Goal: Task Accomplishment & Management: Manage account settings

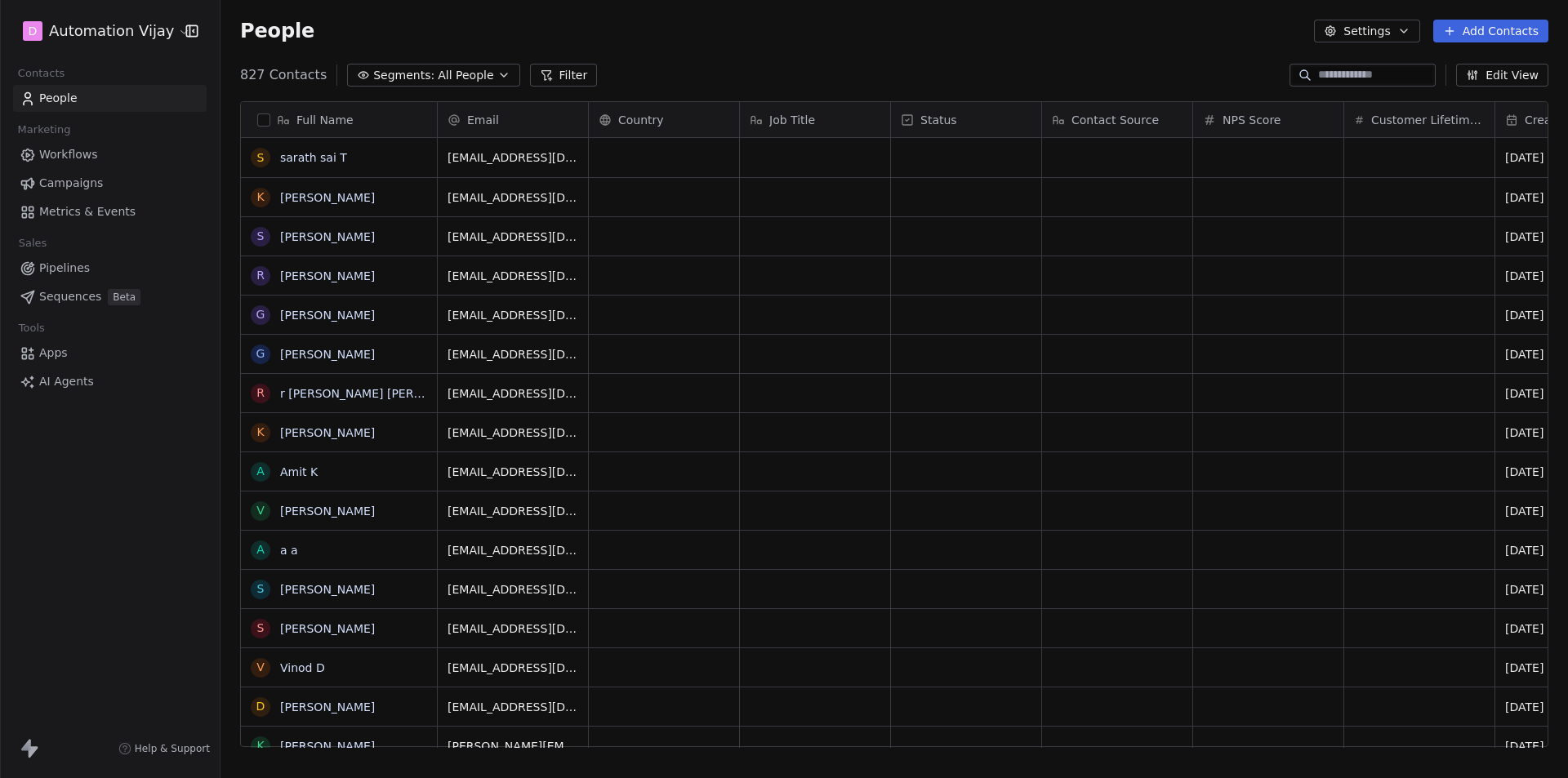
scroll to position [672, 1335]
click at [127, 35] on html "D Automation Vijay Contacts People Marketing Workflows Campaigns Metrics & Even…" at bounding box center [784, 389] width 1568 height 778
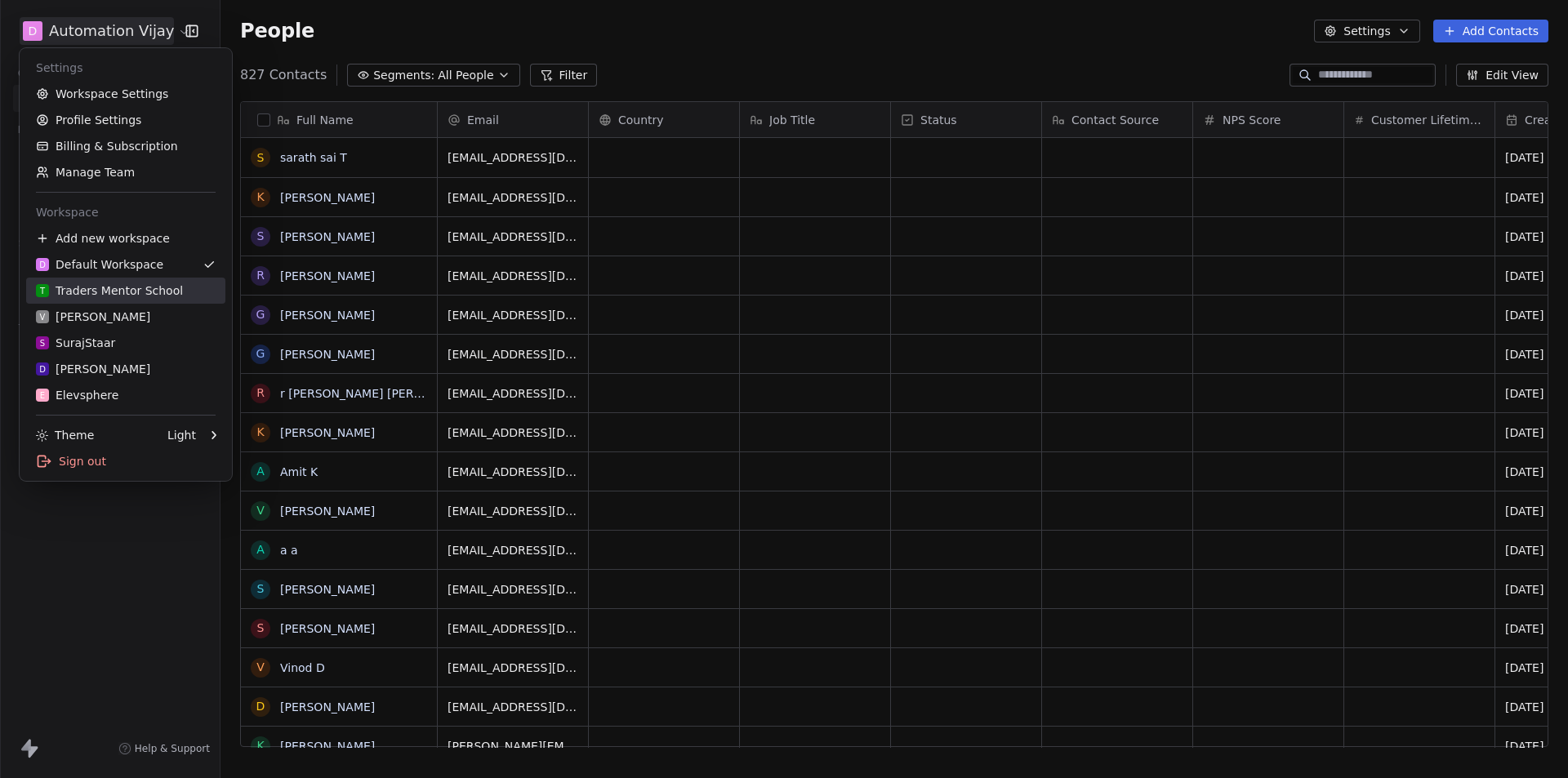
click at [105, 300] on link "T Traders Mentor School" at bounding box center [125, 290] width 199 height 26
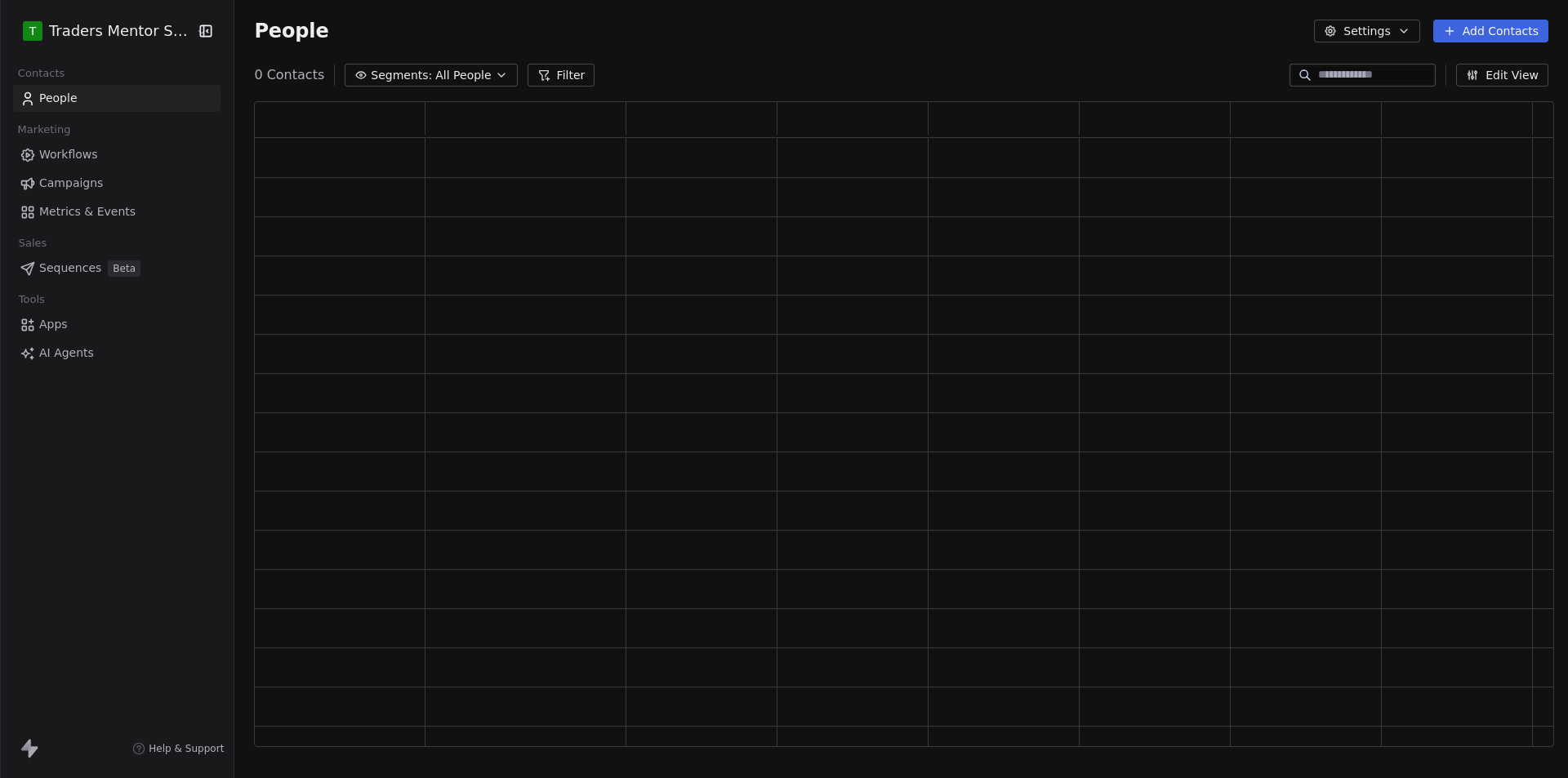
scroll to position [633, 1288]
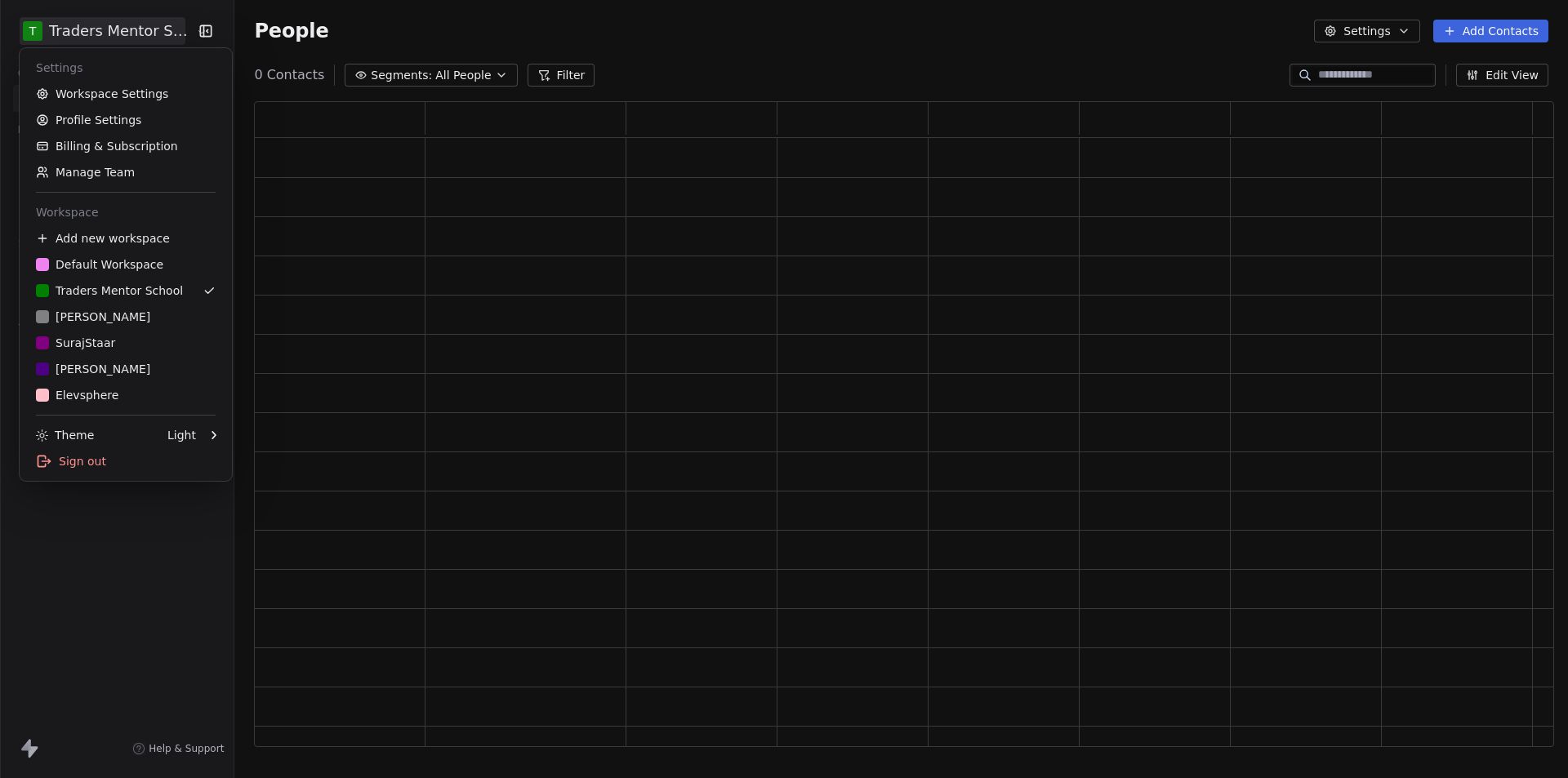
click at [97, 30] on html "T Traders Mentor School Contacts People Marketing Workflows Campaigns Metrics &…" at bounding box center [784, 389] width 1568 height 778
click at [96, 317] on div "V [PERSON_NAME]" at bounding box center [93, 317] width 114 height 16
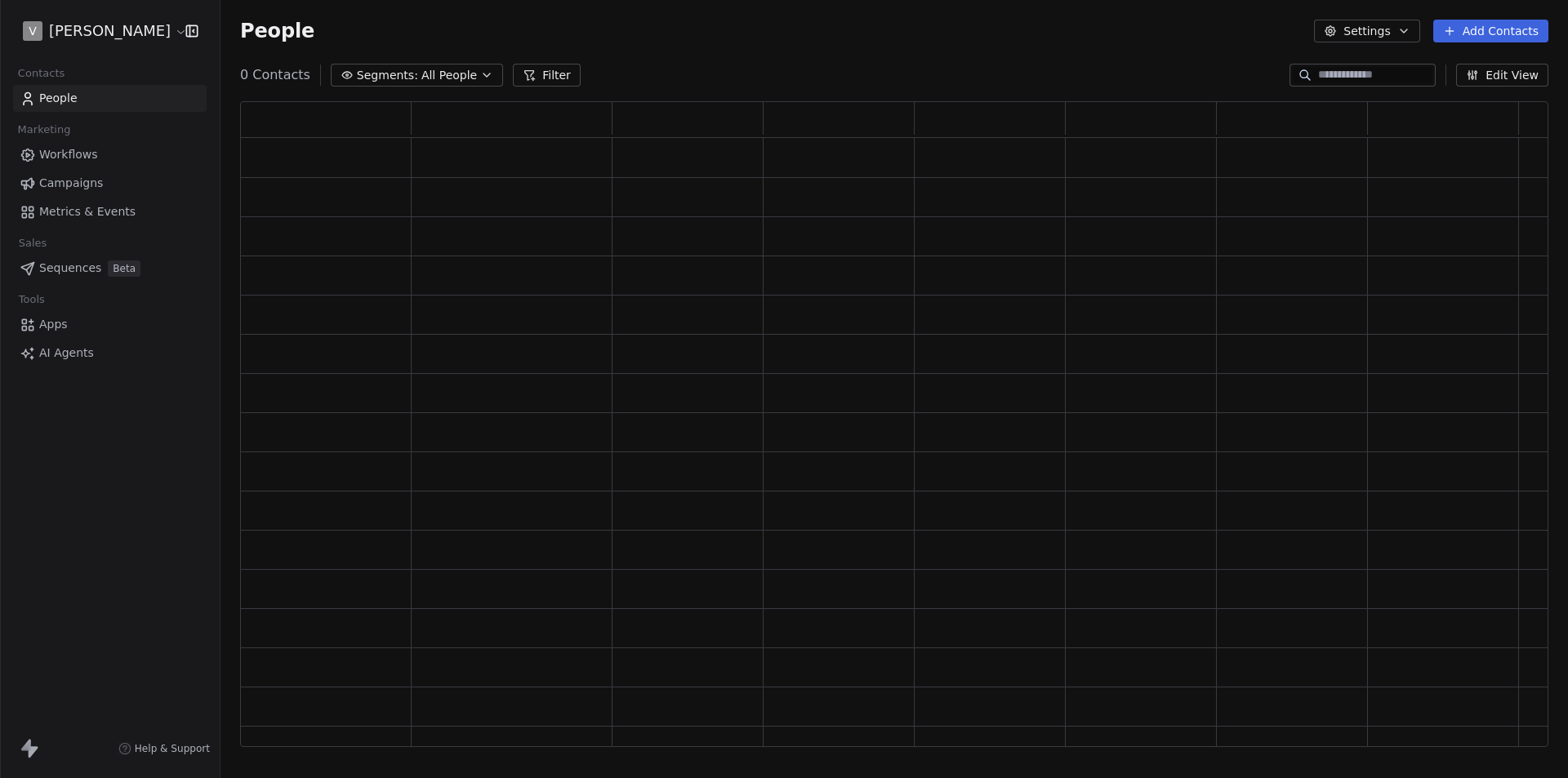
scroll to position [633, 1296]
click at [99, 35] on html "V [PERSON_NAME] Contacts People Marketing Workflows Campaigns Metrics & Events …" at bounding box center [784, 389] width 1568 height 778
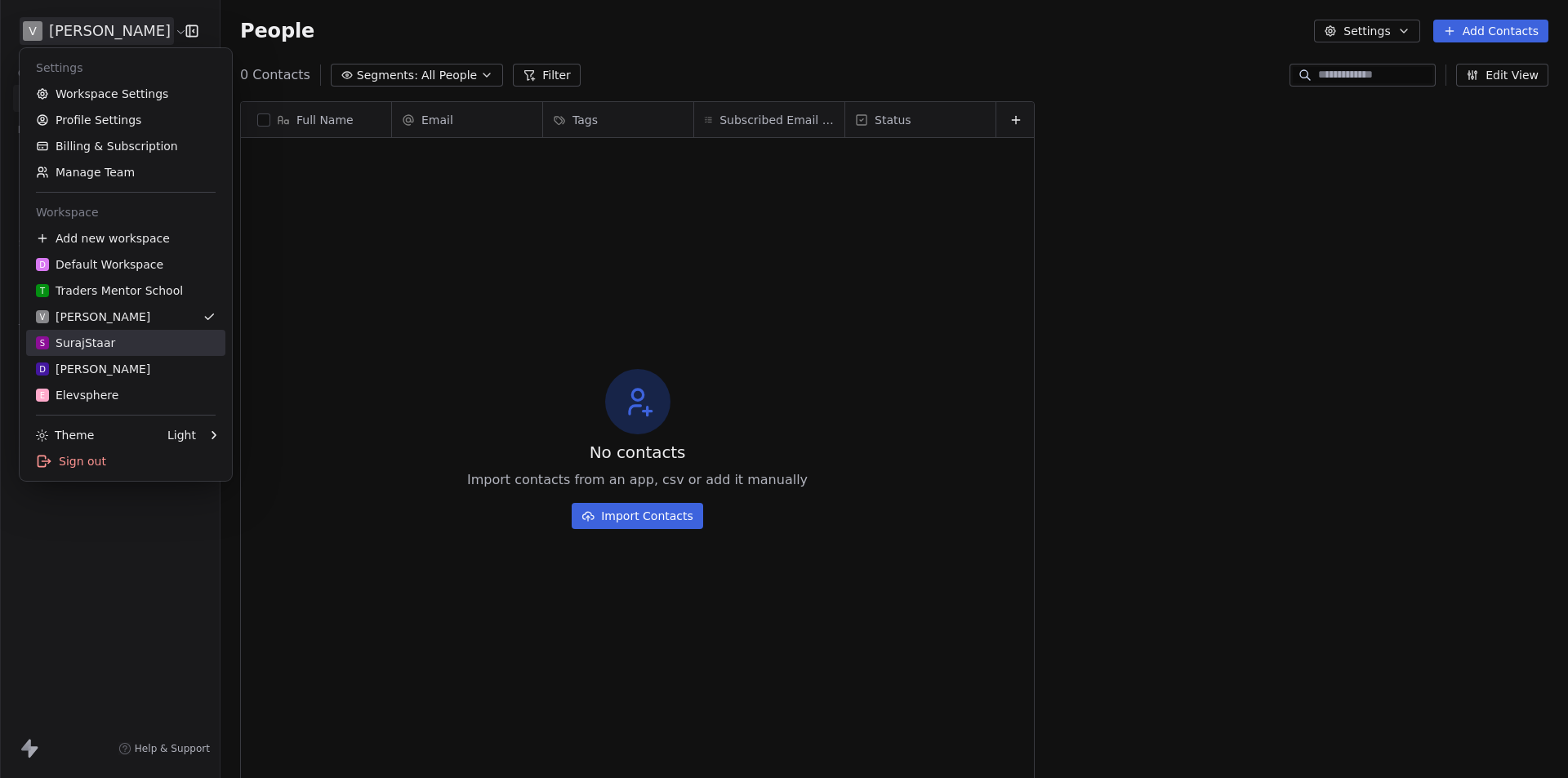
scroll to position [672, 1335]
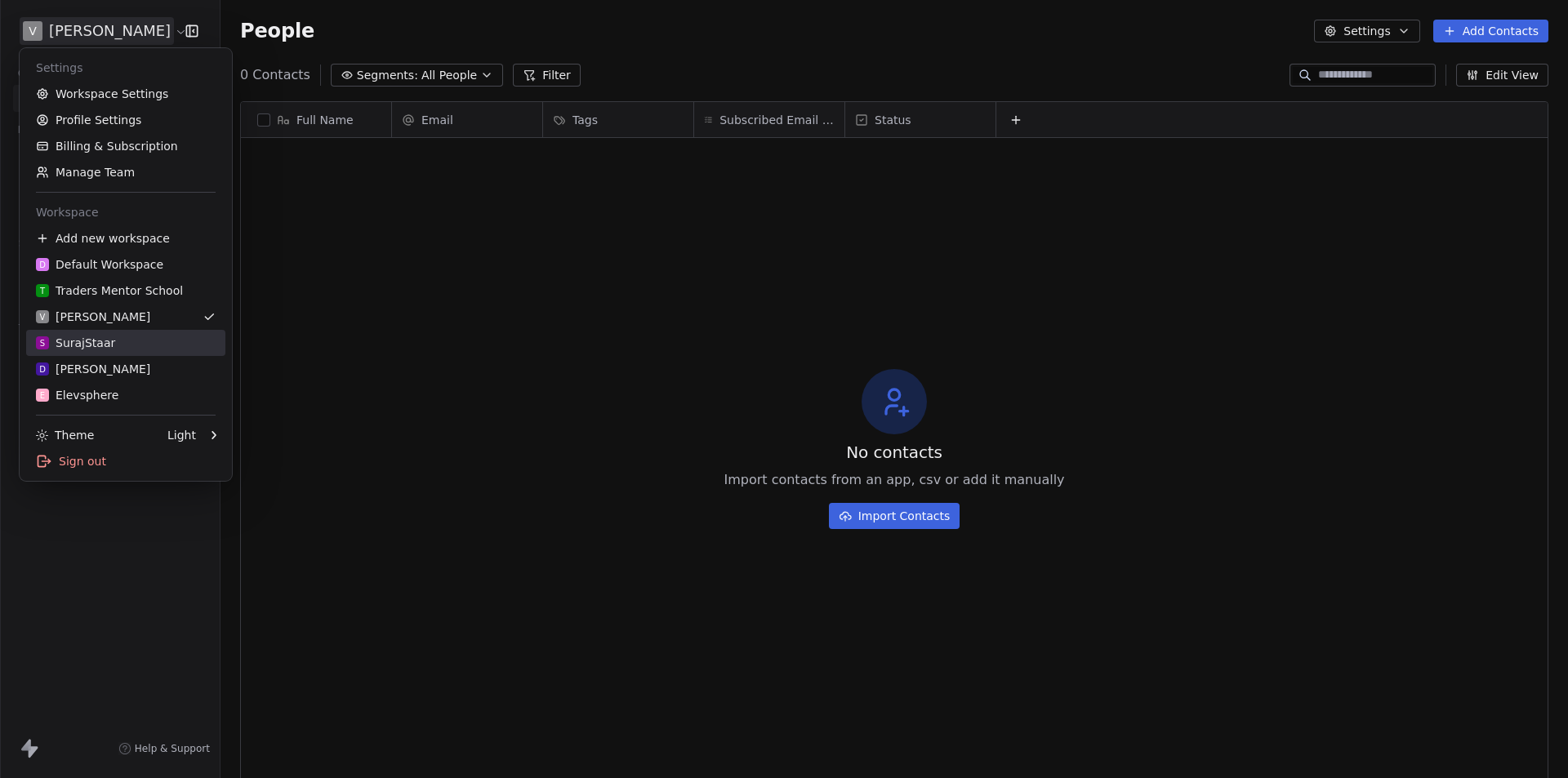
click at [98, 347] on div "S SurajStaar" at bounding box center [75, 342] width 79 height 16
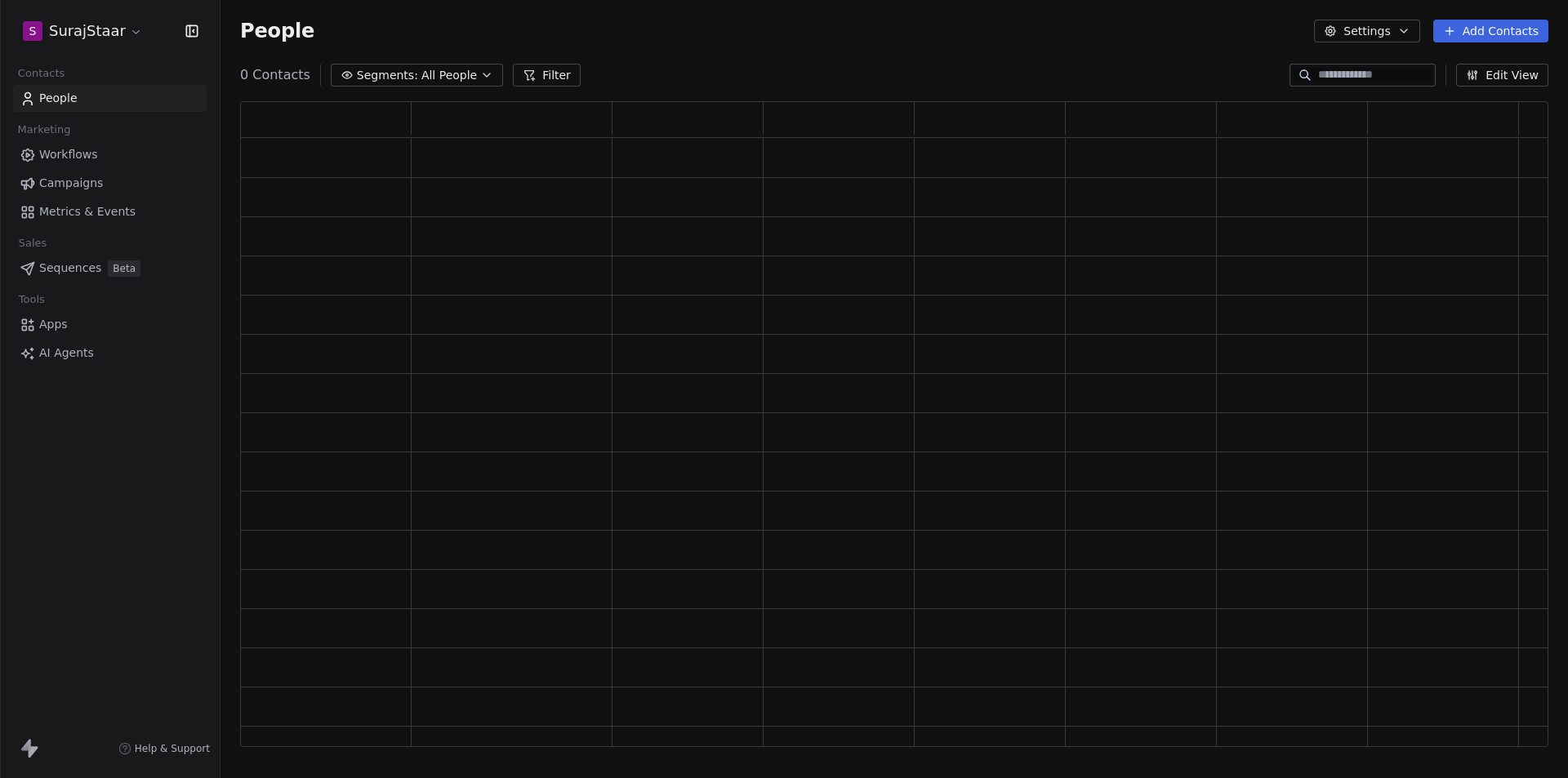
scroll to position [633, 1296]
click at [83, 24] on html "S SurajStaar Contacts People Marketing Workflows Campaigns Metrics & Events Sal…" at bounding box center [784, 389] width 1568 height 778
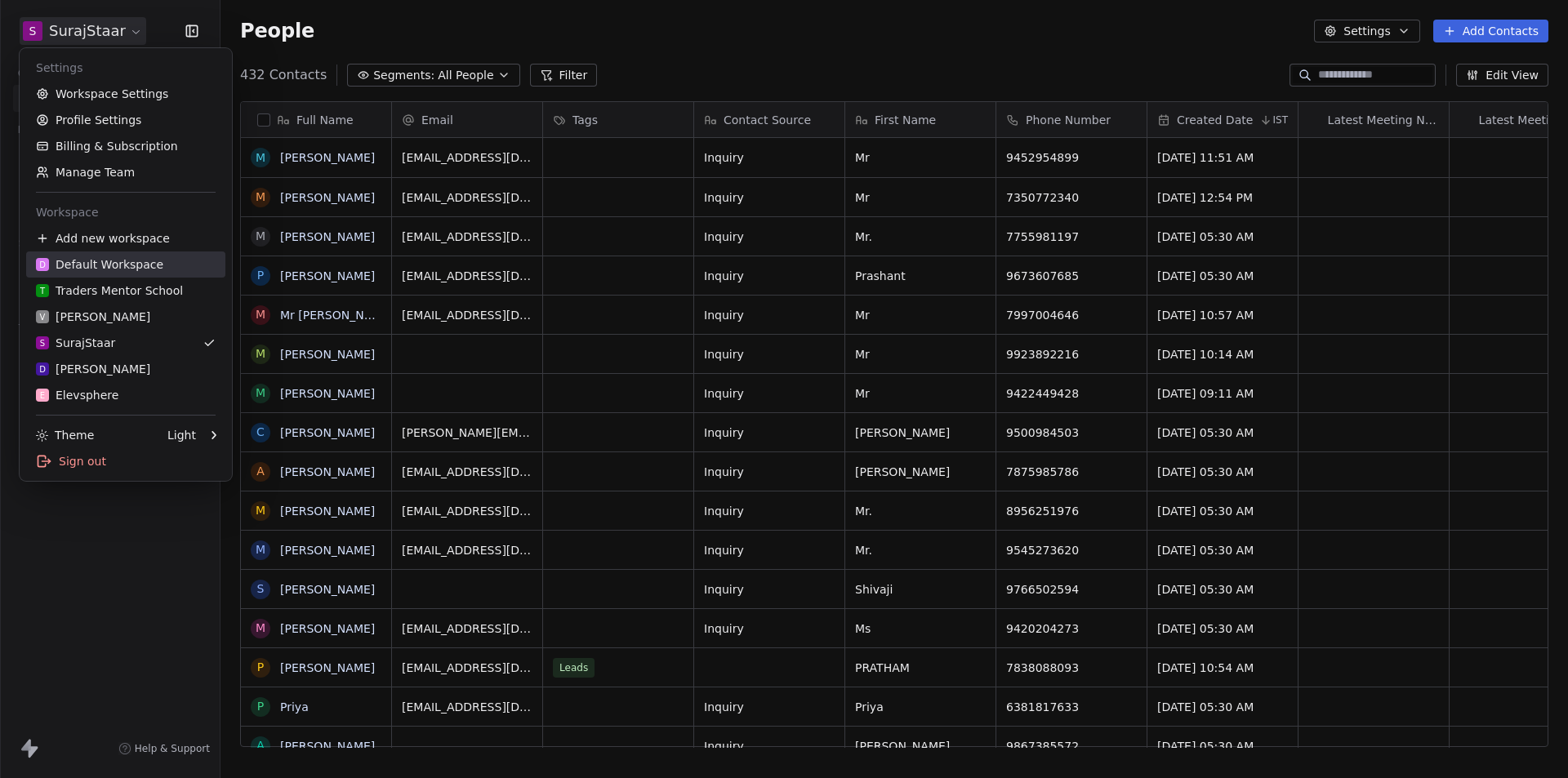
scroll to position [672, 1335]
click at [92, 370] on div "D [PERSON_NAME]" at bounding box center [93, 368] width 114 height 16
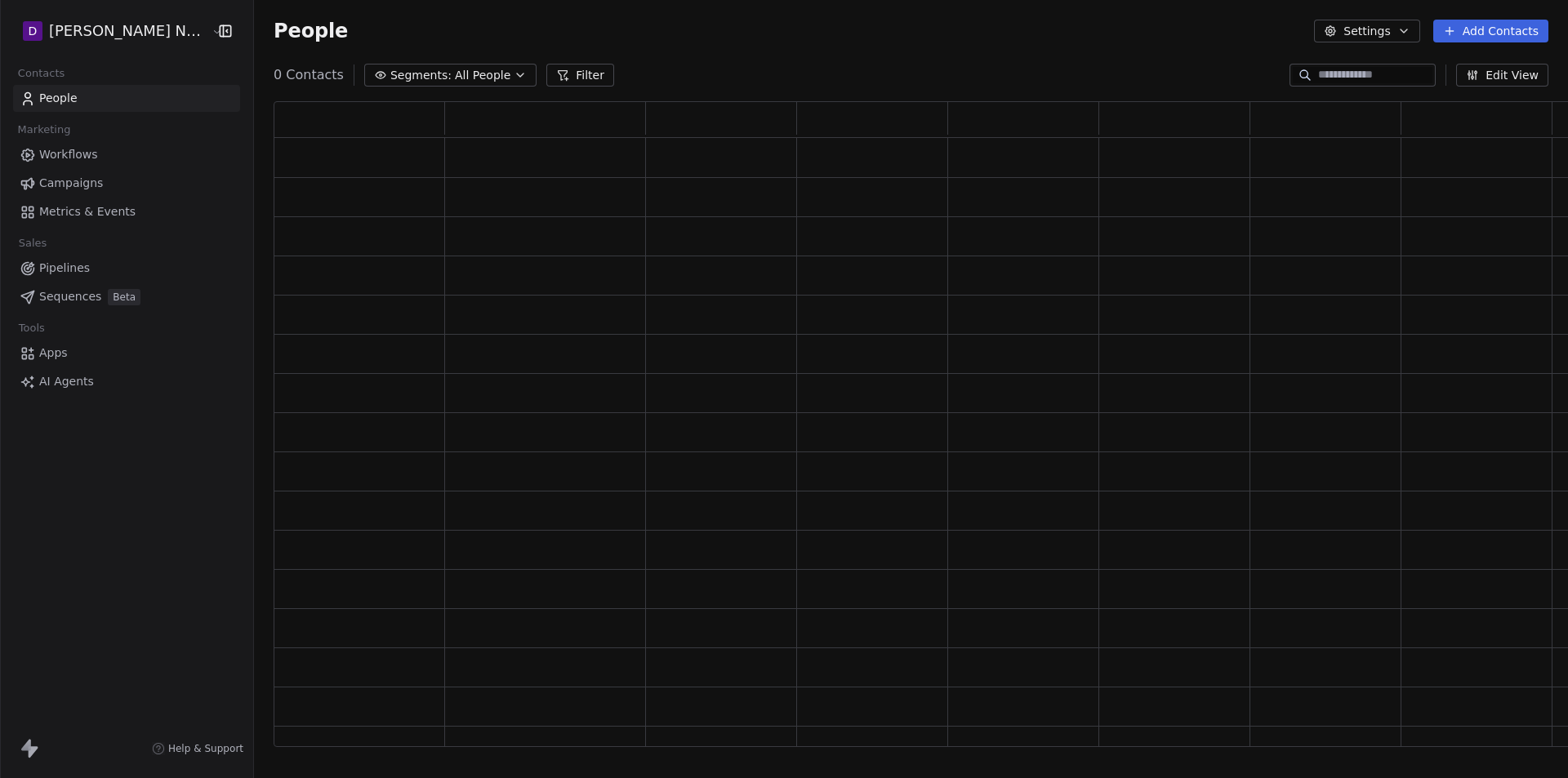
scroll to position [633, 1284]
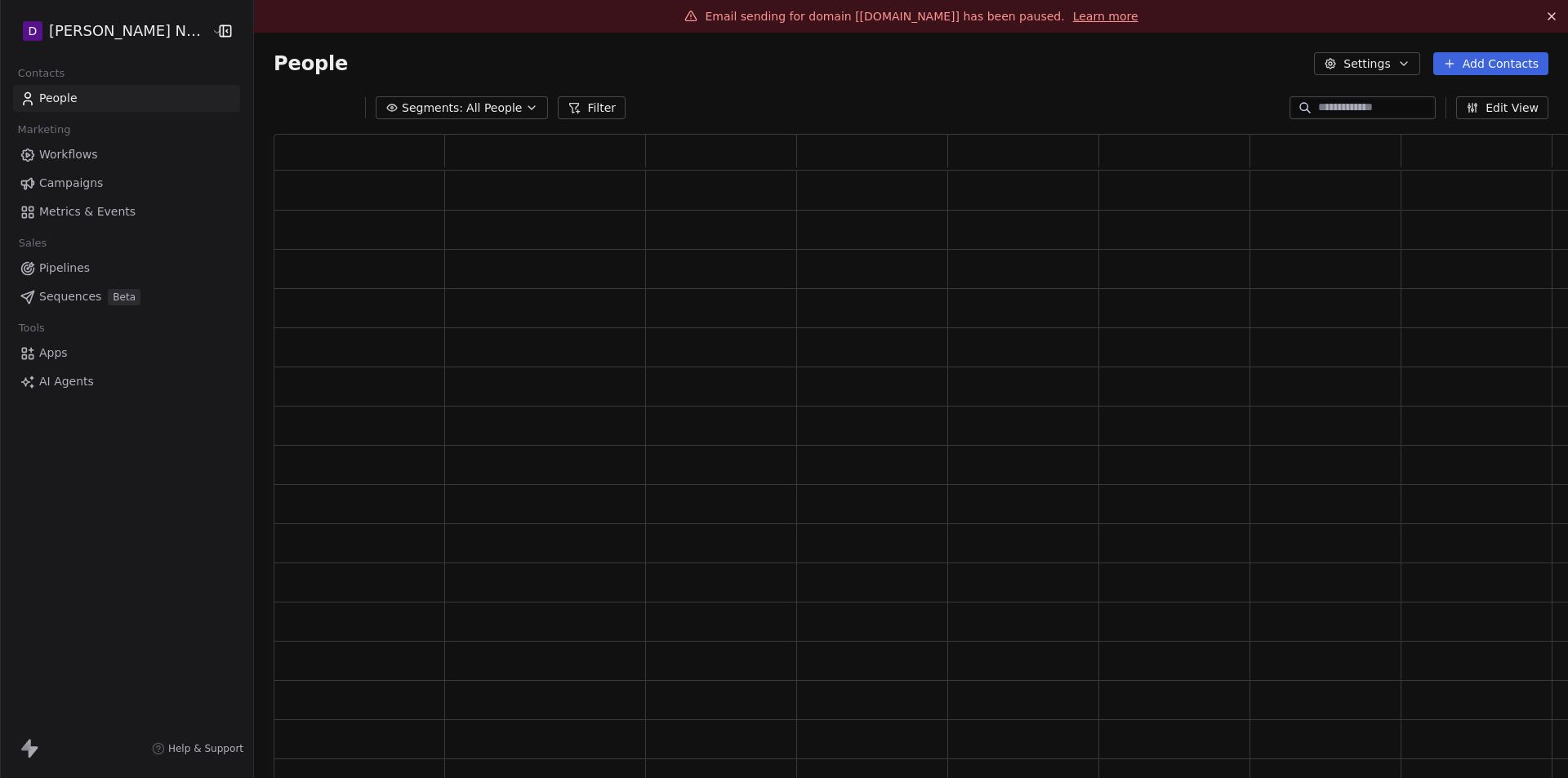
click at [112, 42] on html "D [PERSON_NAME] Nutrition Contacts People Marketing Workflows Campaigns Metrics…" at bounding box center [784, 389] width 1568 height 778
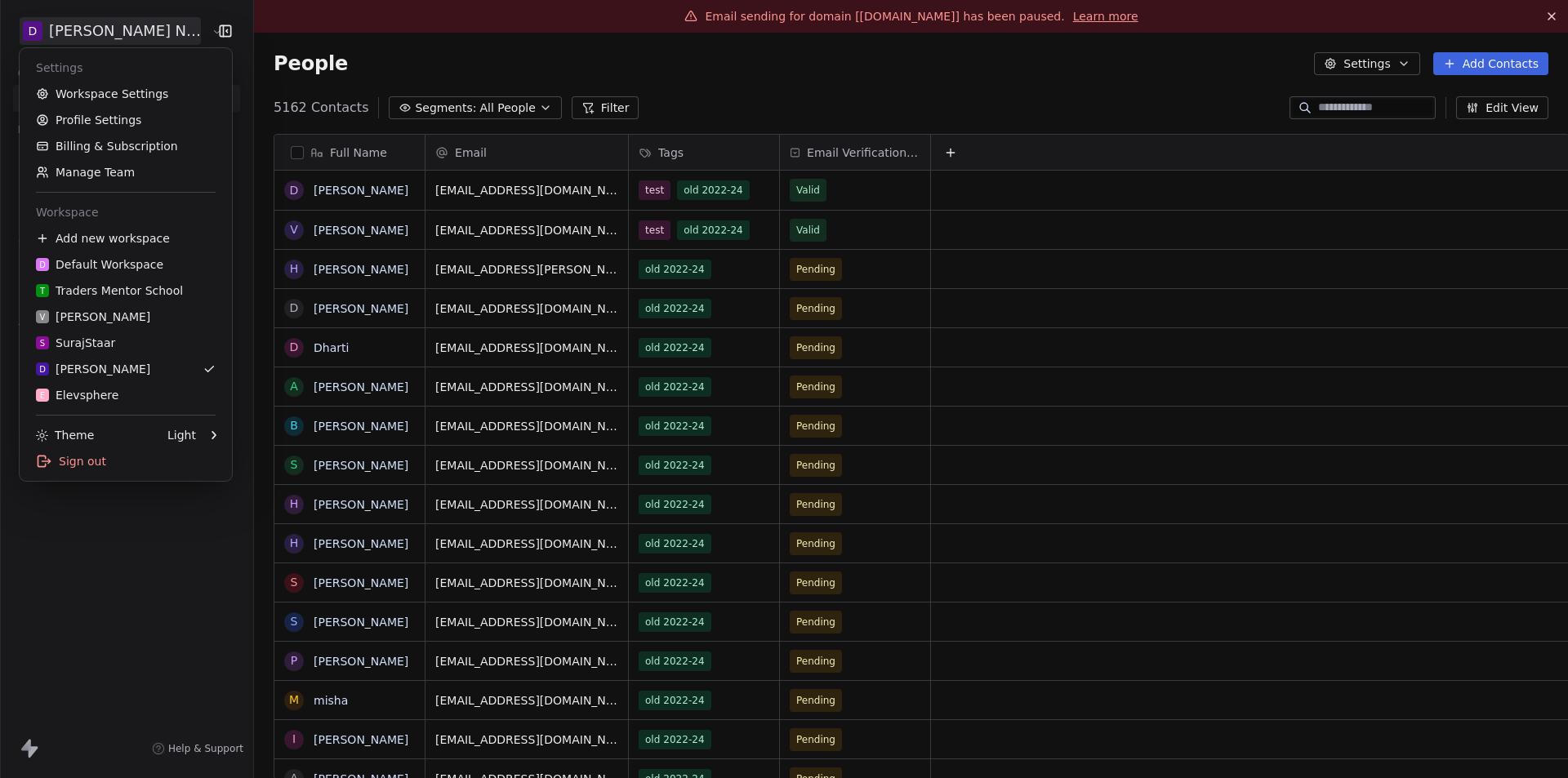
scroll to position [672, 1323]
click at [97, 396] on div "E Elevsphere" at bounding box center [77, 395] width 82 height 16
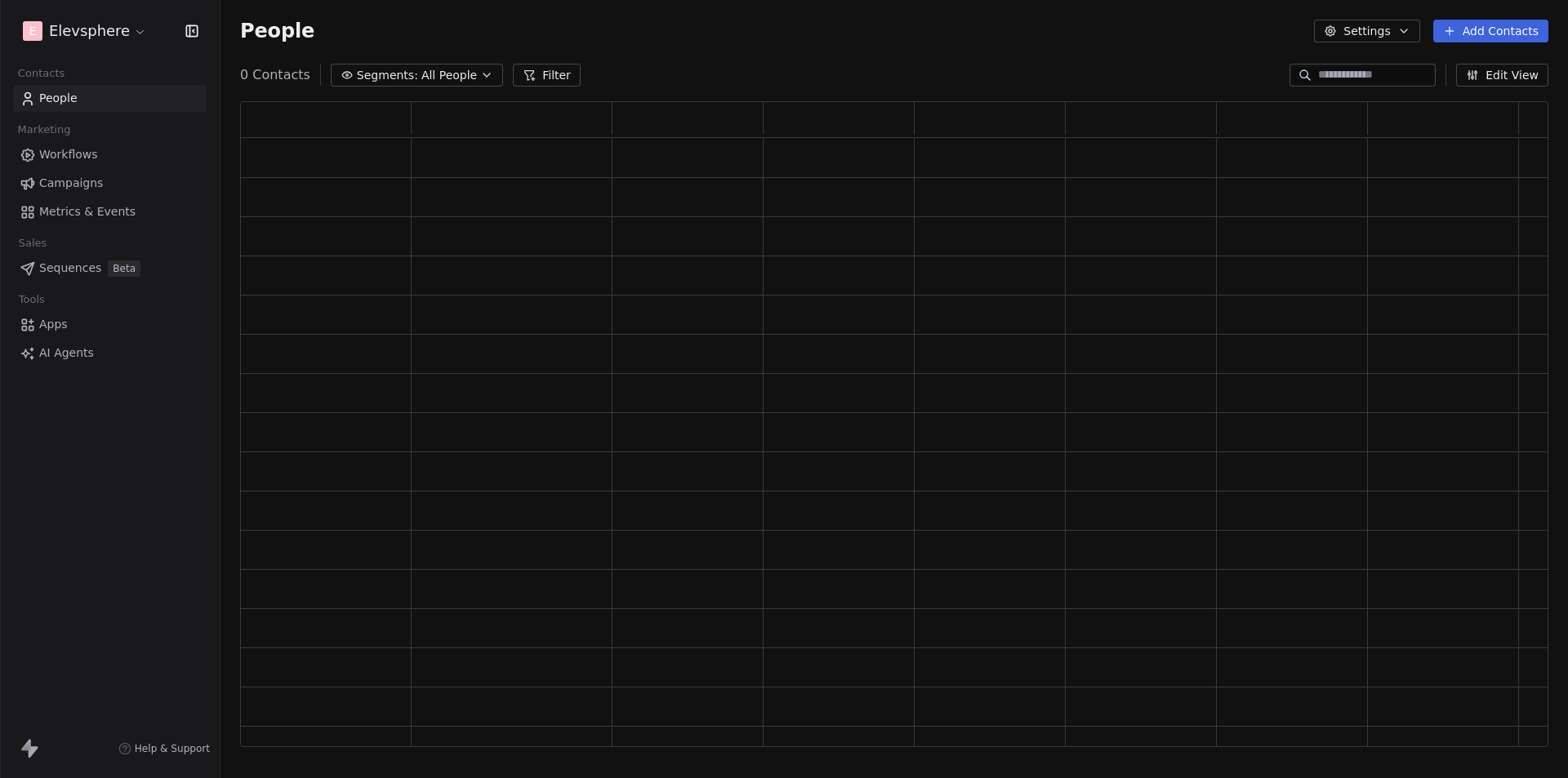
scroll to position [633, 1296]
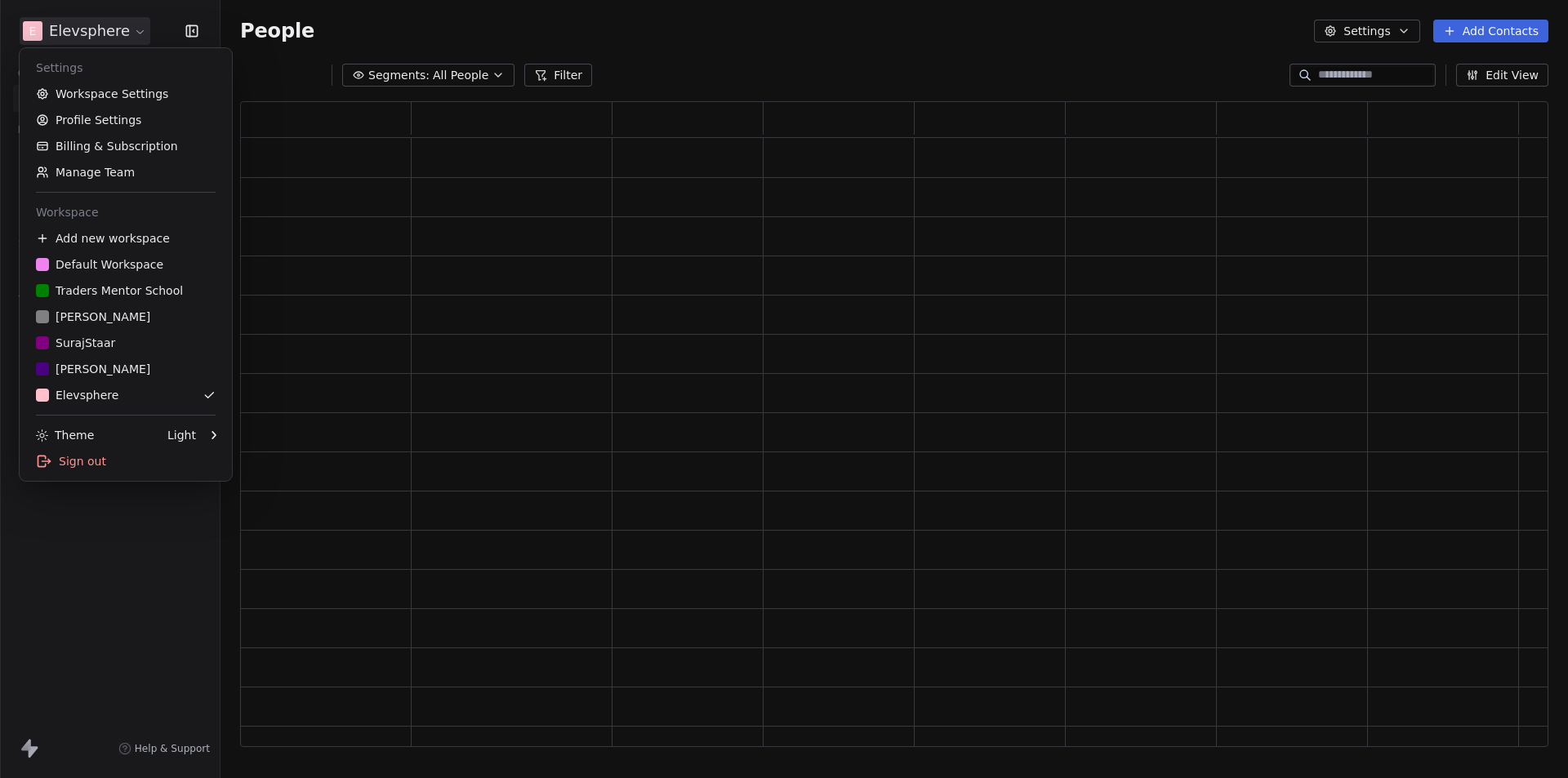
click at [97, 28] on html "E Elevsphere Contacts People Marketing Workflows Campaigns Metrics & Events Sal…" at bounding box center [784, 389] width 1568 height 778
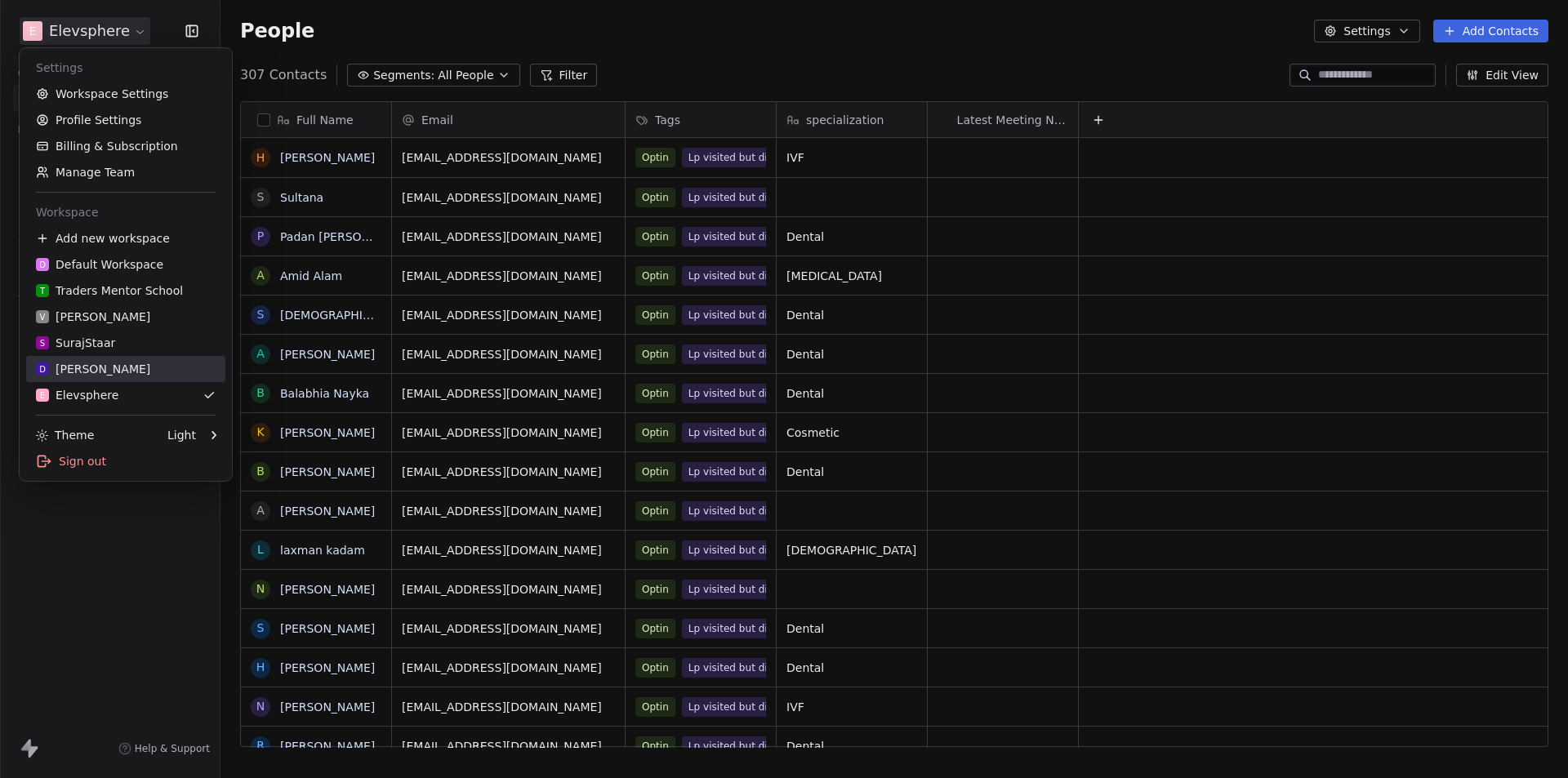
scroll to position [672, 1335]
click at [120, 366] on div "D [PERSON_NAME]" at bounding box center [126, 368] width 179 height 16
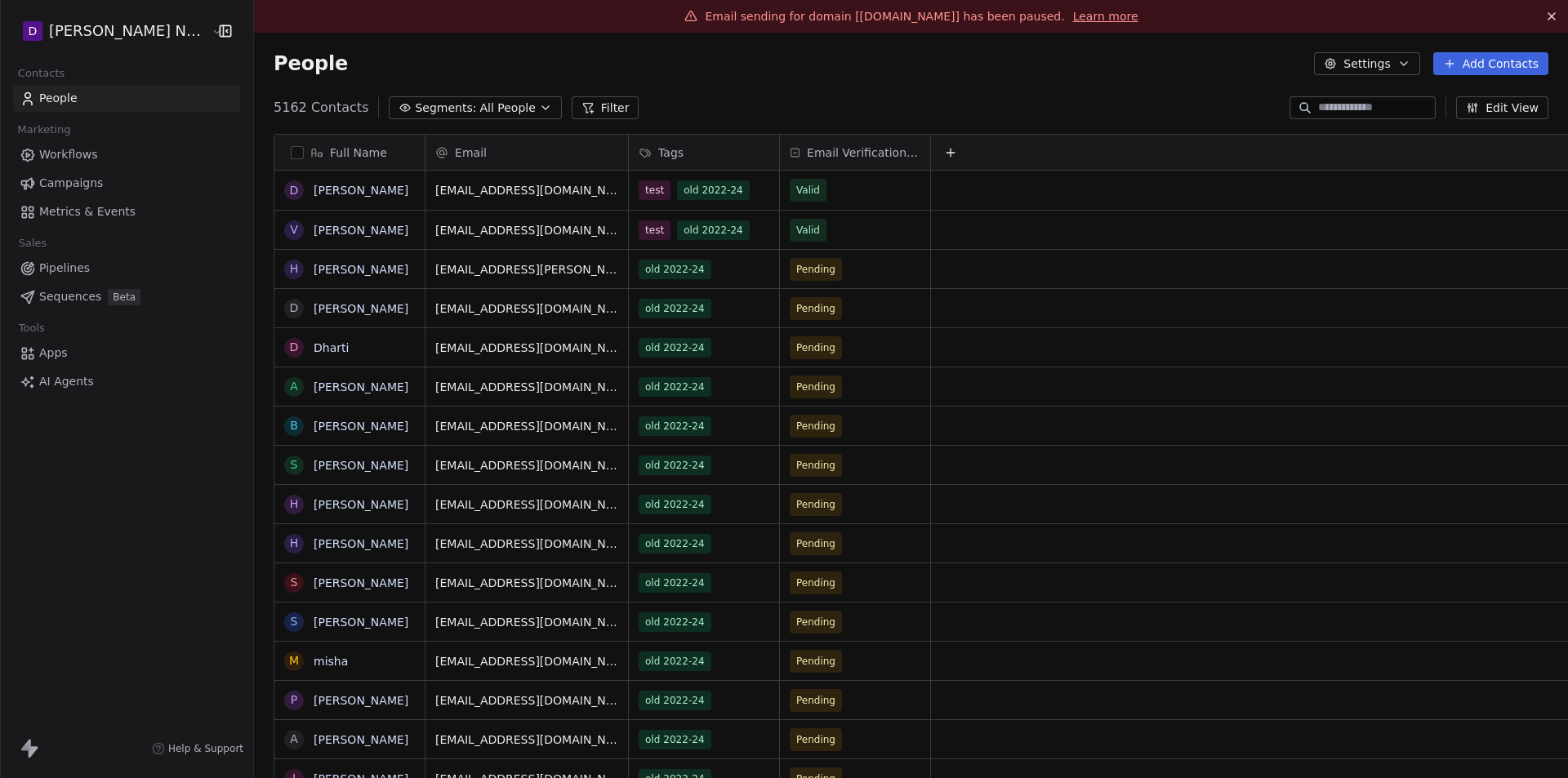
click at [60, 152] on span "Workflows" at bounding box center [69, 154] width 59 height 17
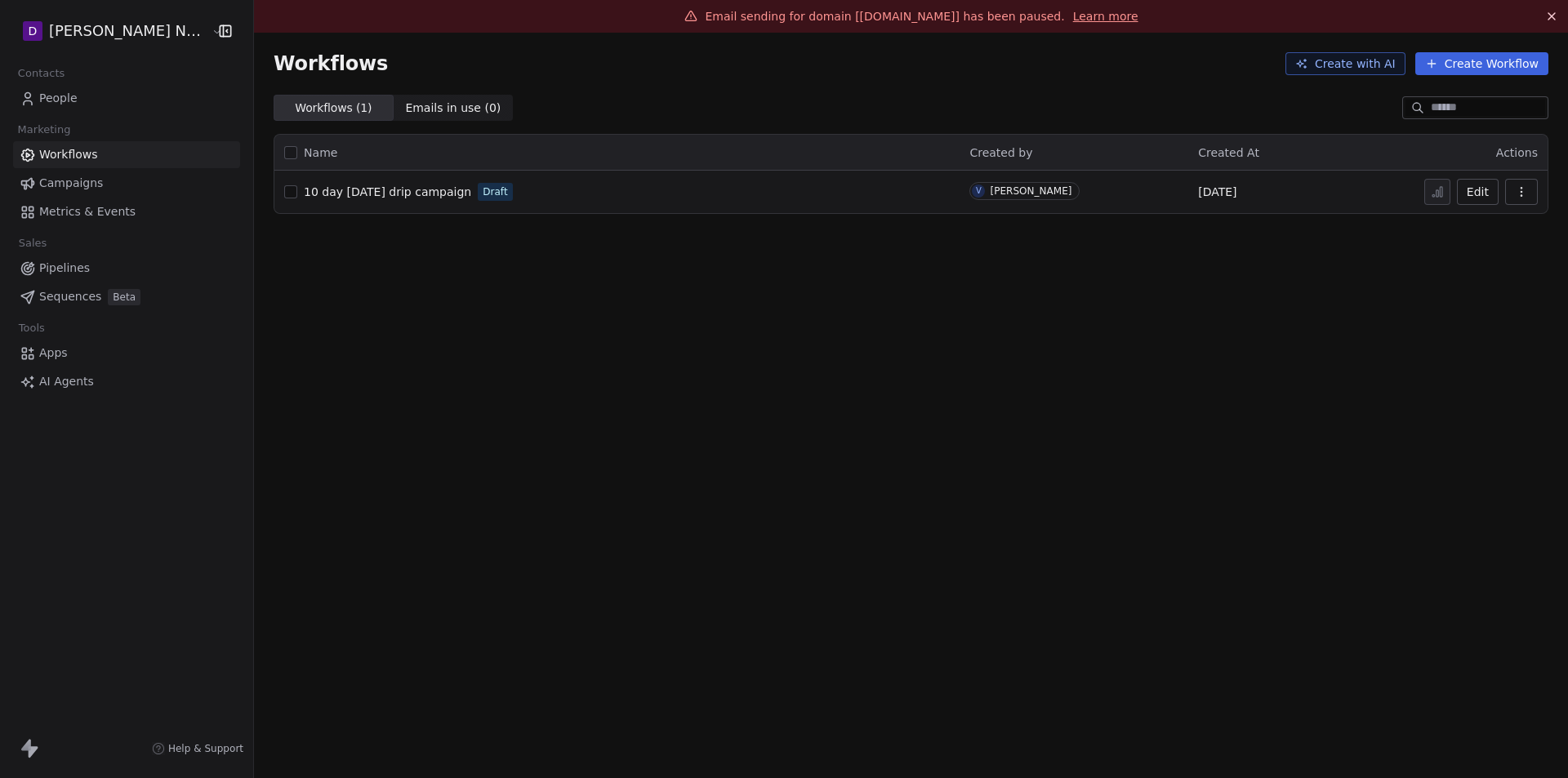
click at [104, 181] on link "Campaigns" at bounding box center [127, 183] width 227 height 27
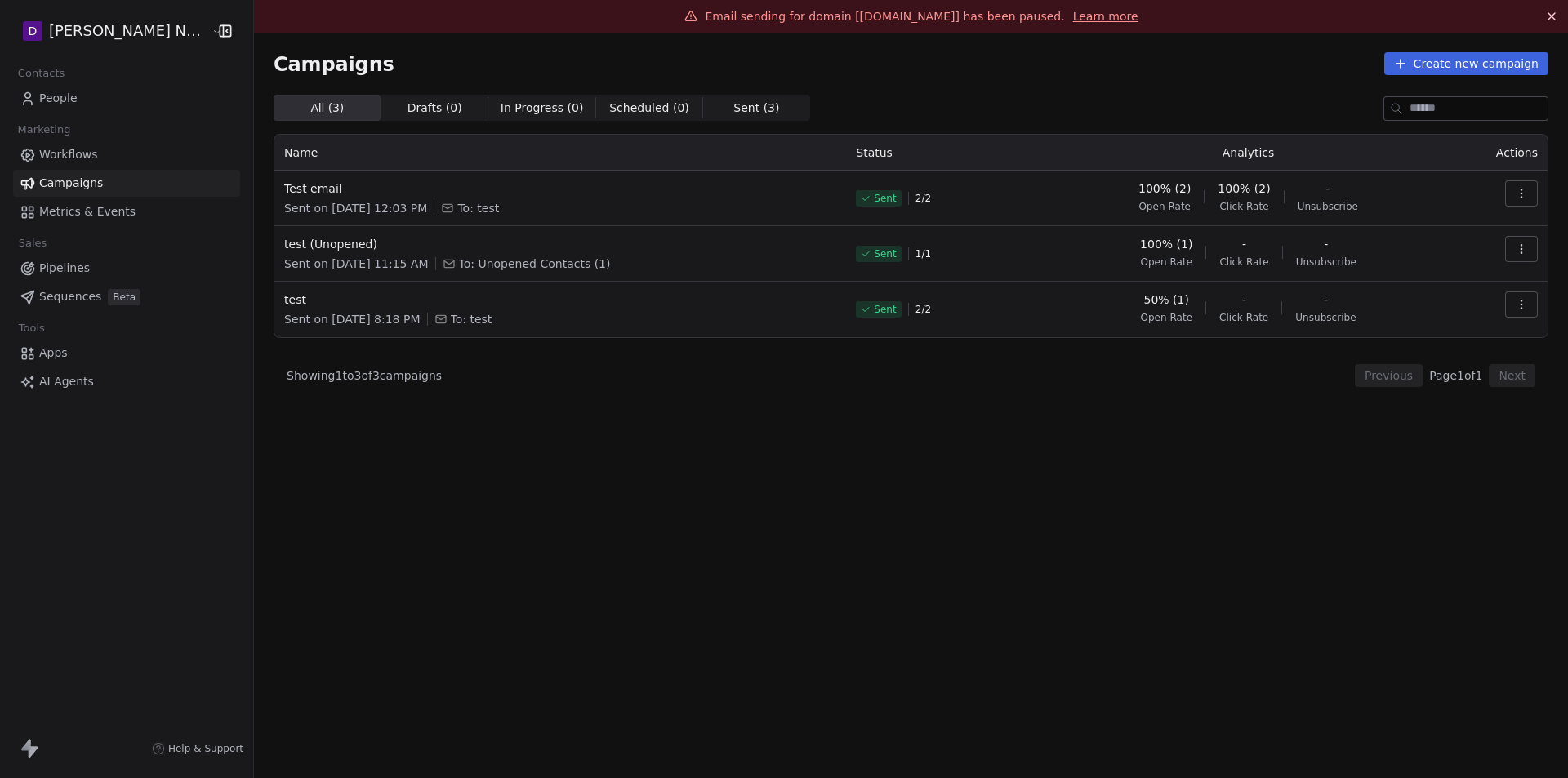
click at [97, 157] on link "Workflows" at bounding box center [127, 154] width 227 height 27
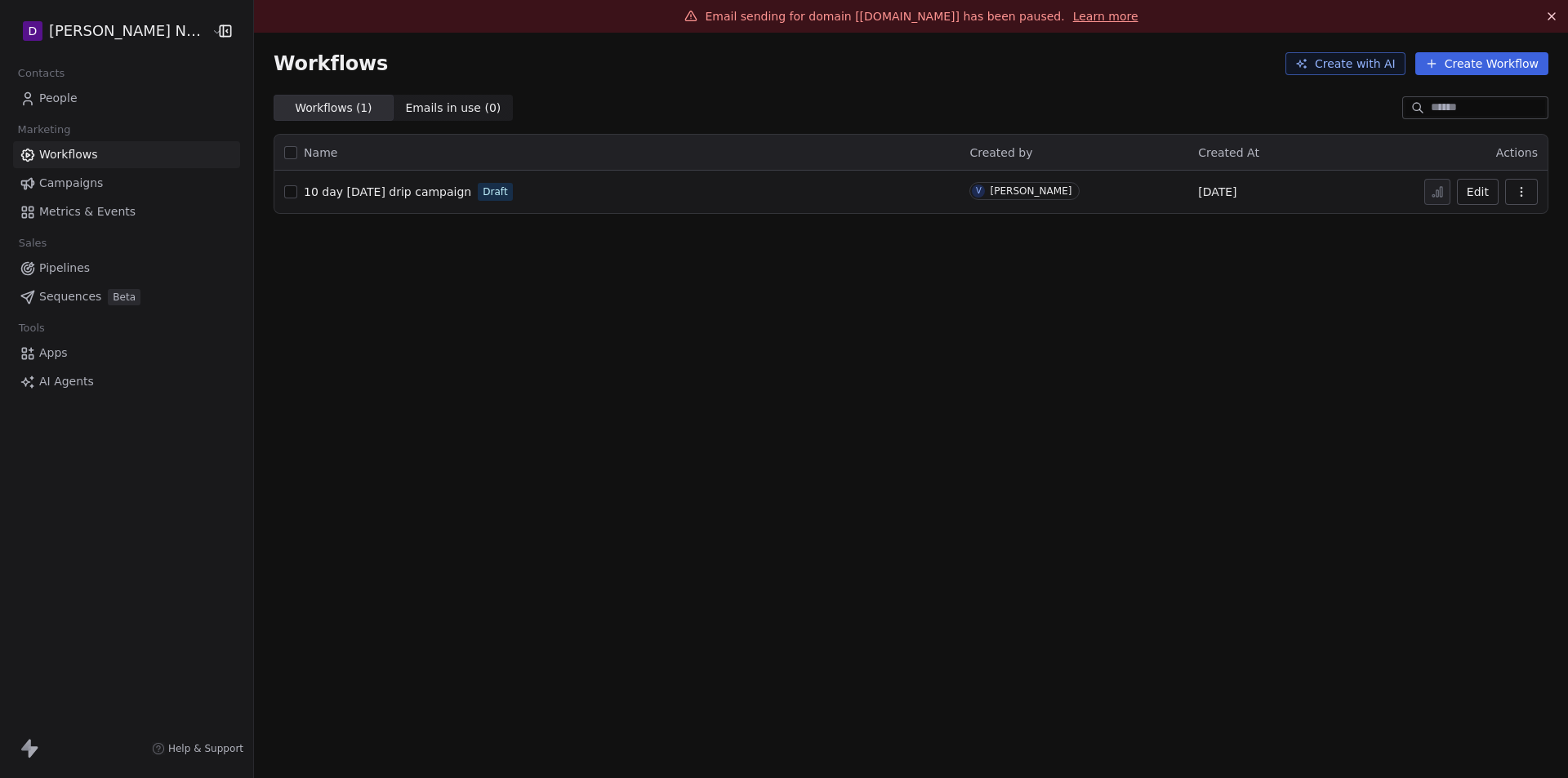
click at [115, 26] on html "D [PERSON_NAME] Nutrition Contacts People Marketing Workflows Campaigns Metrics…" at bounding box center [784, 389] width 1568 height 778
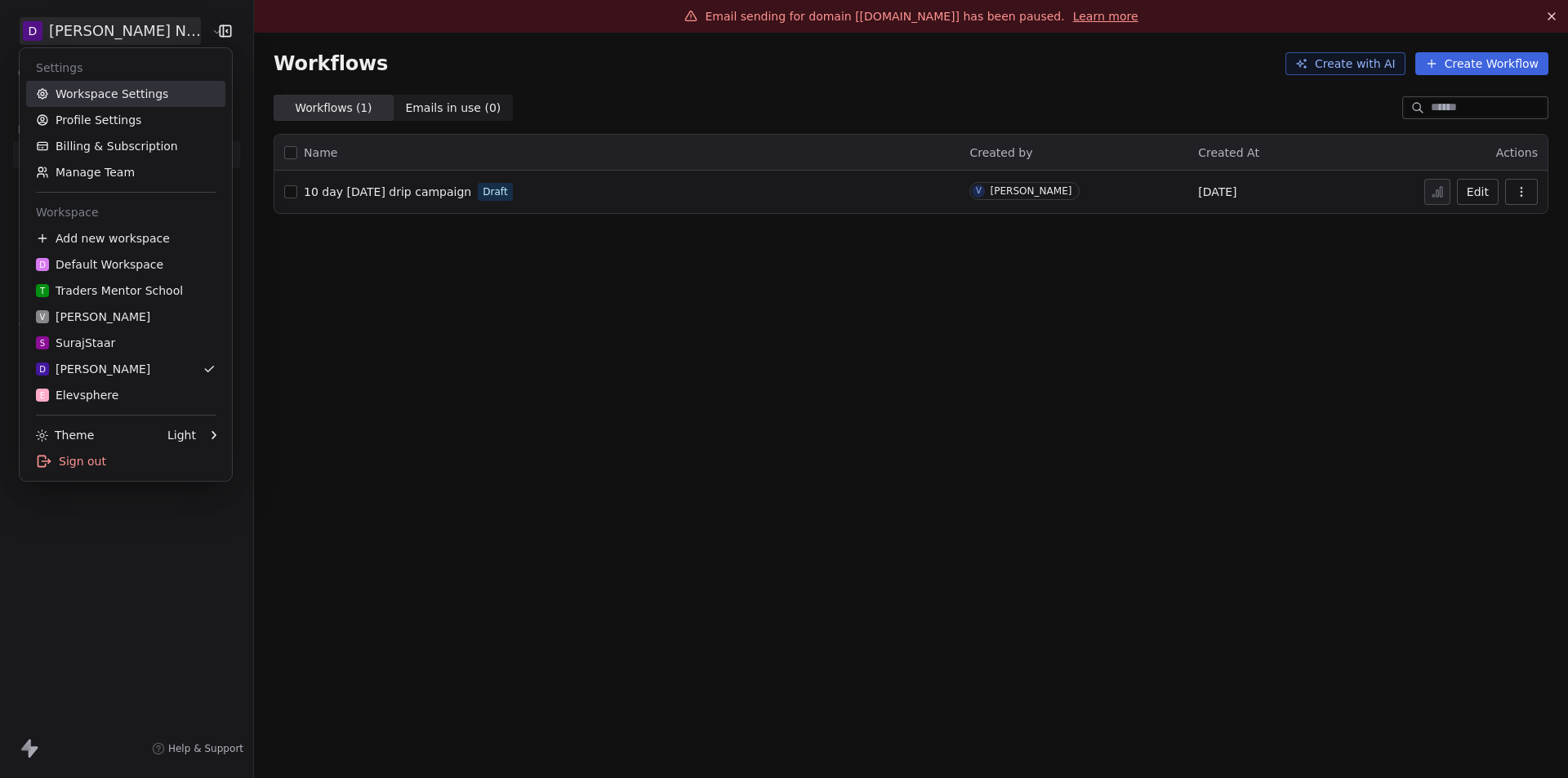
click at [114, 92] on link "Workspace Settings" at bounding box center [125, 93] width 199 height 26
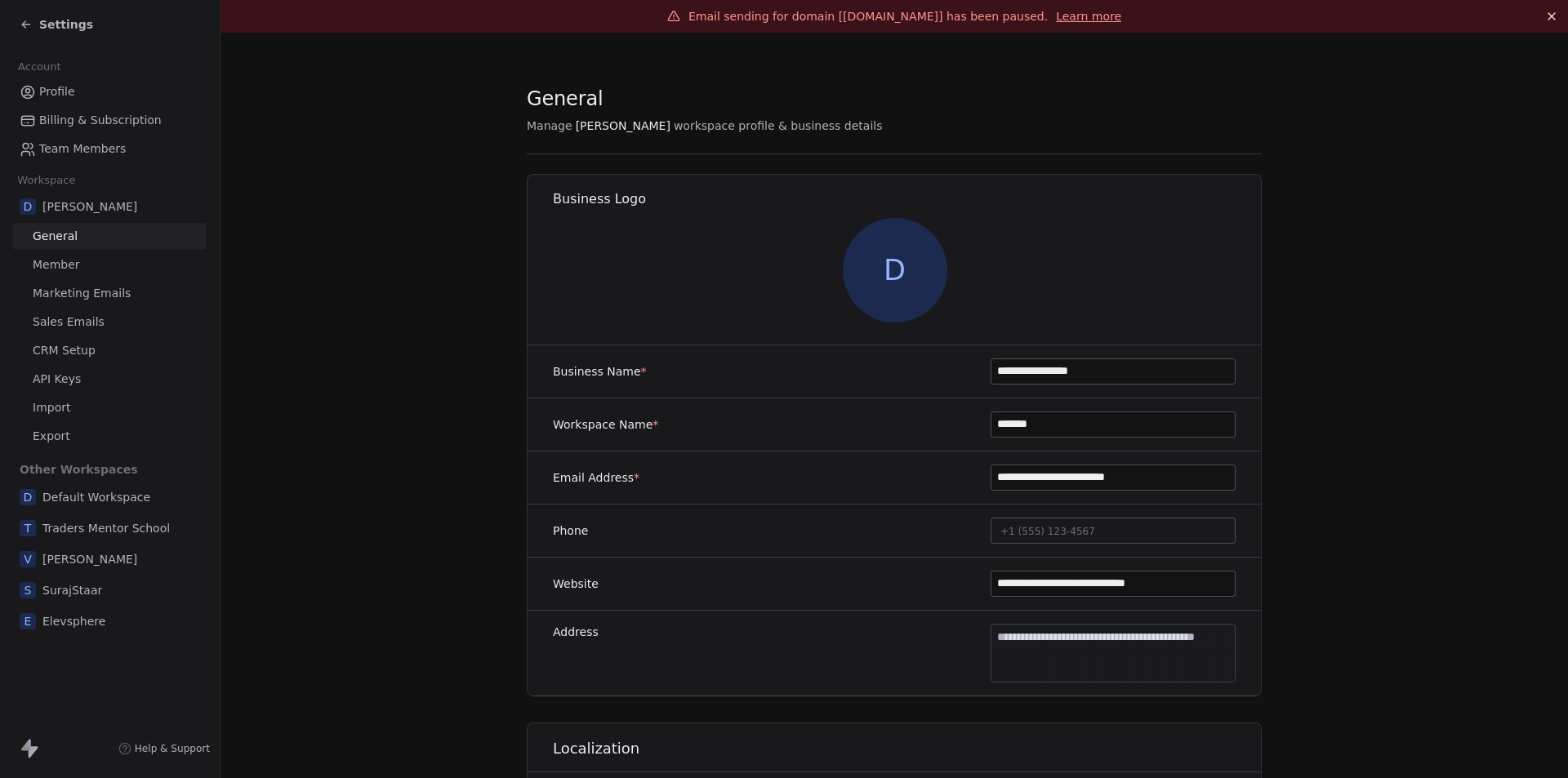
click at [70, 325] on span "Sales Emails" at bounding box center [68, 322] width 72 height 17
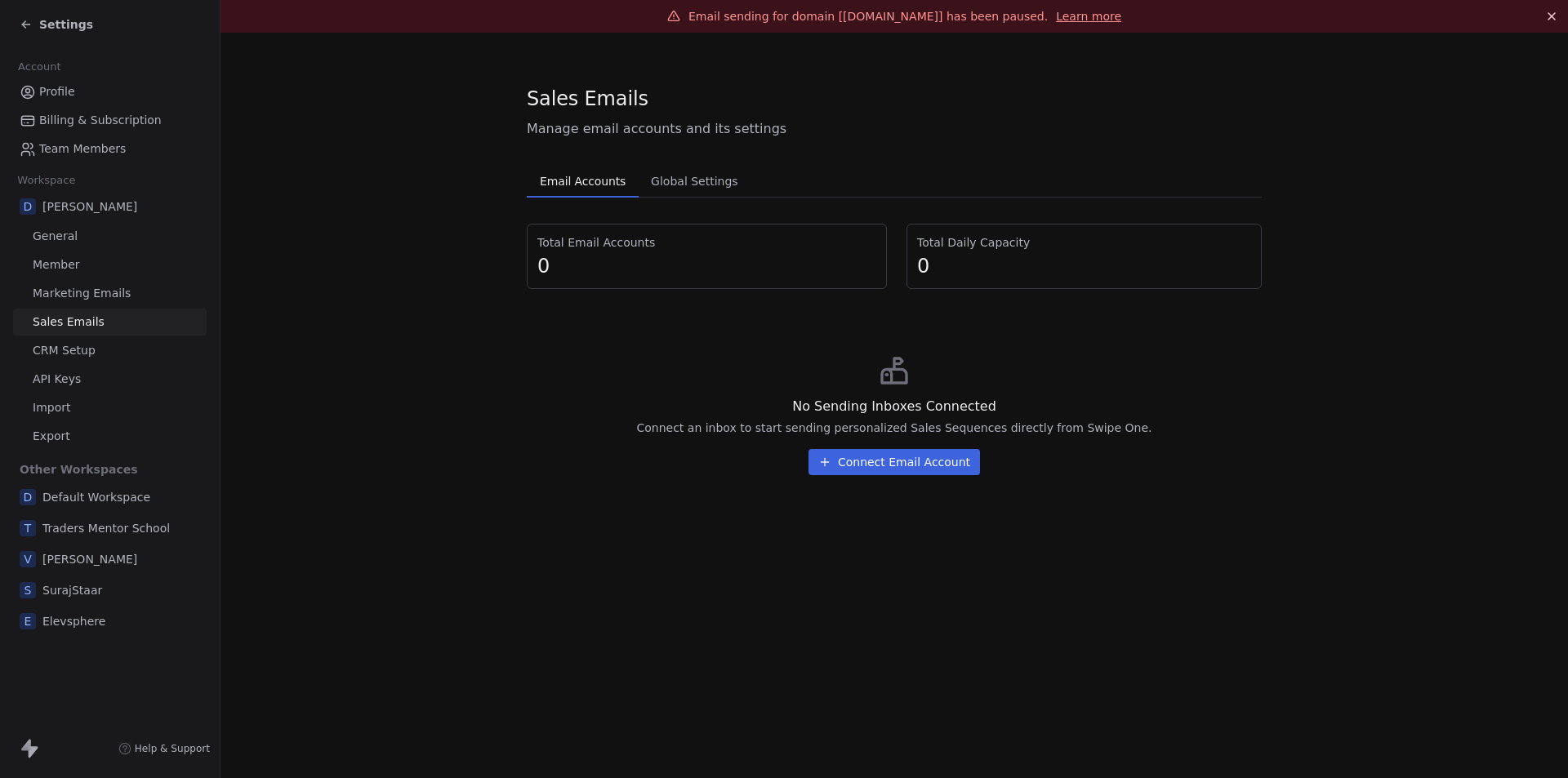
click at [97, 292] on span "Marketing Emails" at bounding box center [81, 294] width 98 height 17
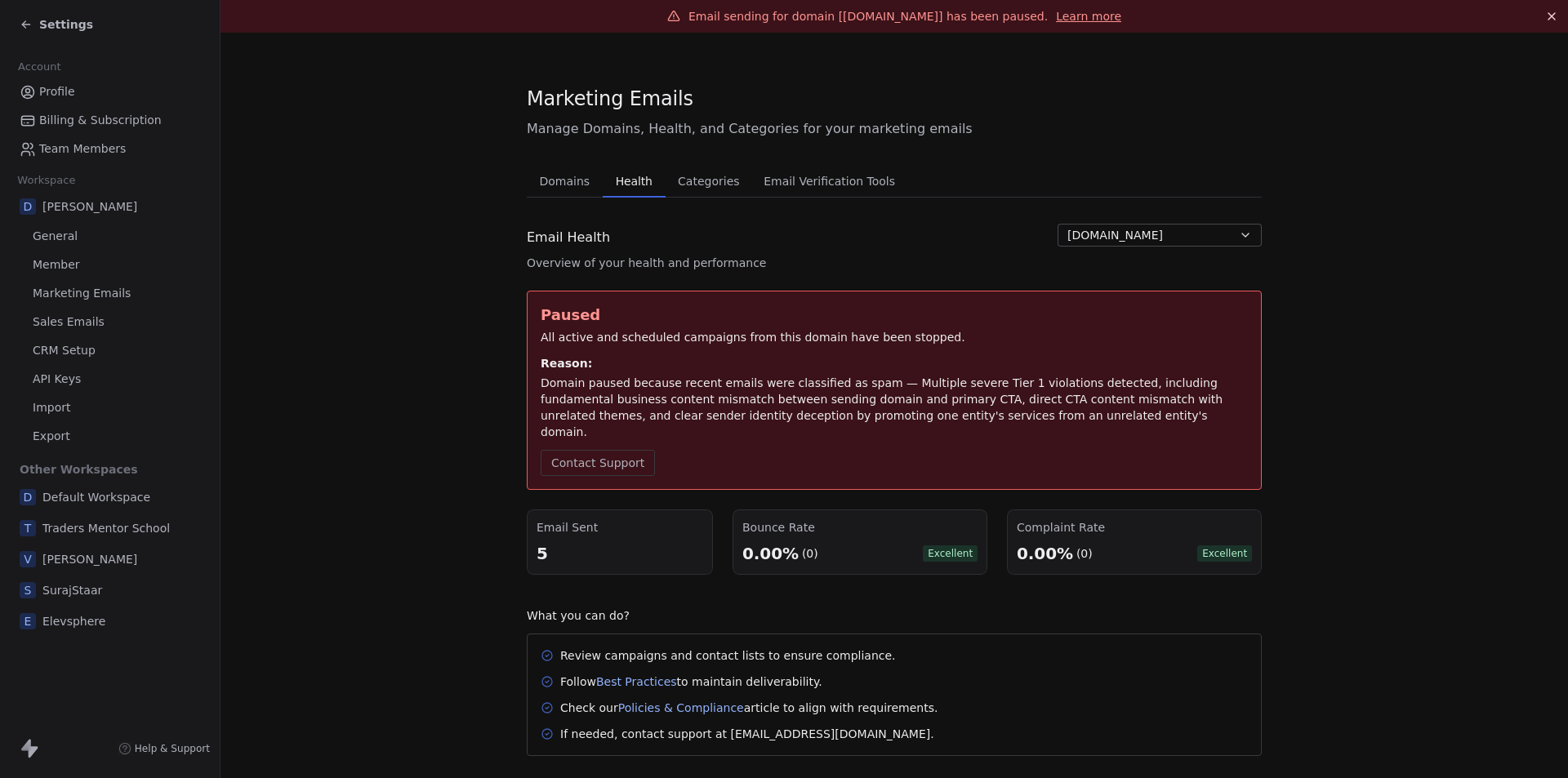
click at [634, 186] on span "Health" at bounding box center [634, 181] width 50 height 23
click at [31, 31] on div "Settings" at bounding box center [56, 24] width 73 height 16
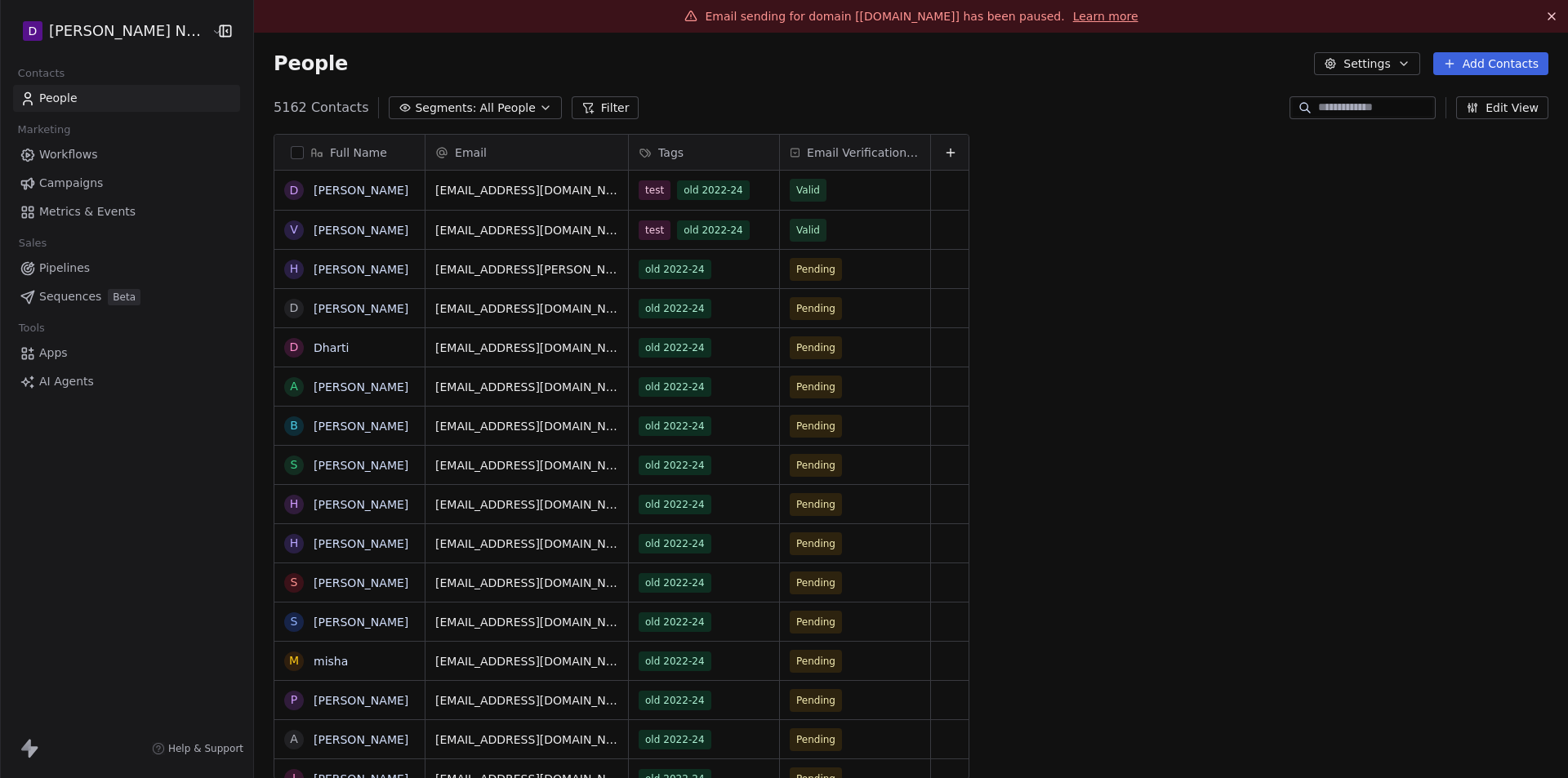
scroll to position [672, 1323]
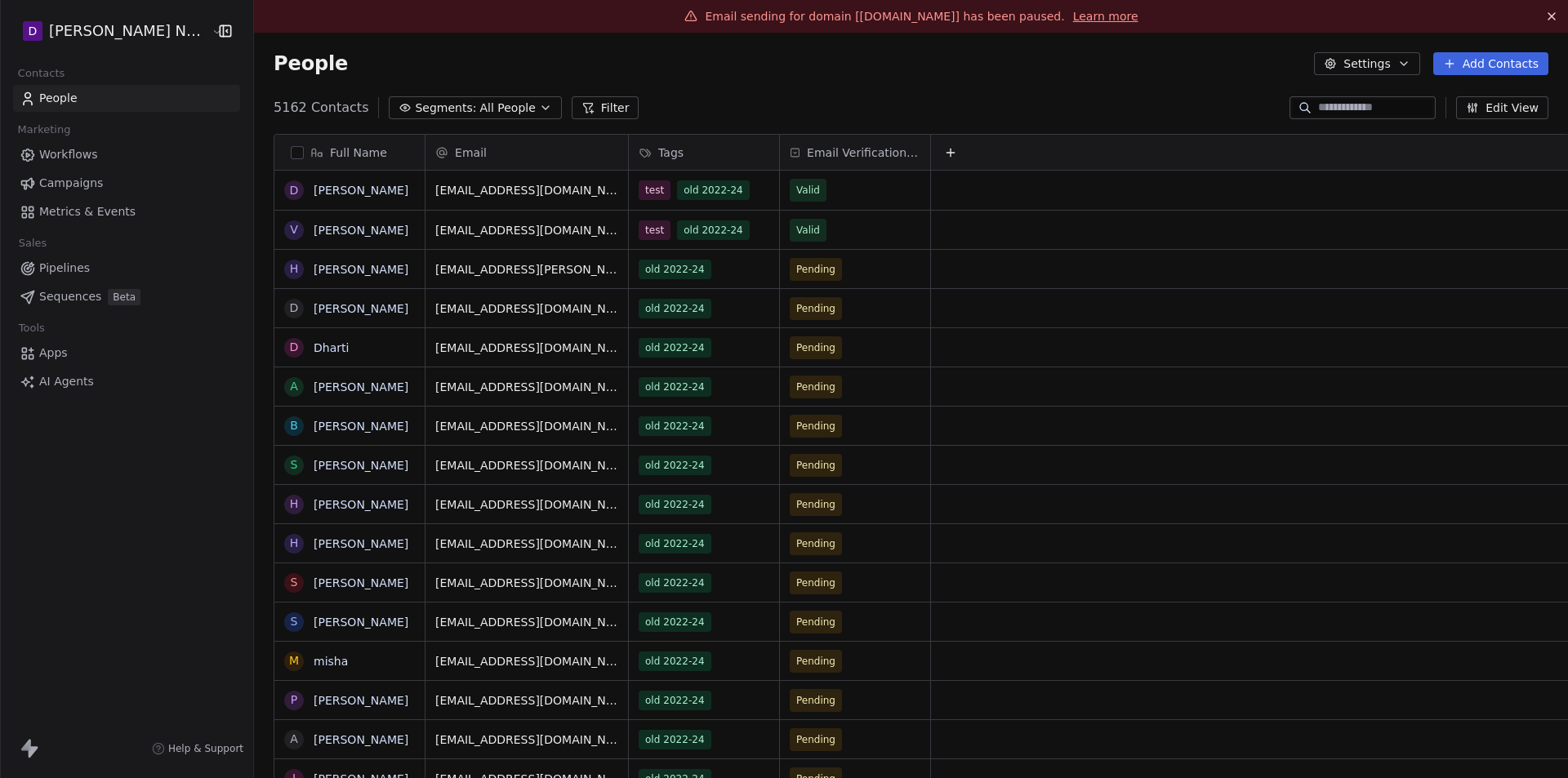
click at [77, 155] on span "Workflows" at bounding box center [69, 154] width 59 height 17
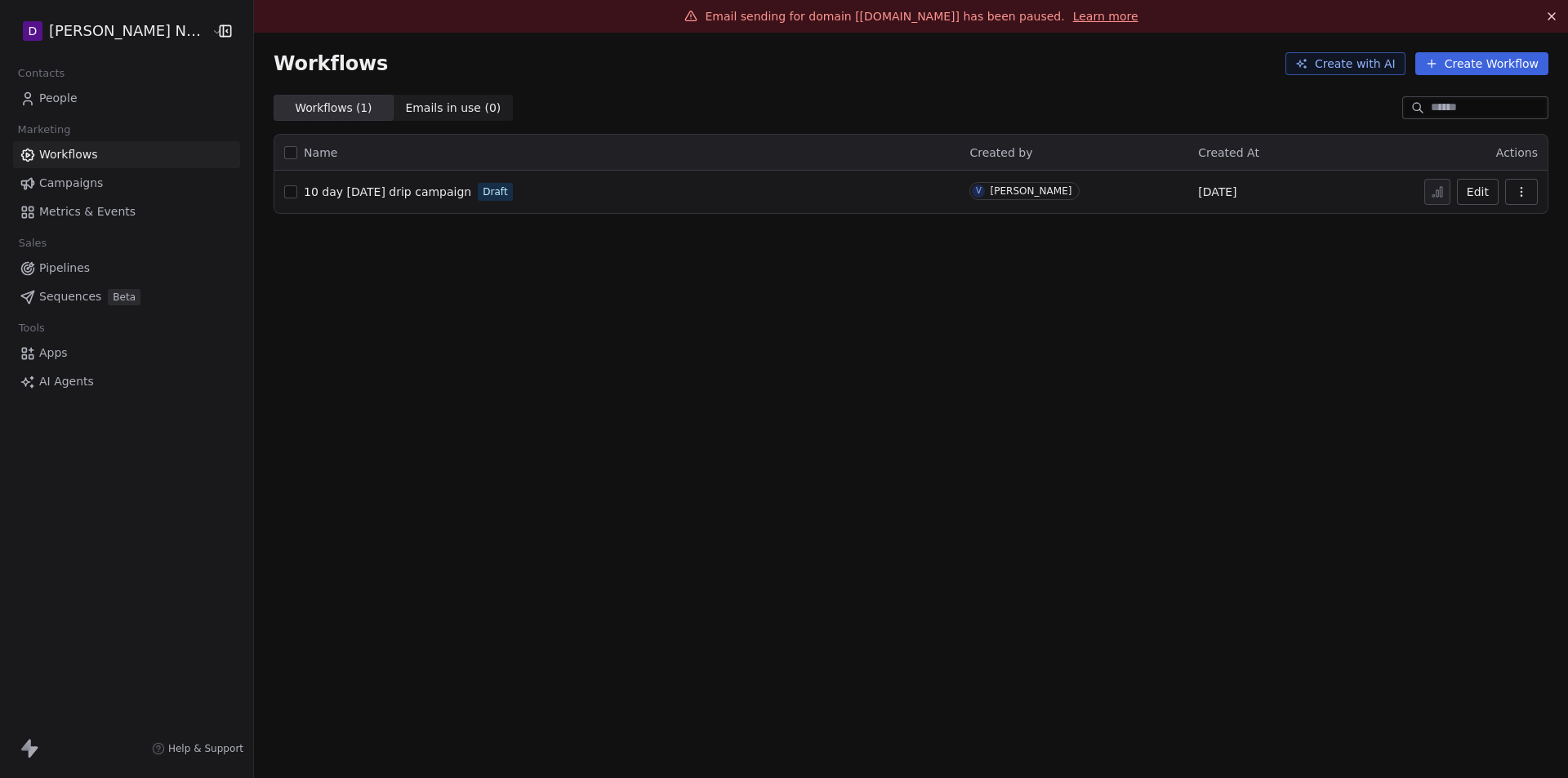
click at [1481, 193] on button "Edit" at bounding box center [1477, 192] width 42 height 26
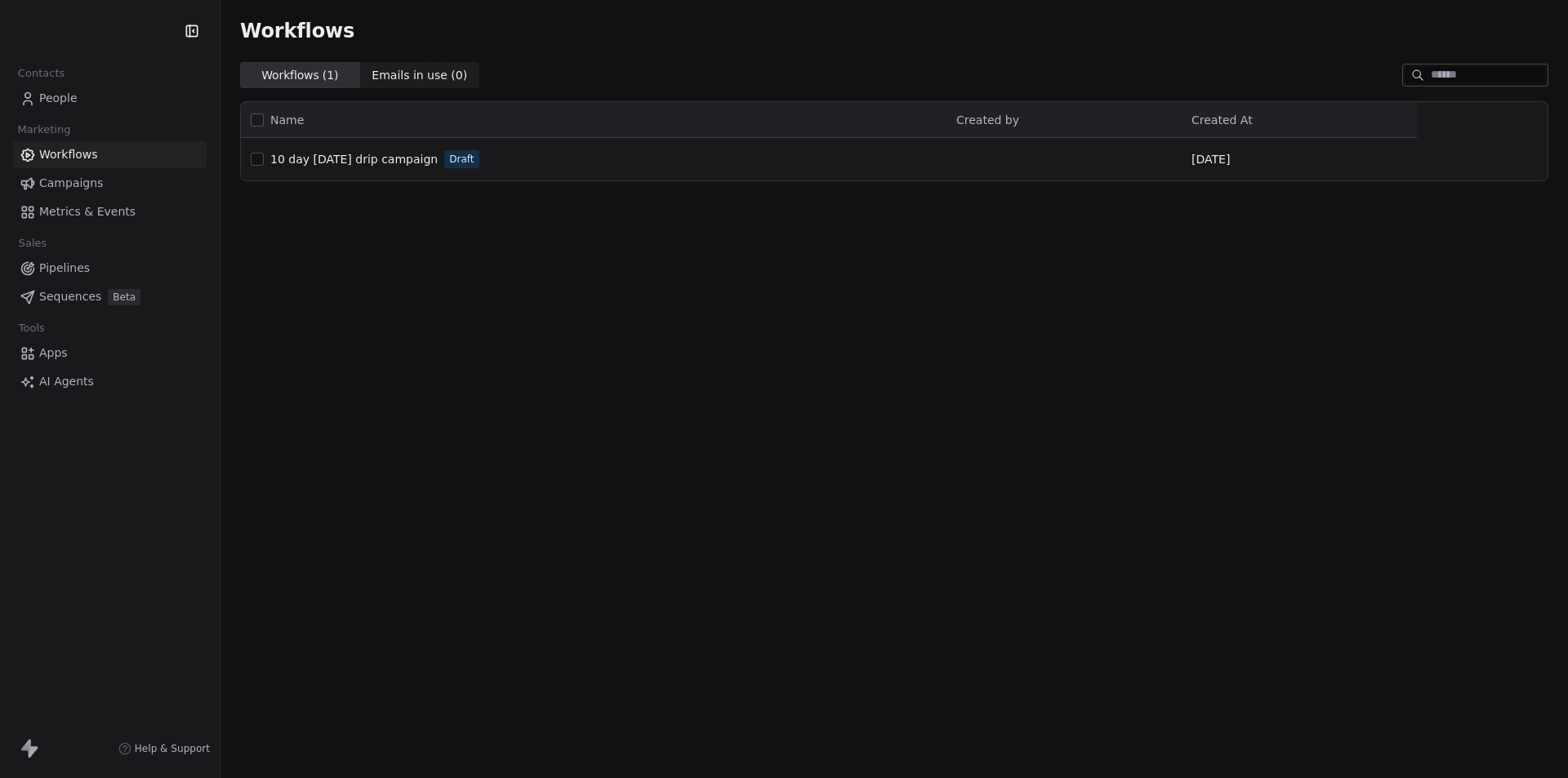
click at [74, 184] on span "Campaigns" at bounding box center [71, 183] width 64 height 17
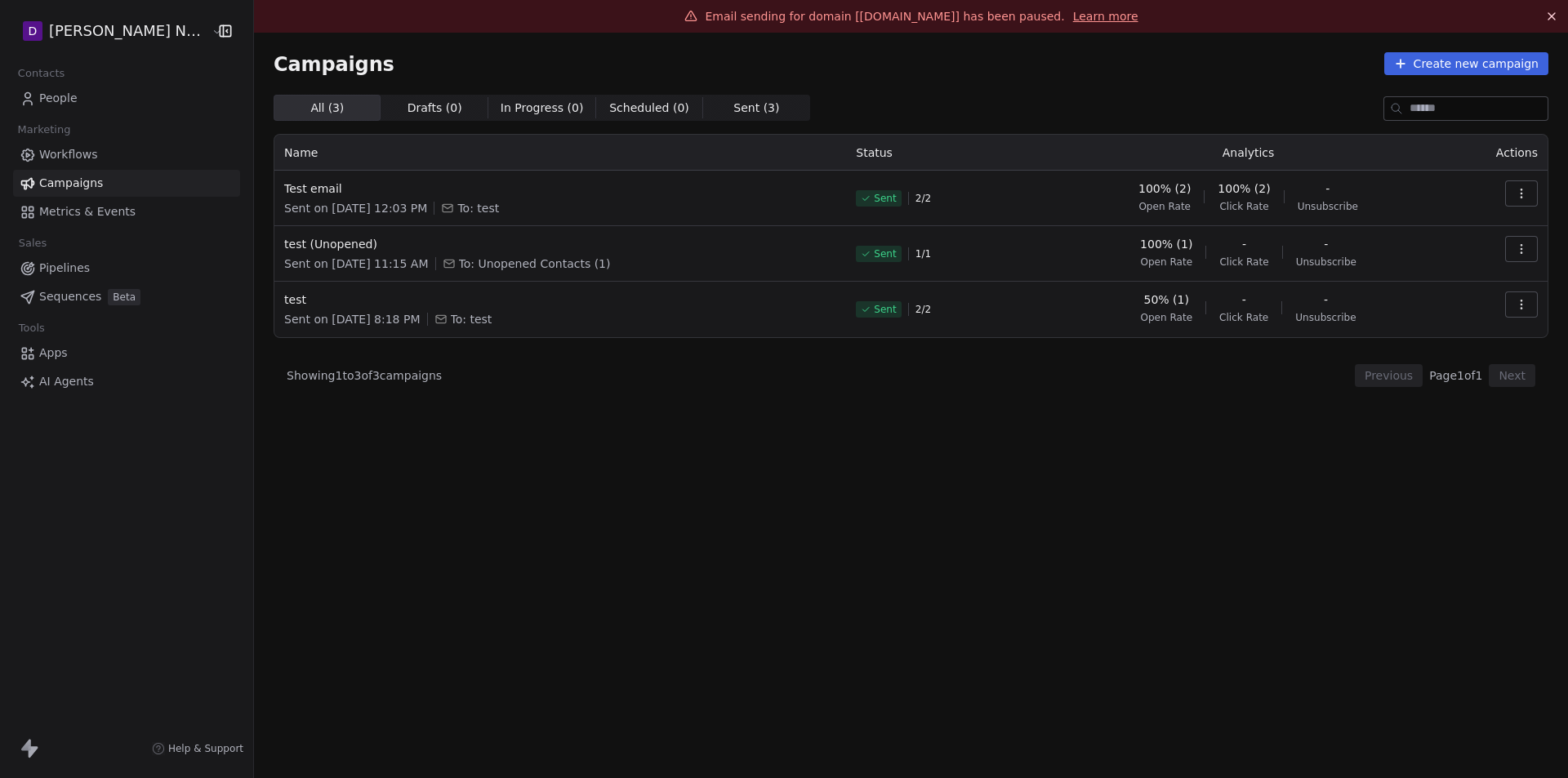
click at [1524, 200] on button "button" at bounding box center [1521, 193] width 32 height 26
click at [1429, 229] on div "View" at bounding box center [1399, 230] width 67 height 26
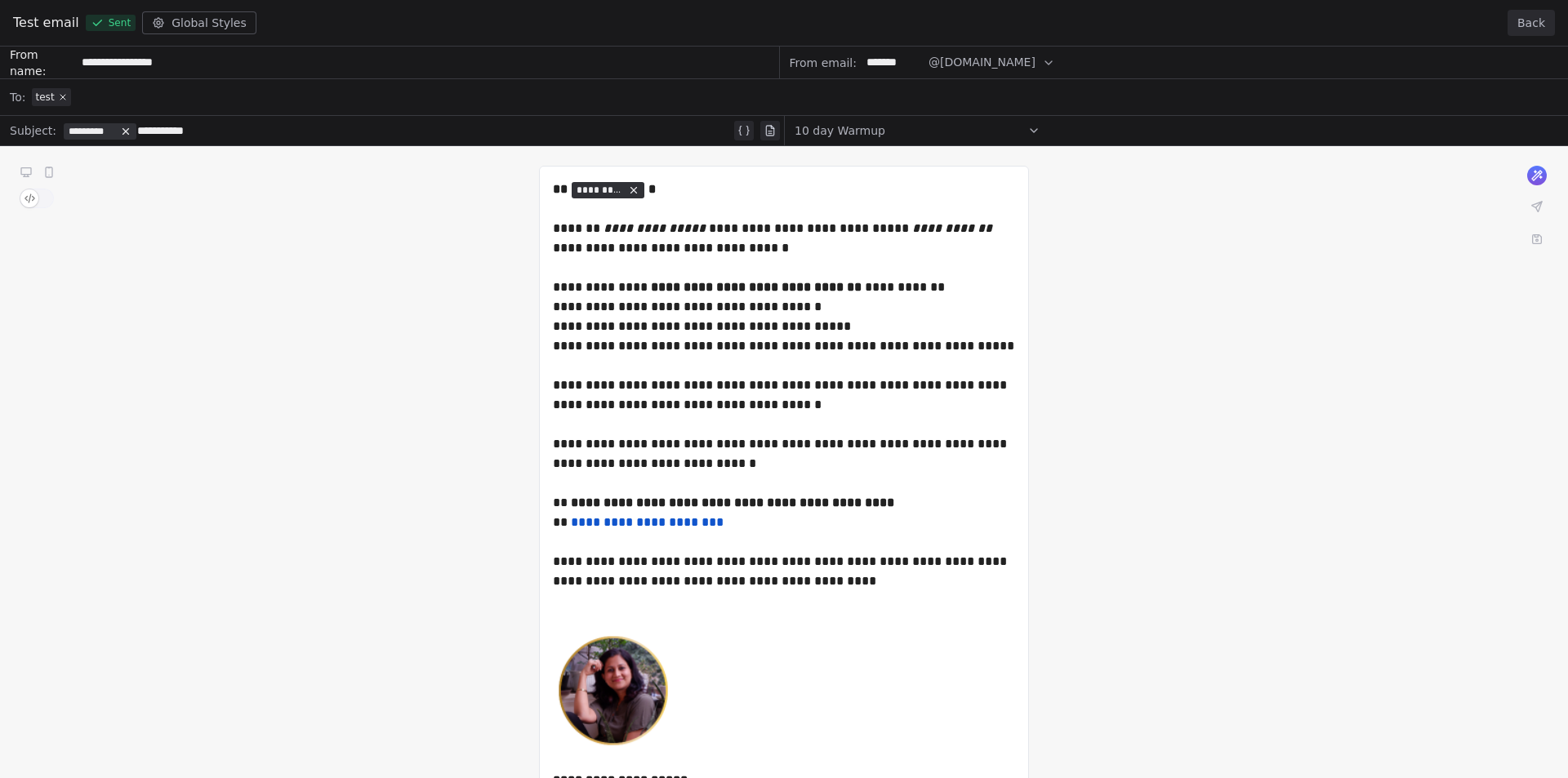
click at [43, 100] on div "**********" at bounding box center [784, 556] width 1568 height 1019
click at [82, 102] on div "**********" at bounding box center [784, 556] width 1568 height 1019
click at [29, 195] on div "**********" at bounding box center [784, 556] width 1568 height 1019
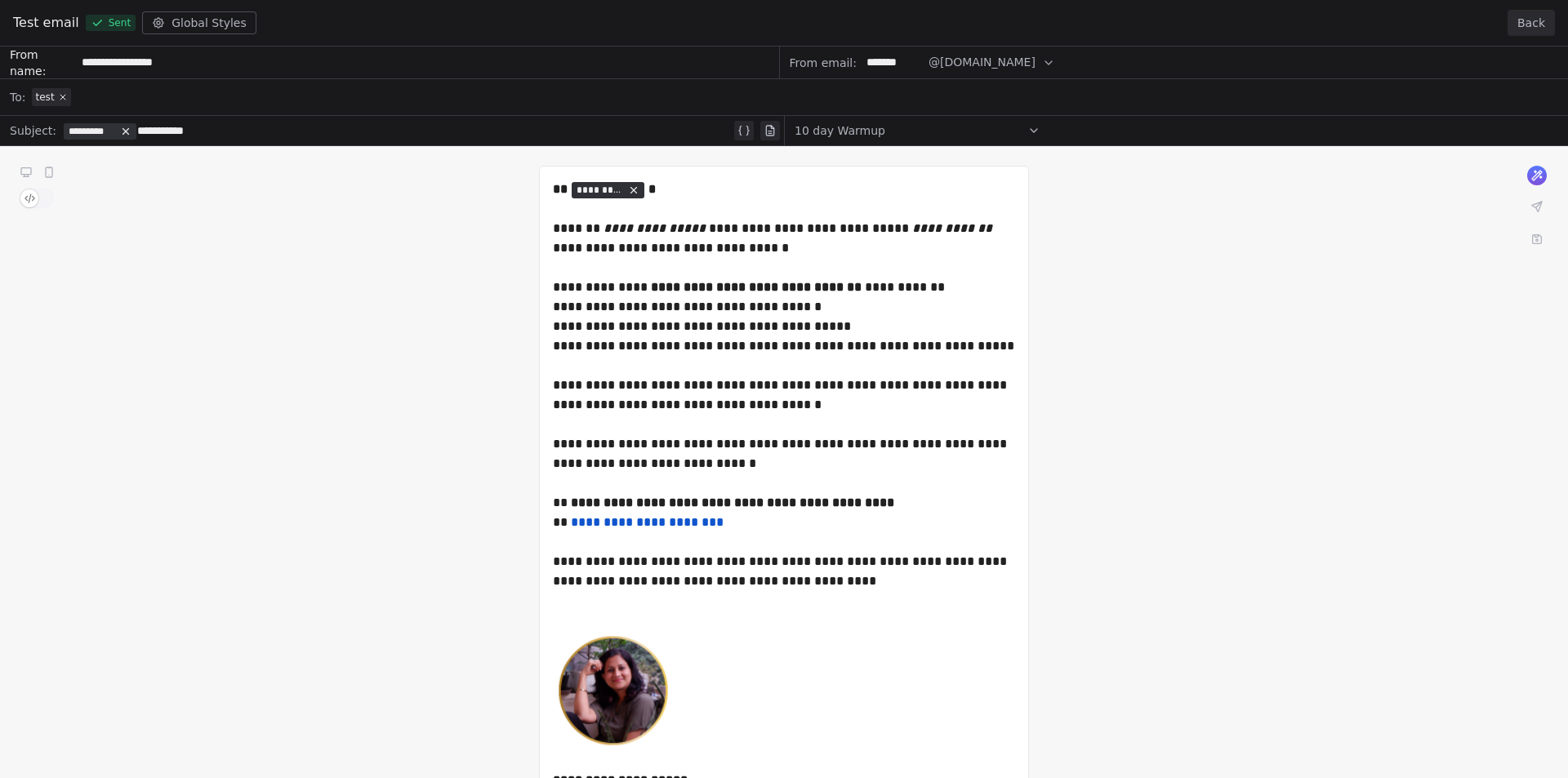
click at [29, 195] on div "**********" at bounding box center [784, 556] width 1568 height 1019
click at [1140, 558] on div "**********" at bounding box center [784, 556] width 1568 height 1019
drag, startPoint x: 674, startPoint y: 315, endPoint x: 690, endPoint y: 326, distance: 19.4
click at [922, 485] on div "**********" at bounding box center [784, 556] width 1568 height 1019
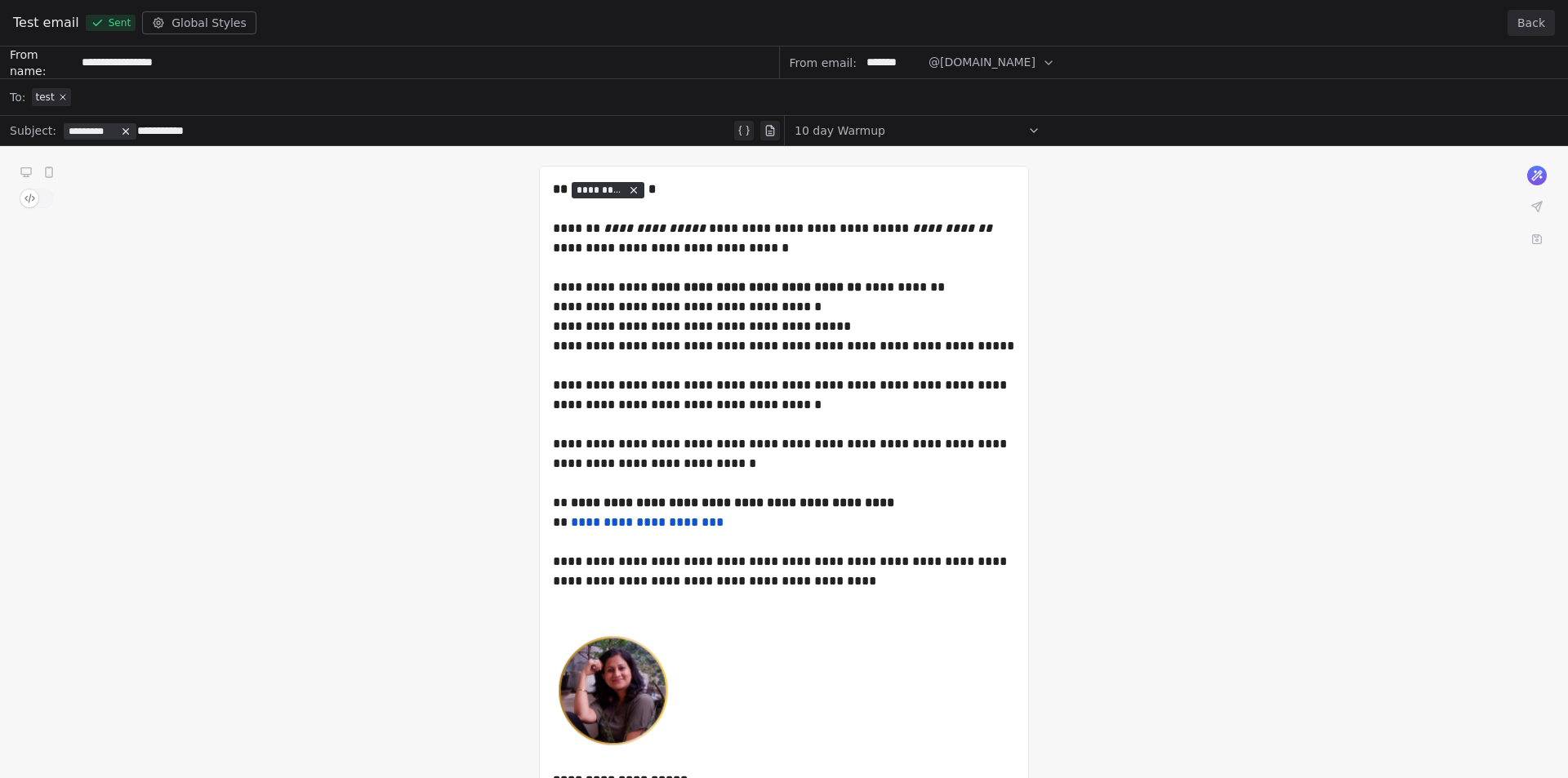
drag, startPoint x: 974, startPoint y: 395, endPoint x: 1058, endPoint y: 417, distance: 86.8
click at [1055, 417] on div "**********" at bounding box center [784, 556] width 1568 height 1019
click at [1058, 418] on div "**********" at bounding box center [784, 556] width 1568 height 1019
click at [1045, 417] on div "**********" at bounding box center [784, 556] width 1568 height 1019
click at [39, 95] on div "**********" at bounding box center [784, 556] width 1568 height 1019
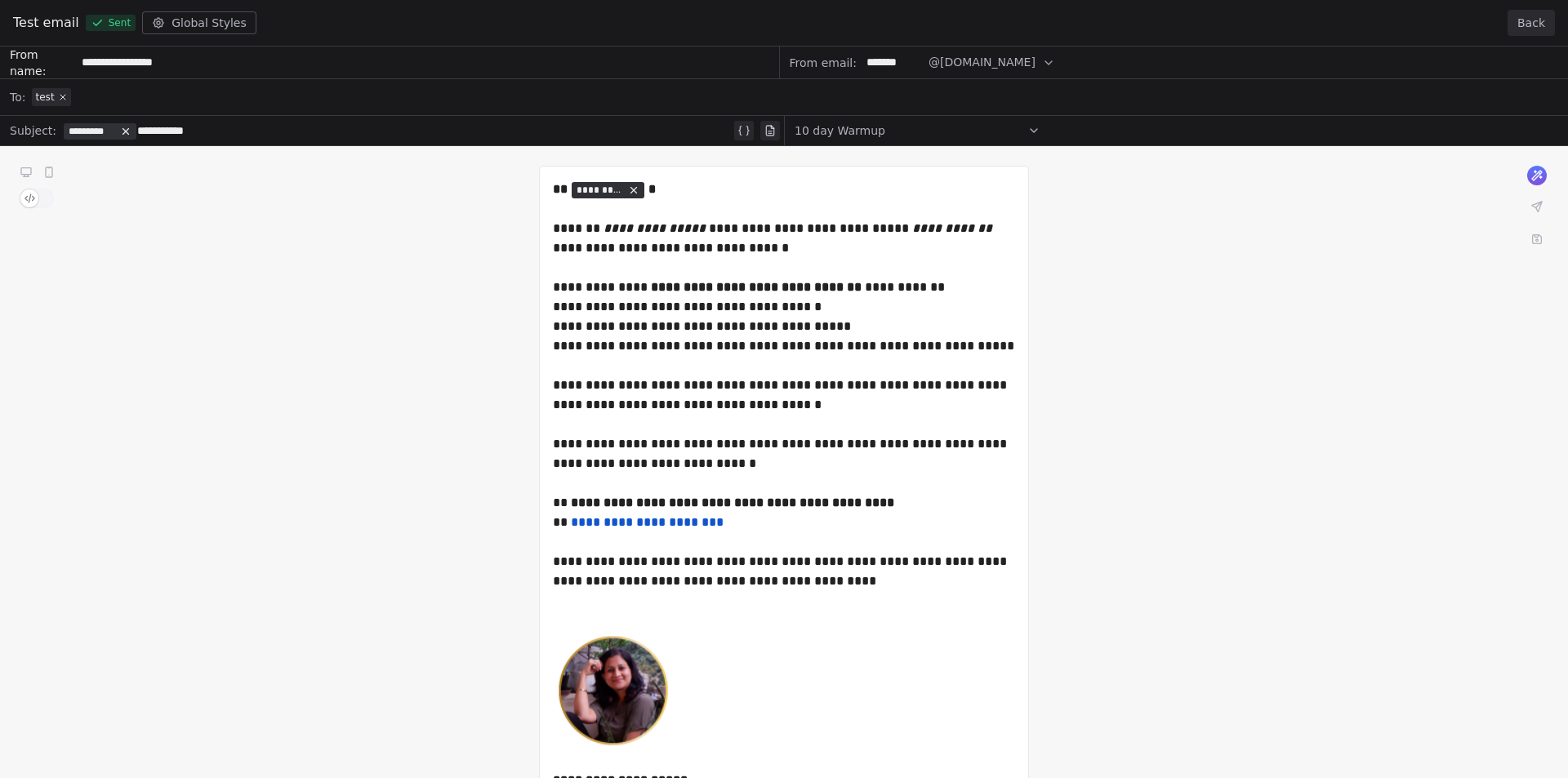
click at [1533, 24] on button "Back" at bounding box center [1532, 22] width 48 height 26
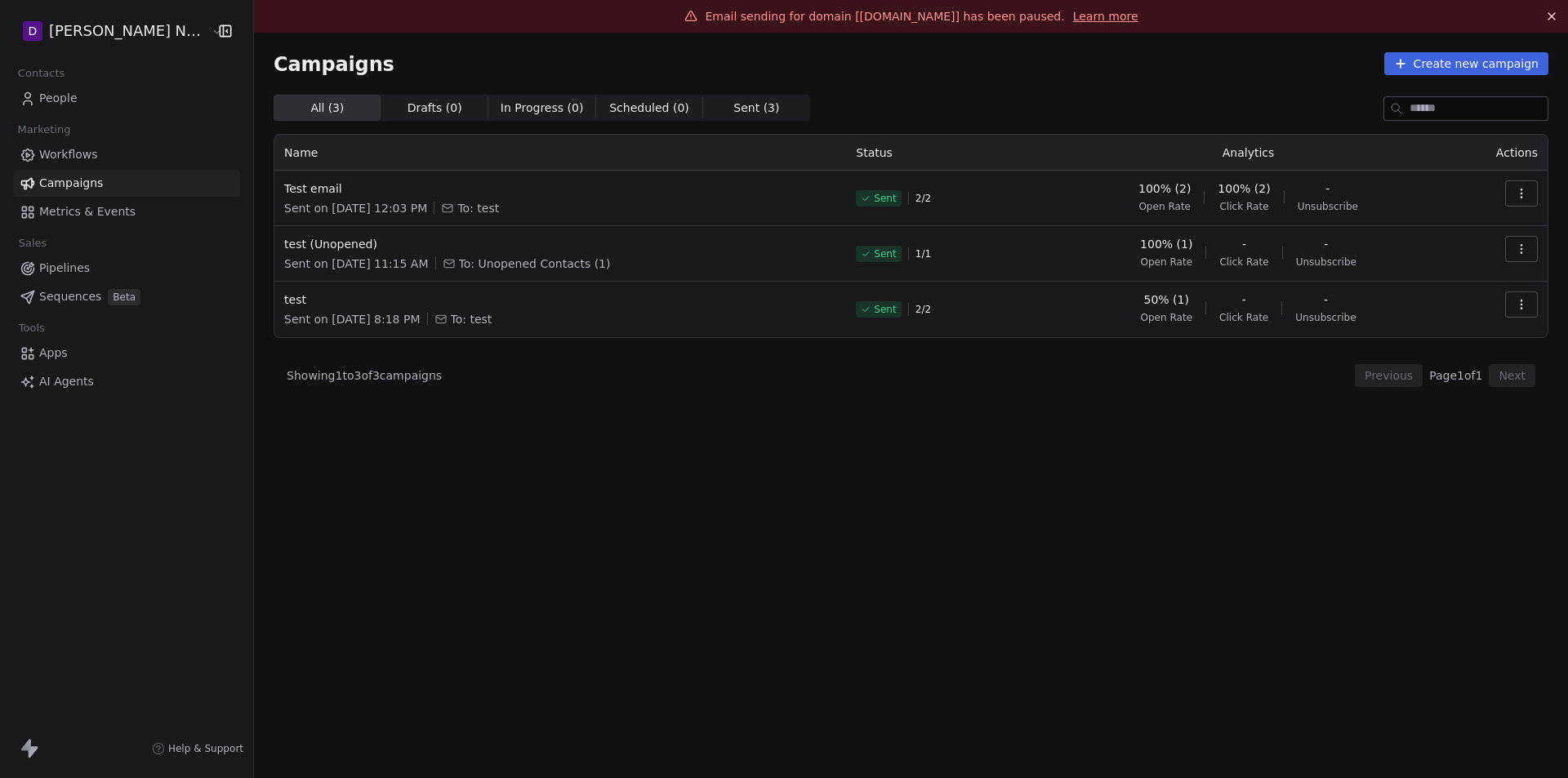
click at [70, 99] on span "People" at bounding box center [58, 98] width 38 height 17
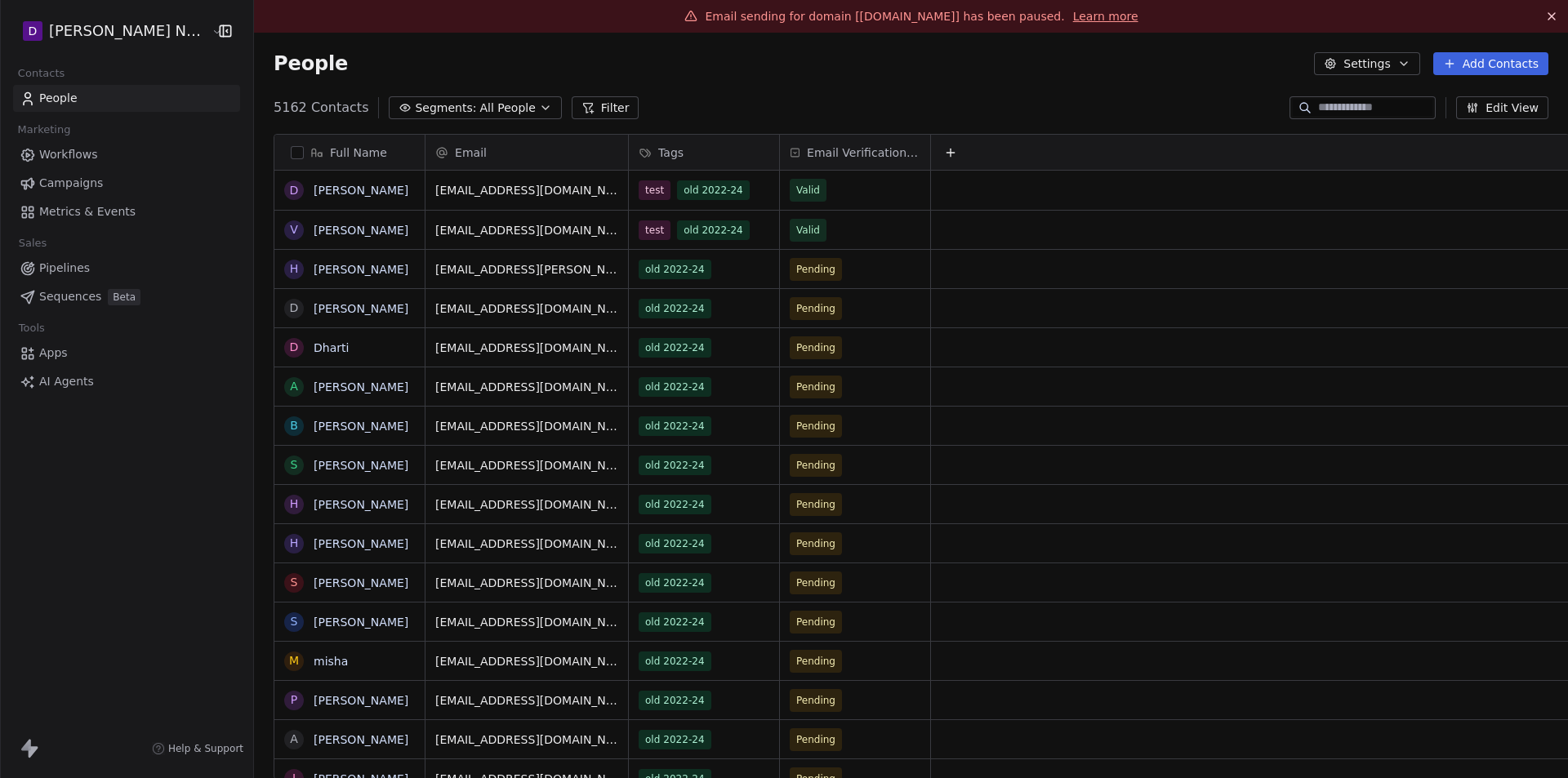
scroll to position [672, 1323]
click at [1360, 112] on input at bounding box center [1375, 107] width 114 height 16
type input "****"
type input "***"
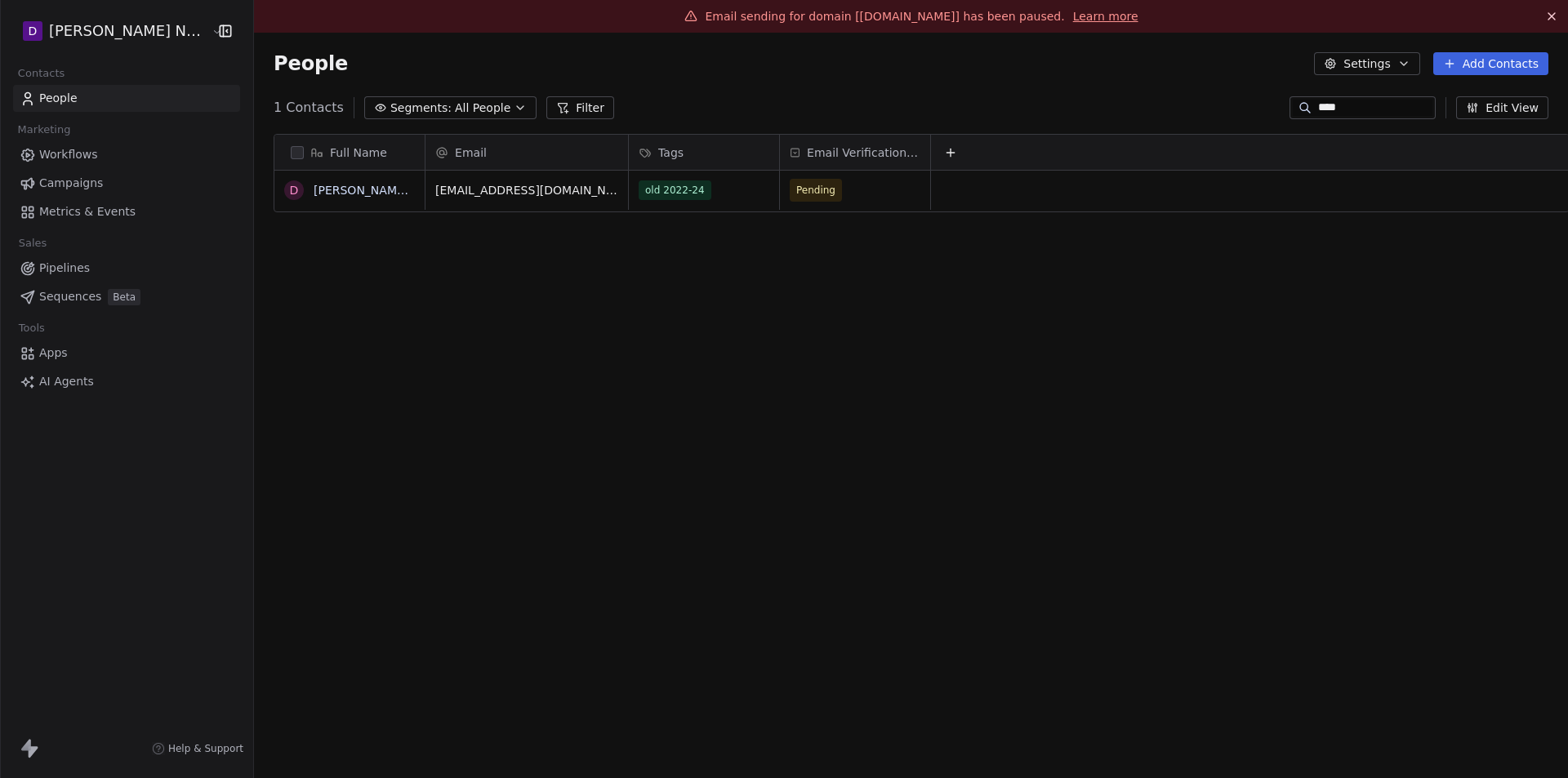
type input "****"
click at [60, 160] on span "Workflows" at bounding box center [69, 154] width 59 height 17
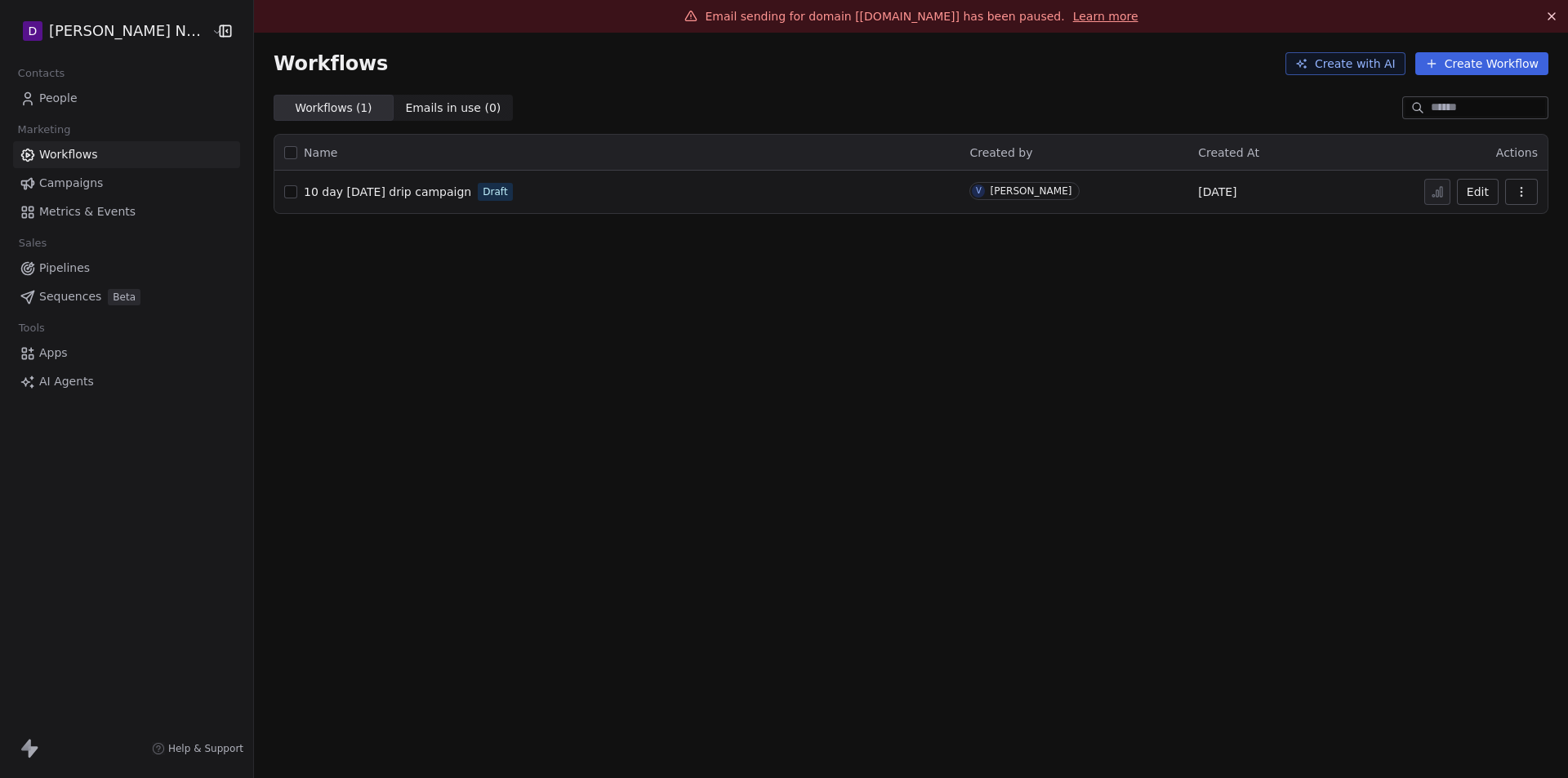
click at [60, 179] on span "Campaigns" at bounding box center [71, 183] width 64 height 17
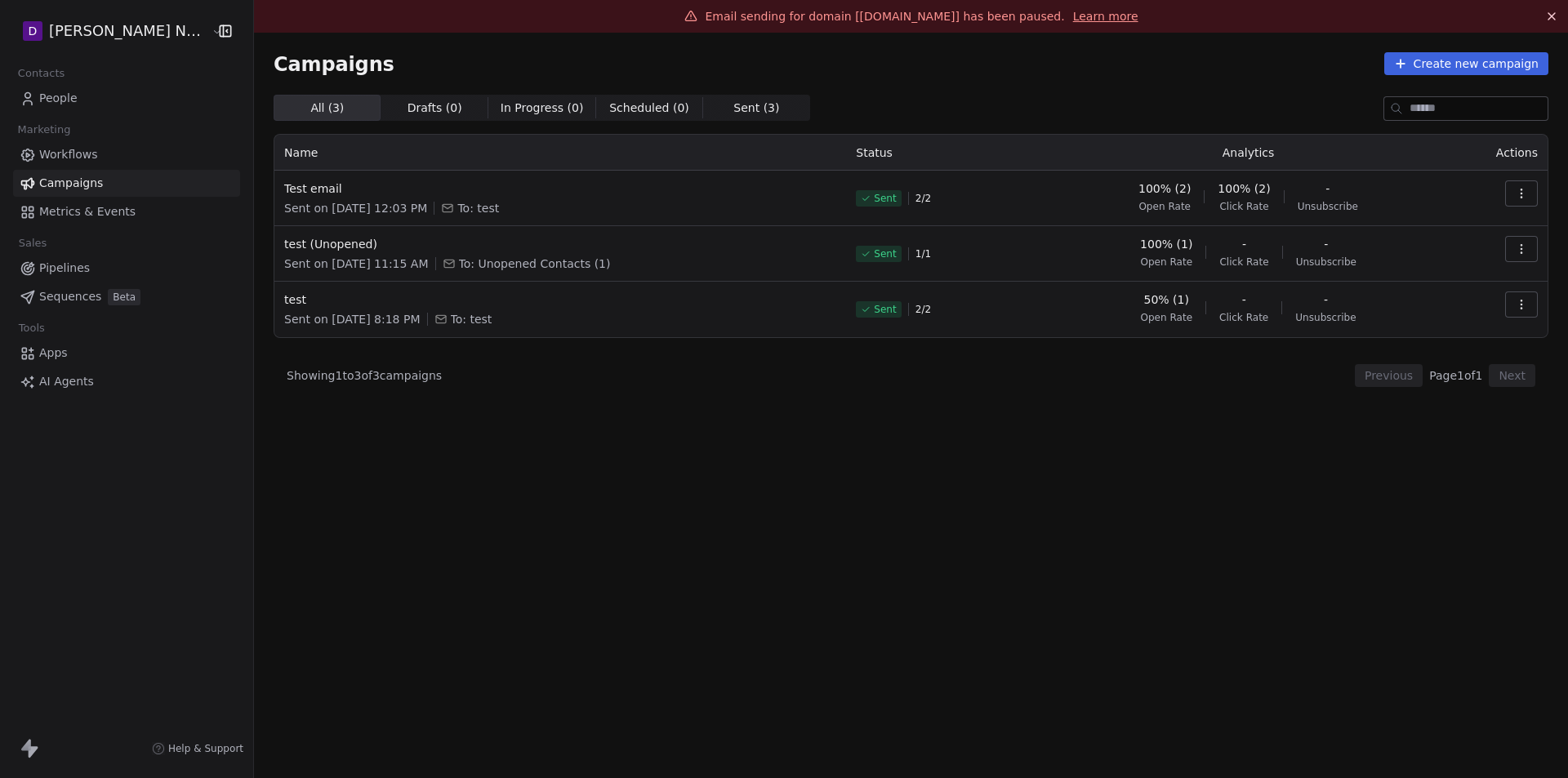
click at [1514, 194] on button "button" at bounding box center [1521, 193] width 32 height 26
click at [1097, 535] on html "D Deepali Nutrition Contacts People Marketing Workflows Campaigns Metrics & Eve…" at bounding box center [784, 389] width 1568 height 778
click at [284, 188] on span "Test email" at bounding box center [560, 188] width 552 height 16
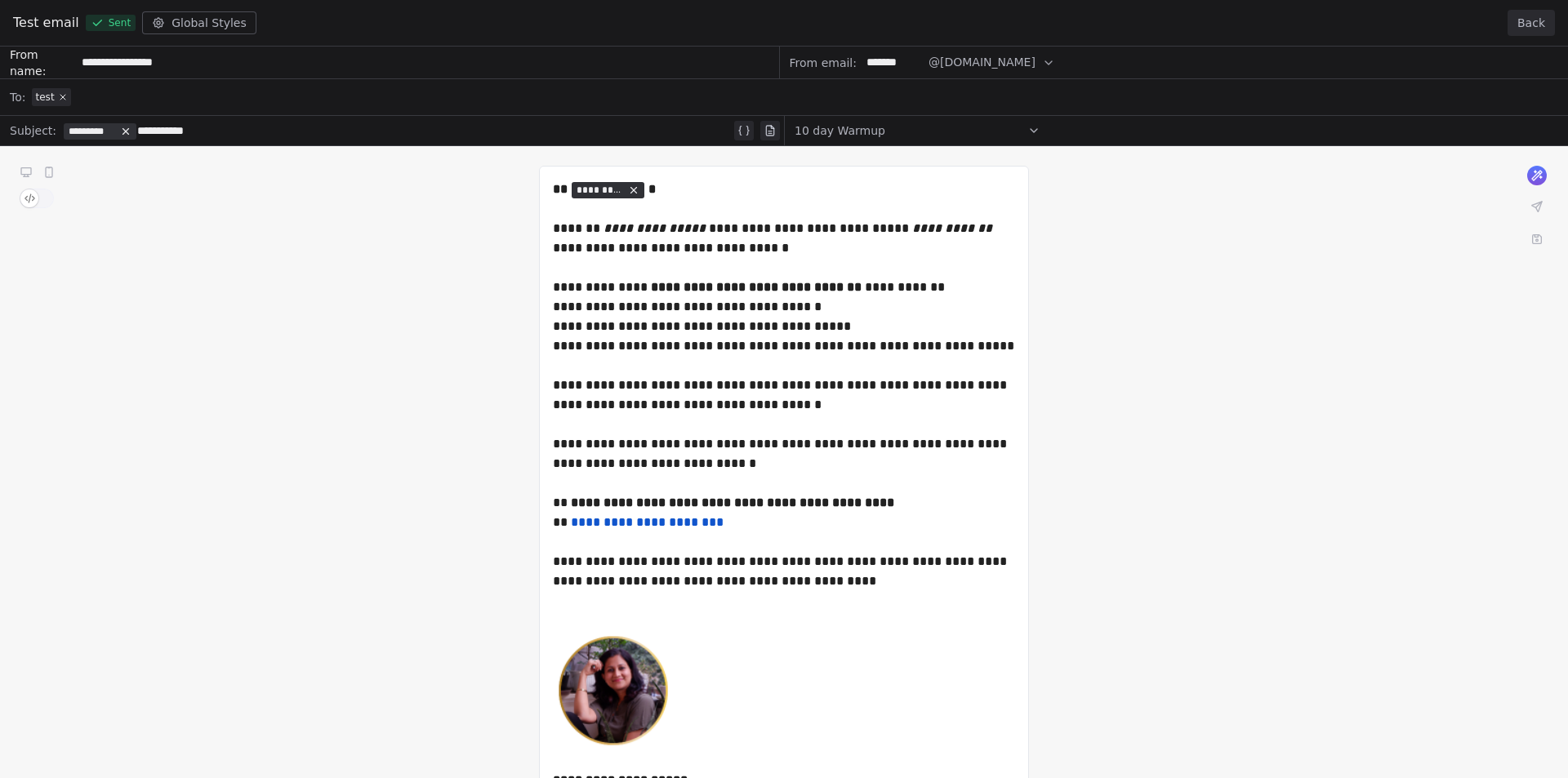
click at [59, 98] on div "**********" at bounding box center [784, 556] width 1568 height 1019
click at [108, 98] on div "**********" at bounding box center [784, 556] width 1568 height 1019
click at [1534, 22] on button "Back" at bounding box center [1532, 22] width 48 height 26
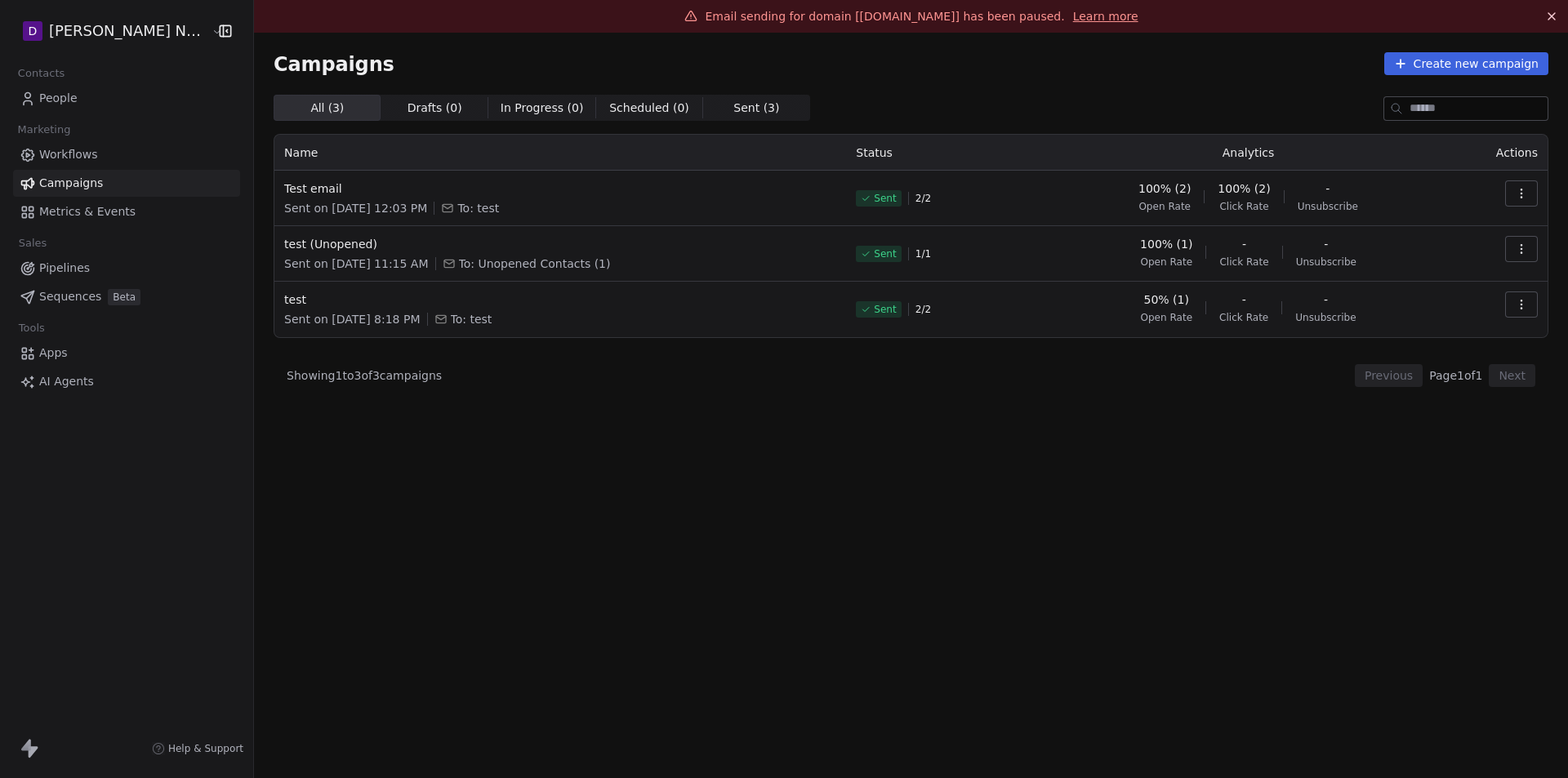
click at [58, 102] on span "People" at bounding box center [58, 98] width 38 height 17
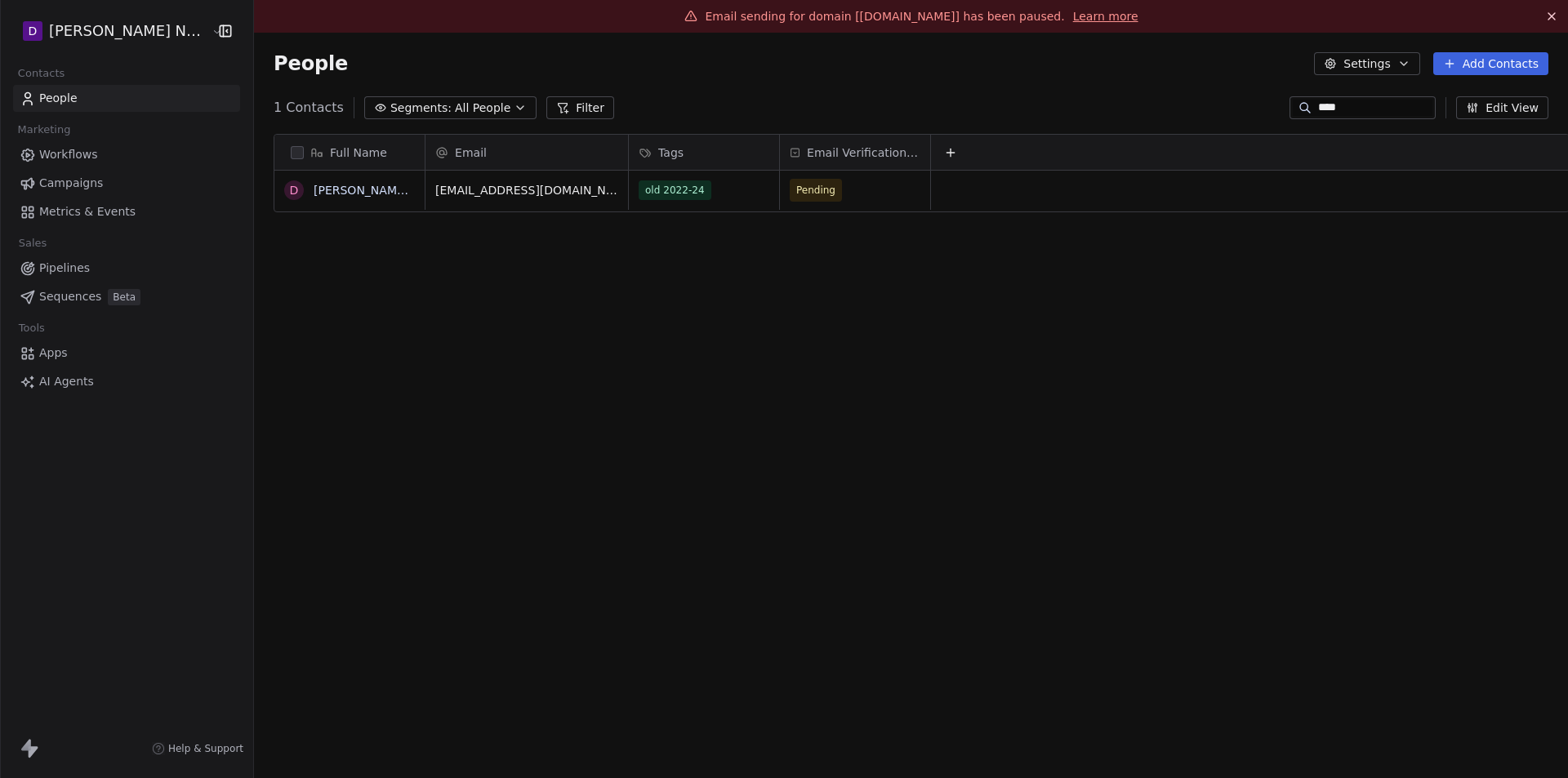
scroll to position [672, 1323]
click at [514, 107] on icon "button" at bounding box center [521, 108] width 13 height 13
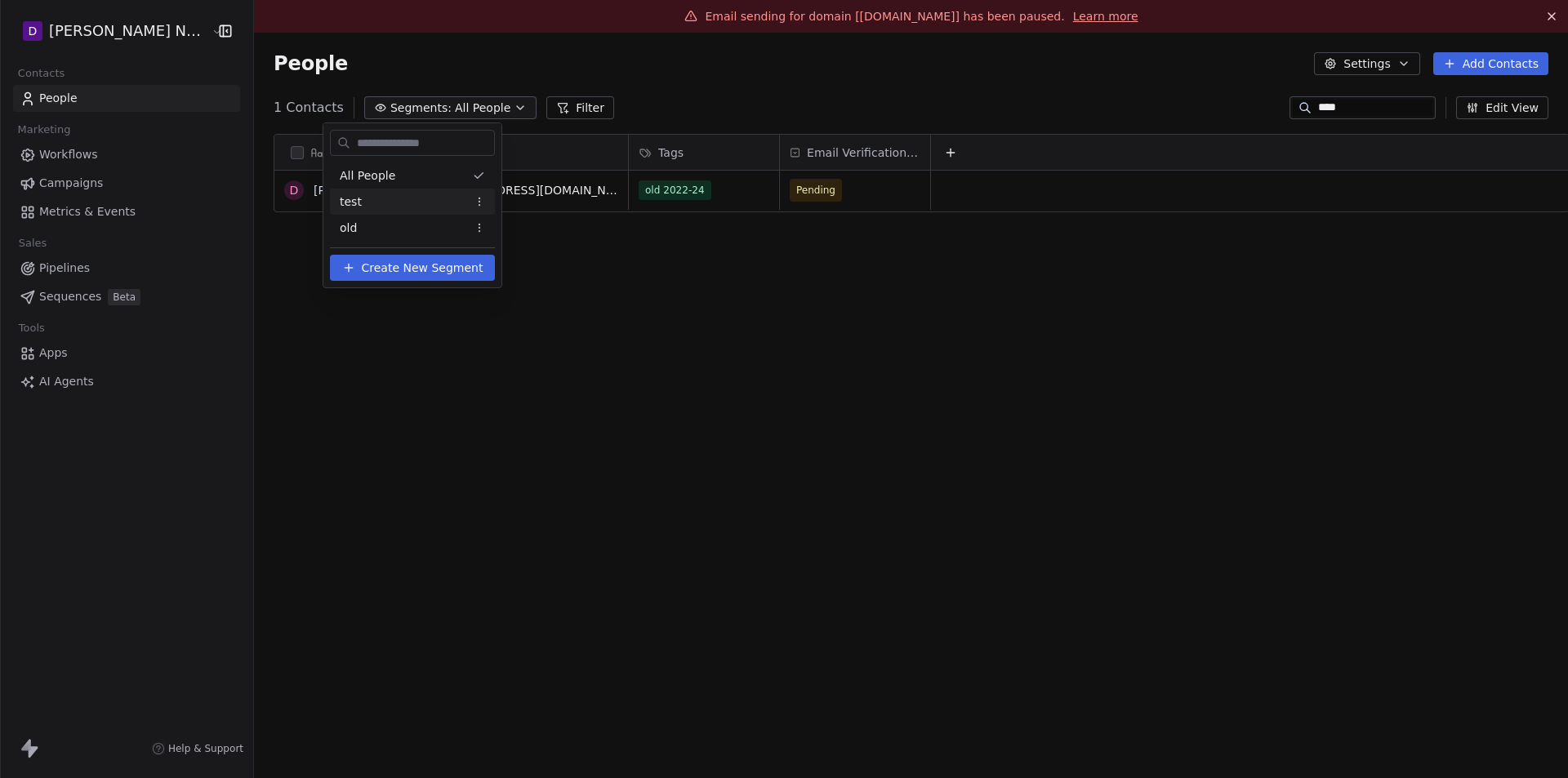
click at [370, 194] on div "test" at bounding box center [412, 201] width 165 height 26
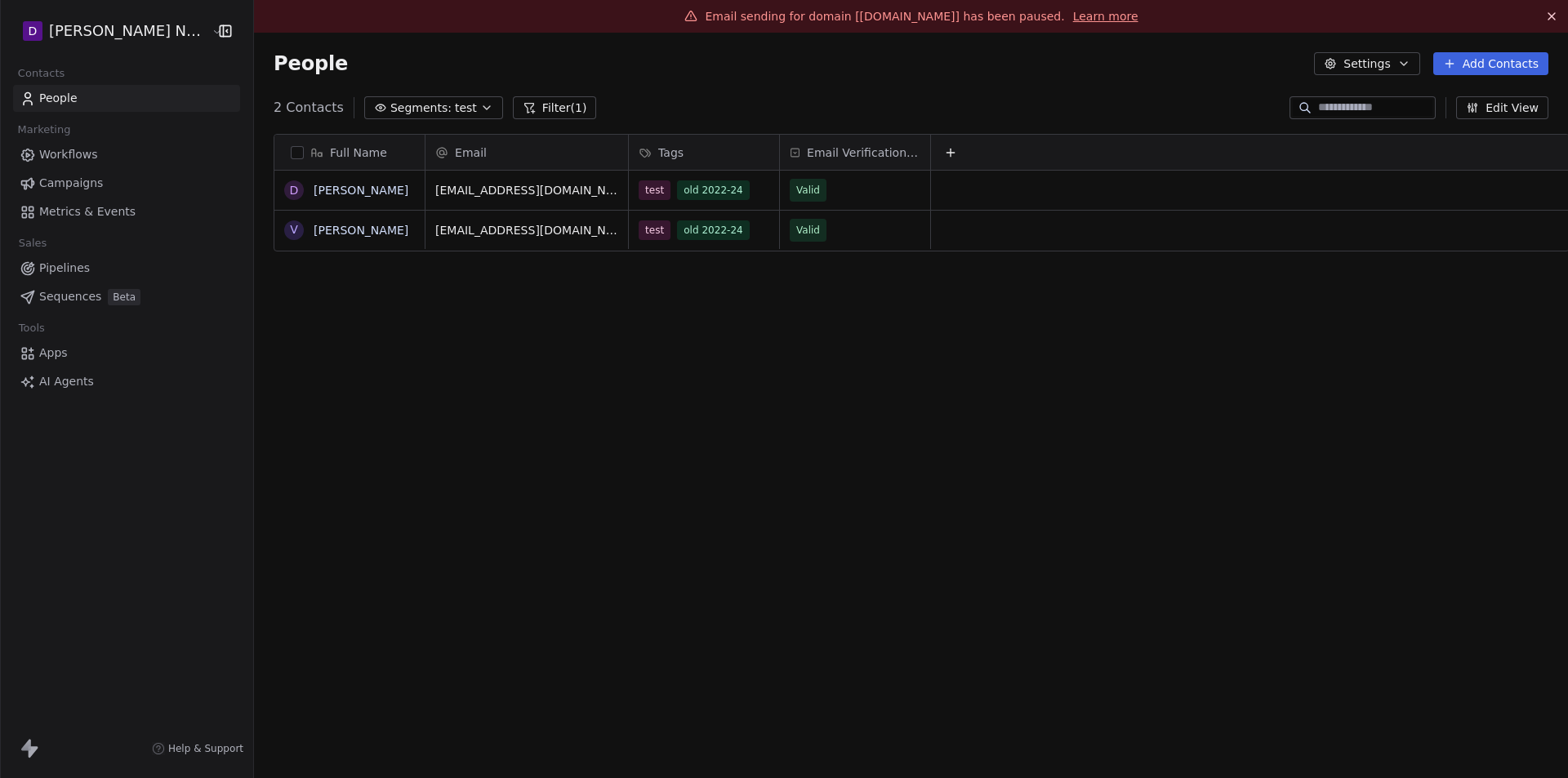
click at [81, 35] on html "D Deepali Nutrition Contacts People Marketing Workflows Campaigns Metrics & Eve…" at bounding box center [784, 389] width 1568 height 778
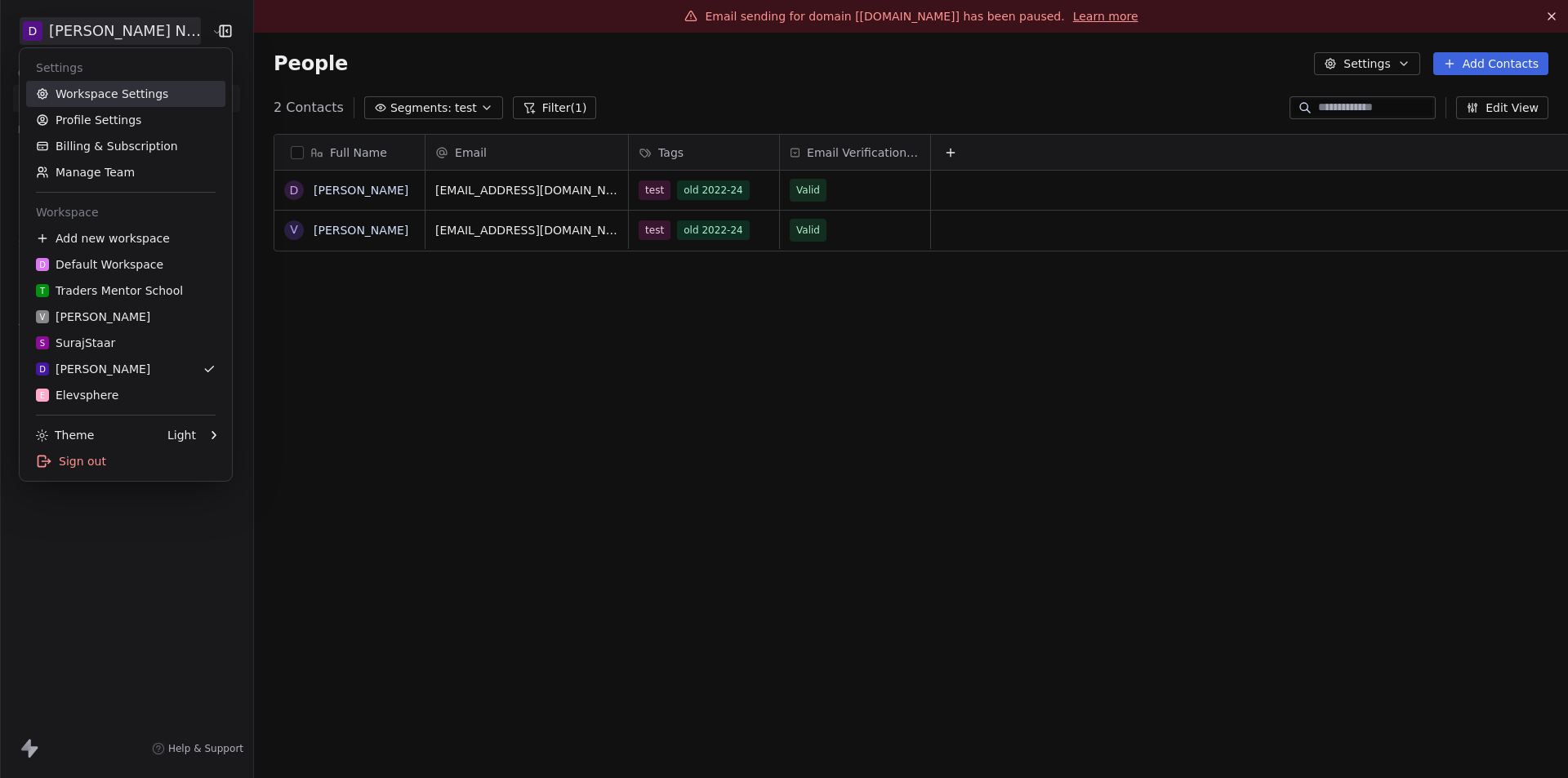
click at [85, 88] on link "Workspace Settings" at bounding box center [125, 93] width 199 height 26
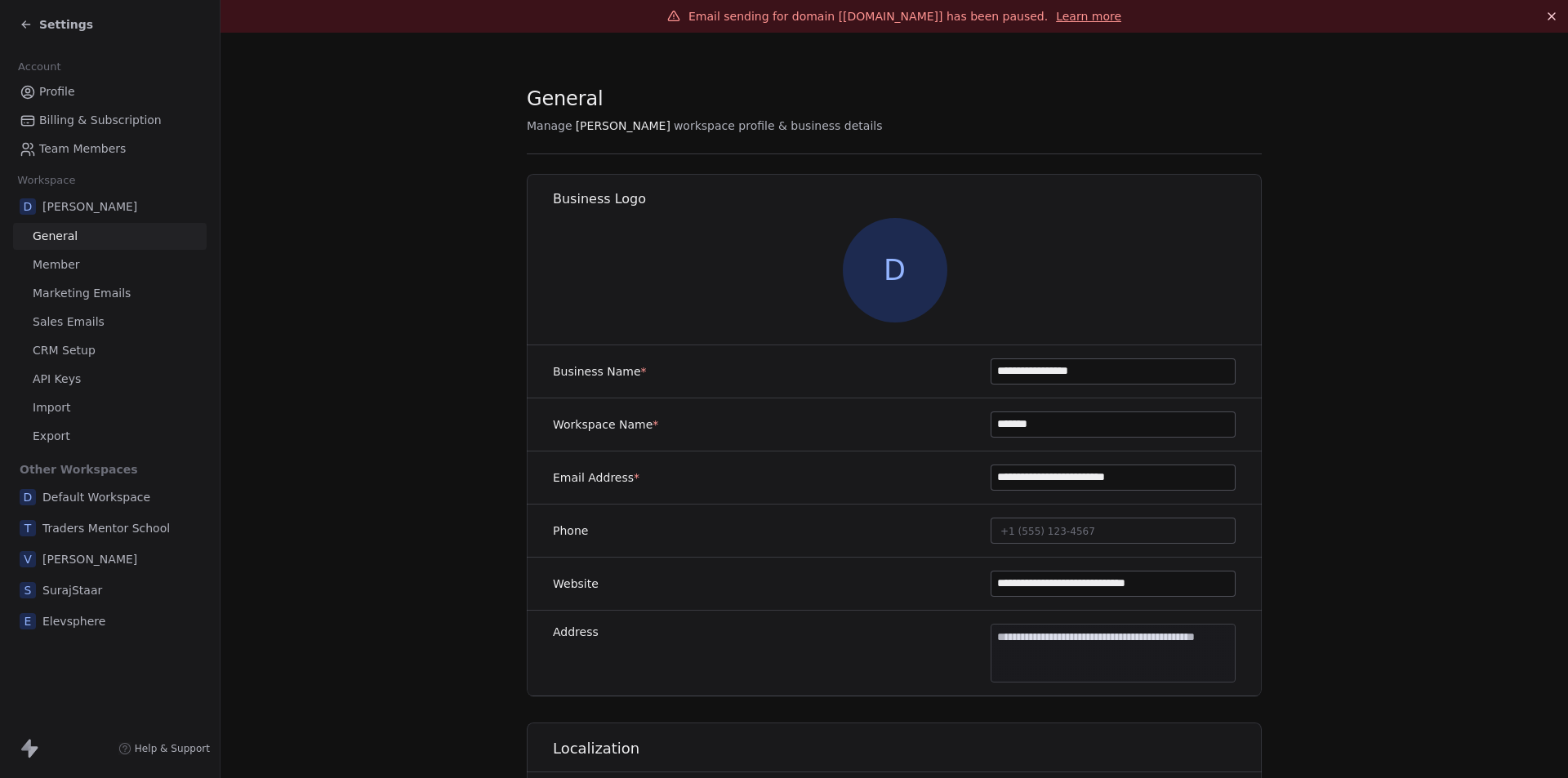
click at [63, 302] on link "Marketing Emails" at bounding box center [110, 294] width 194 height 27
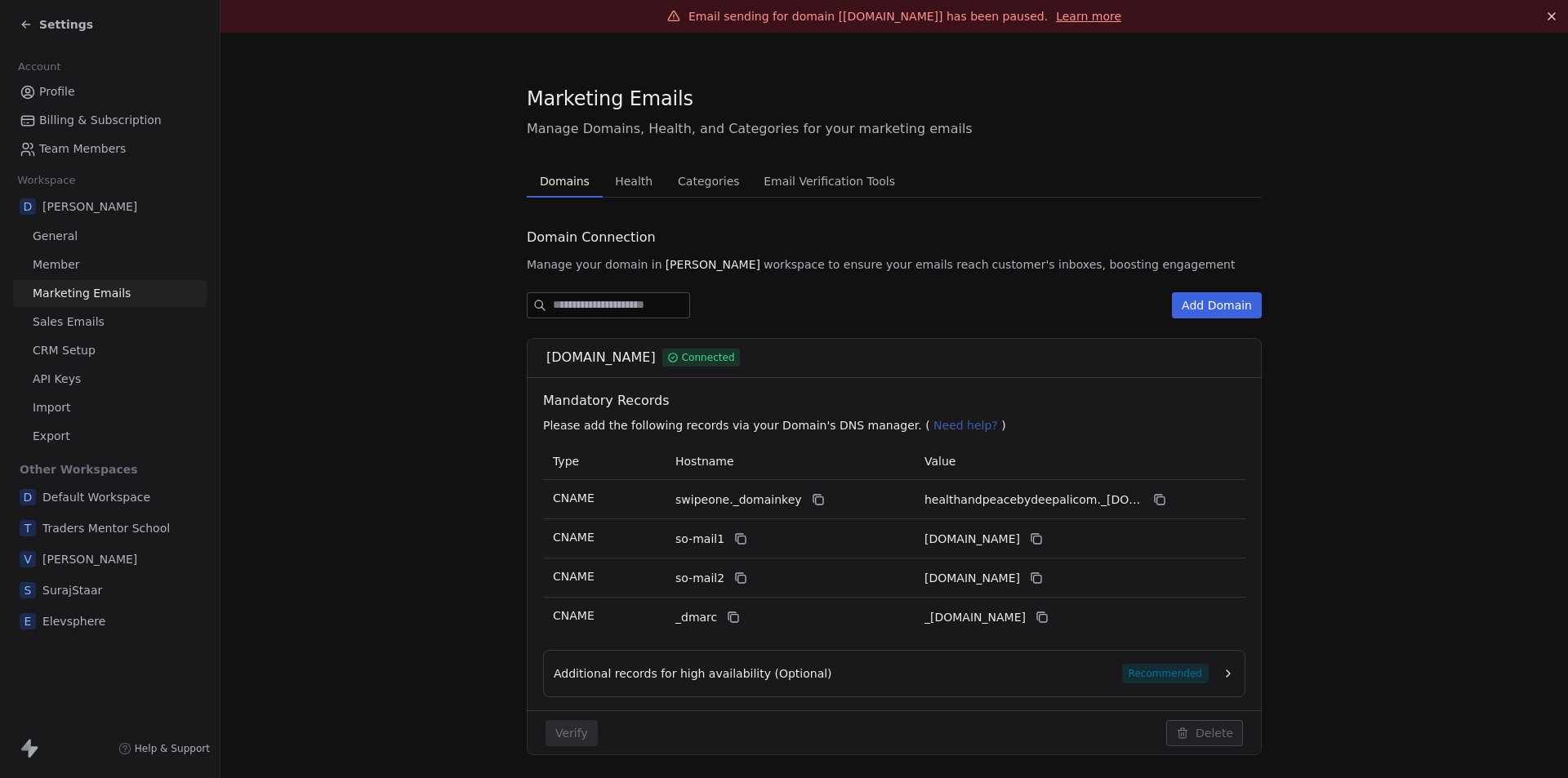
click at [625, 191] on span "Health" at bounding box center [633, 181] width 51 height 23
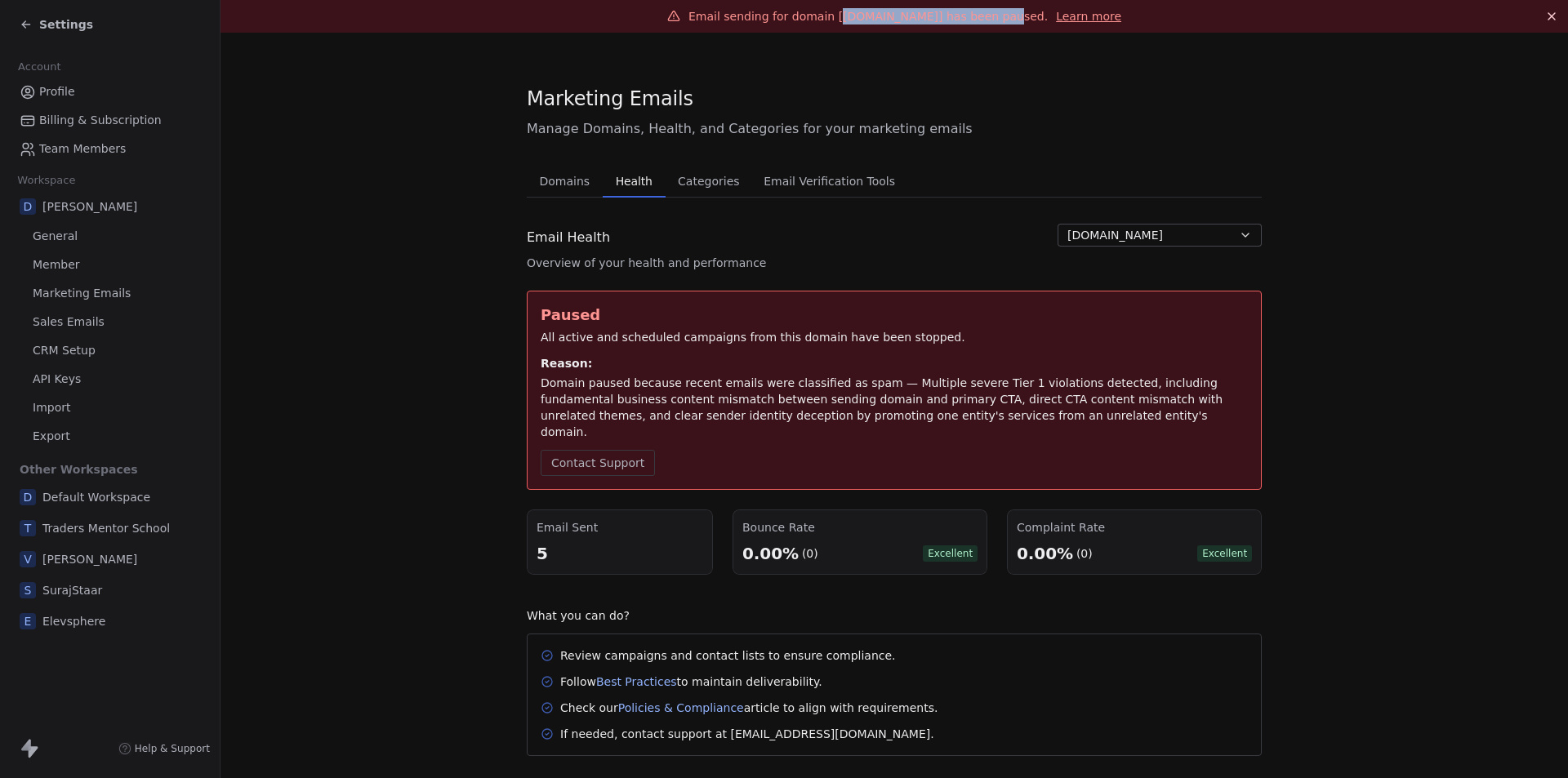
drag, startPoint x: 807, startPoint y: 20, endPoint x: 962, endPoint y: 19, distance: 155.0
click at [962, 19] on span "Email sending for domain [[DOMAIN_NAME]] has been paused." at bounding box center [868, 16] width 360 height 13
copy span "[DOMAIN_NAME]"
click at [23, 23] on icon at bounding box center [27, 25] width 13 height 13
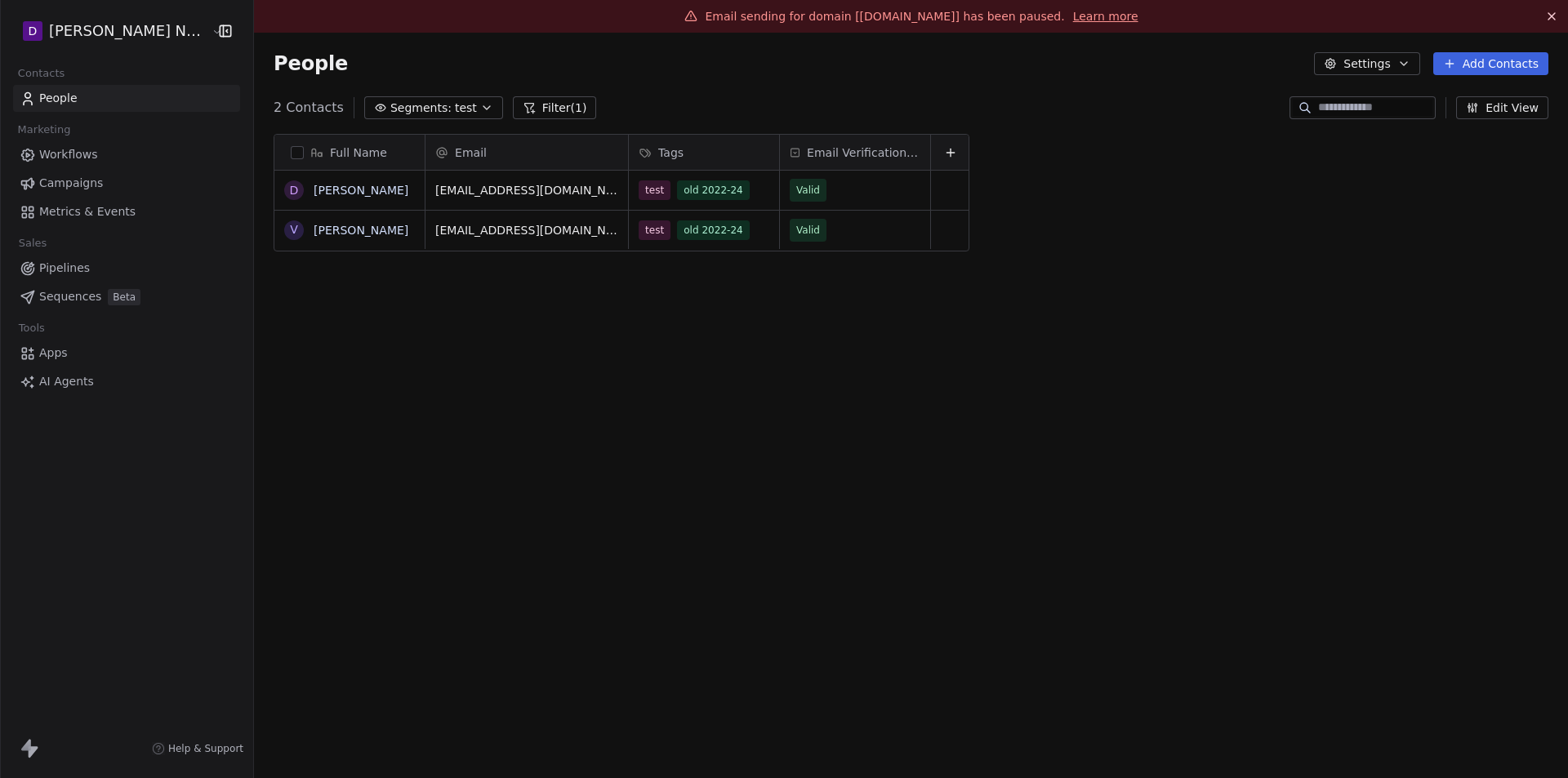
scroll to position [672, 1323]
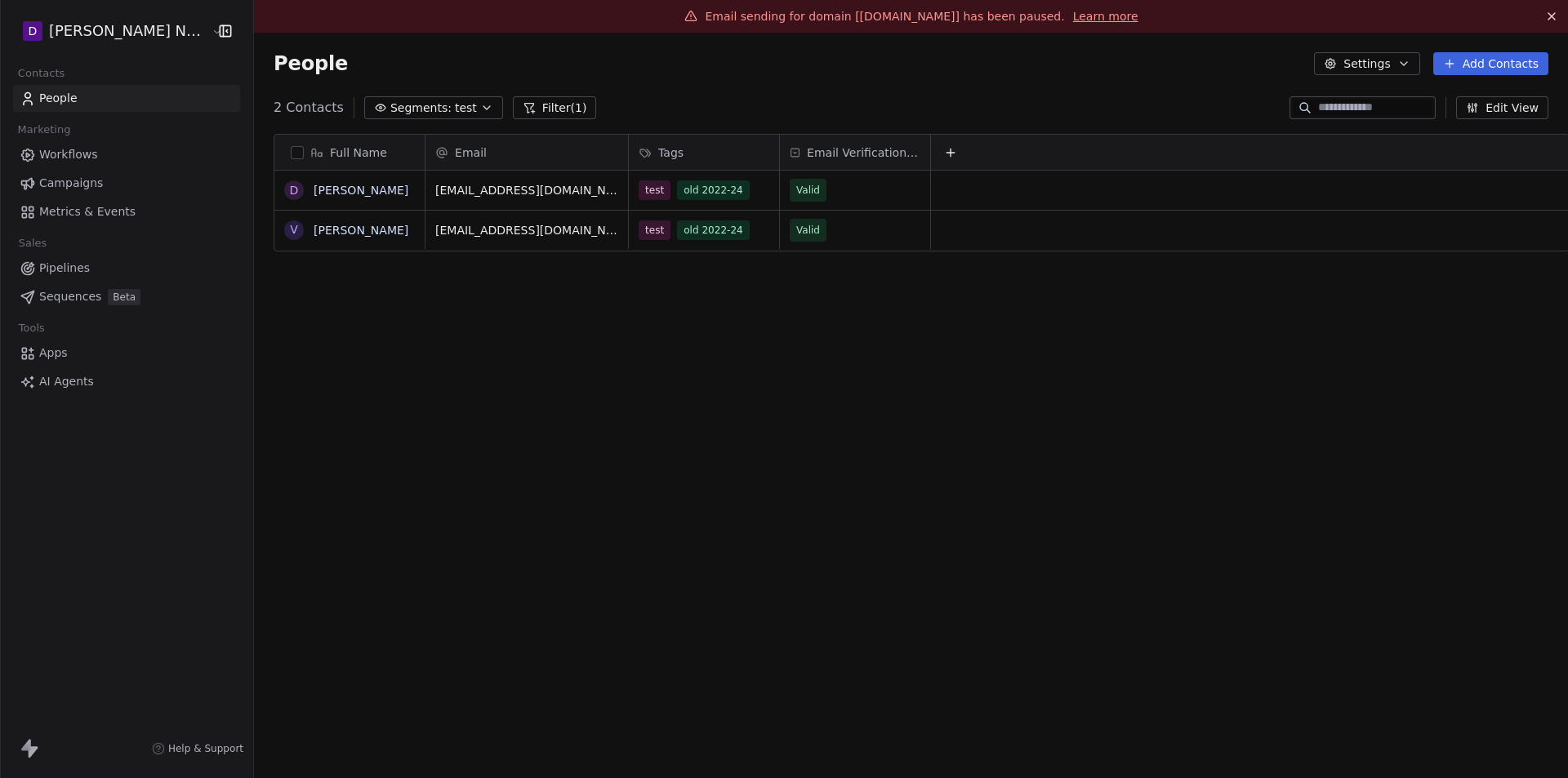
click at [71, 156] on span "Workflows" at bounding box center [69, 154] width 59 height 17
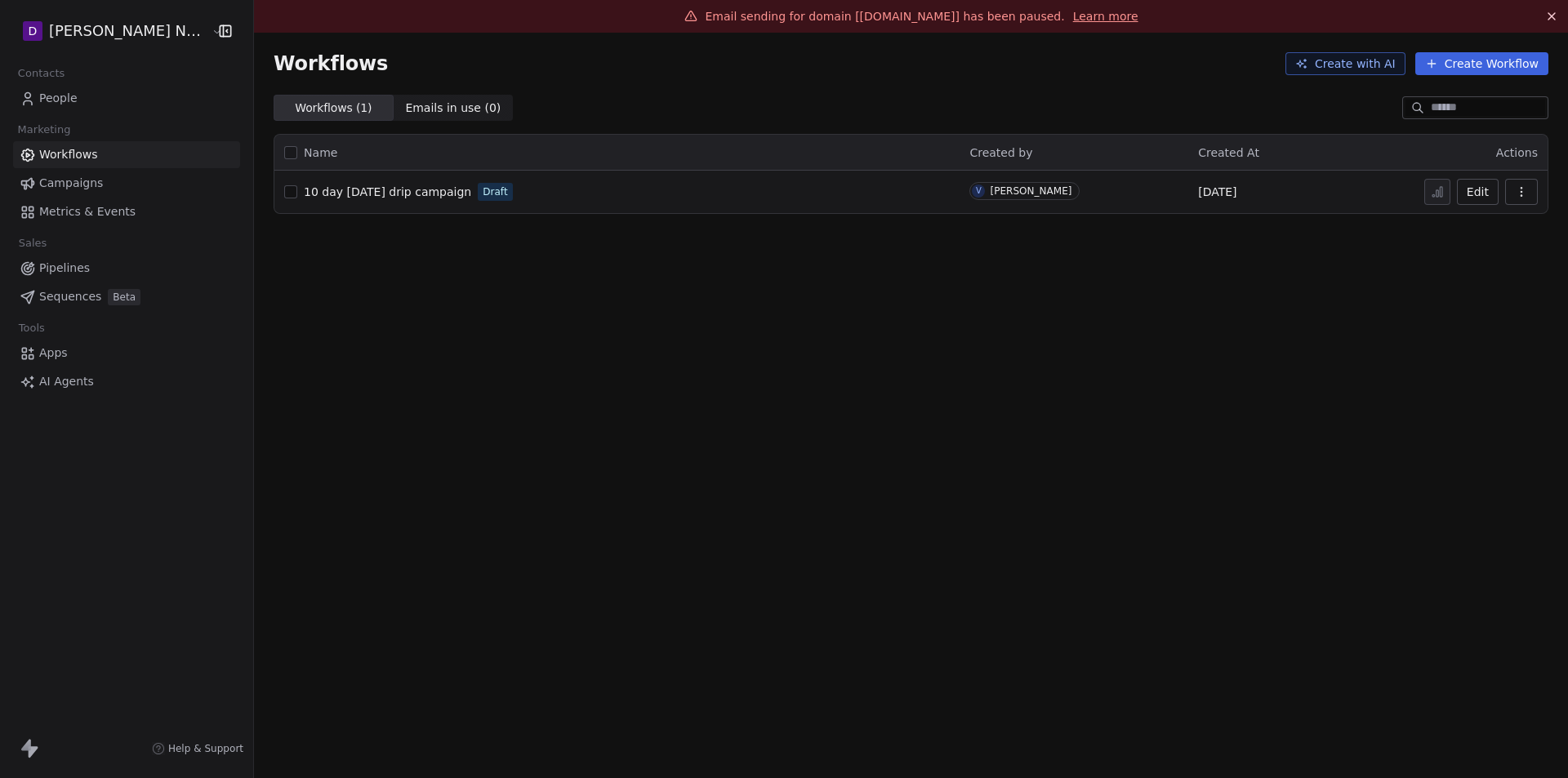
click at [61, 185] on span "Campaigns" at bounding box center [71, 183] width 64 height 17
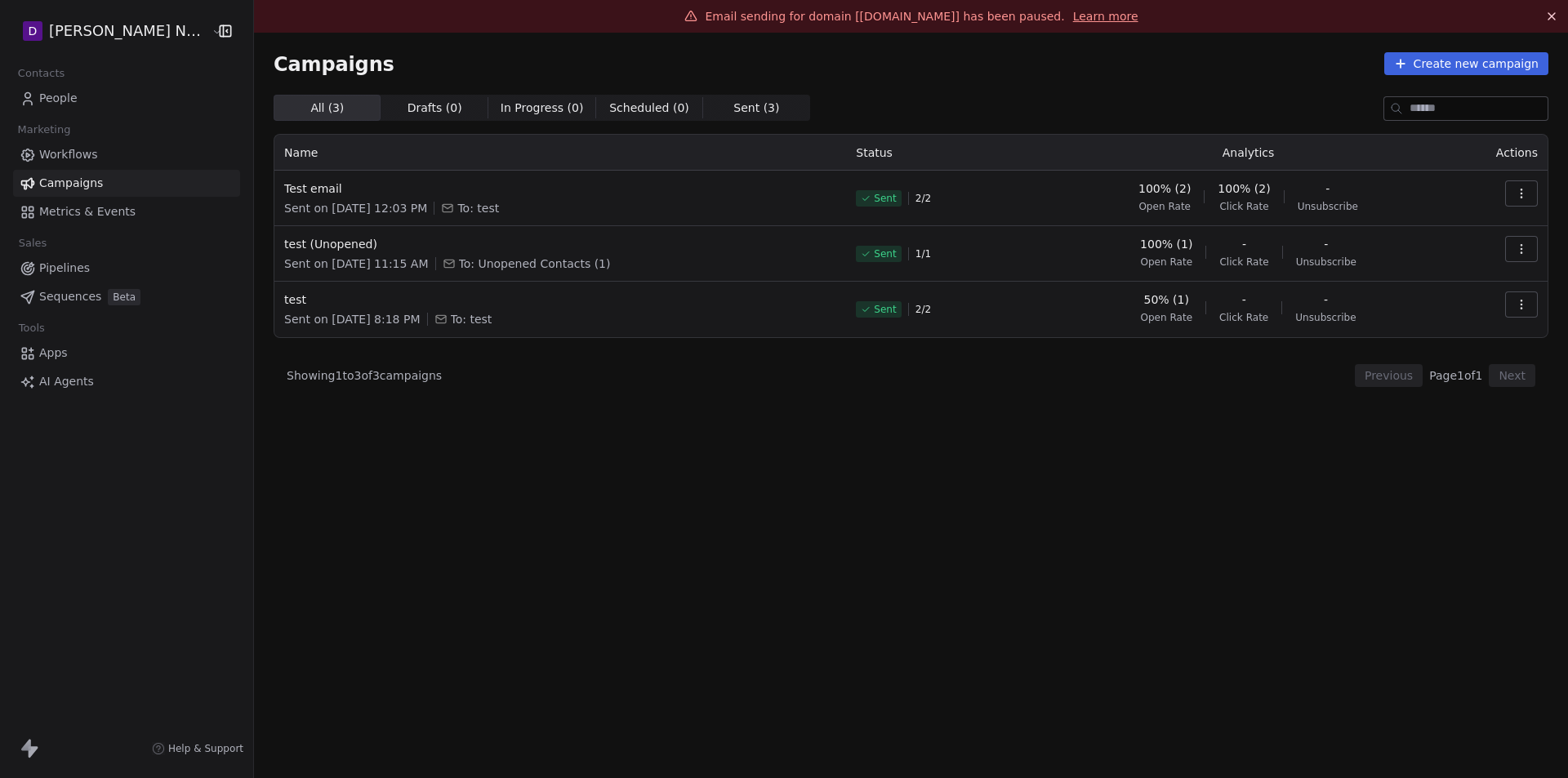
click at [1515, 190] on icon "button" at bounding box center [1521, 194] width 13 height 13
click at [1425, 231] on div "View" at bounding box center [1399, 230] width 67 height 26
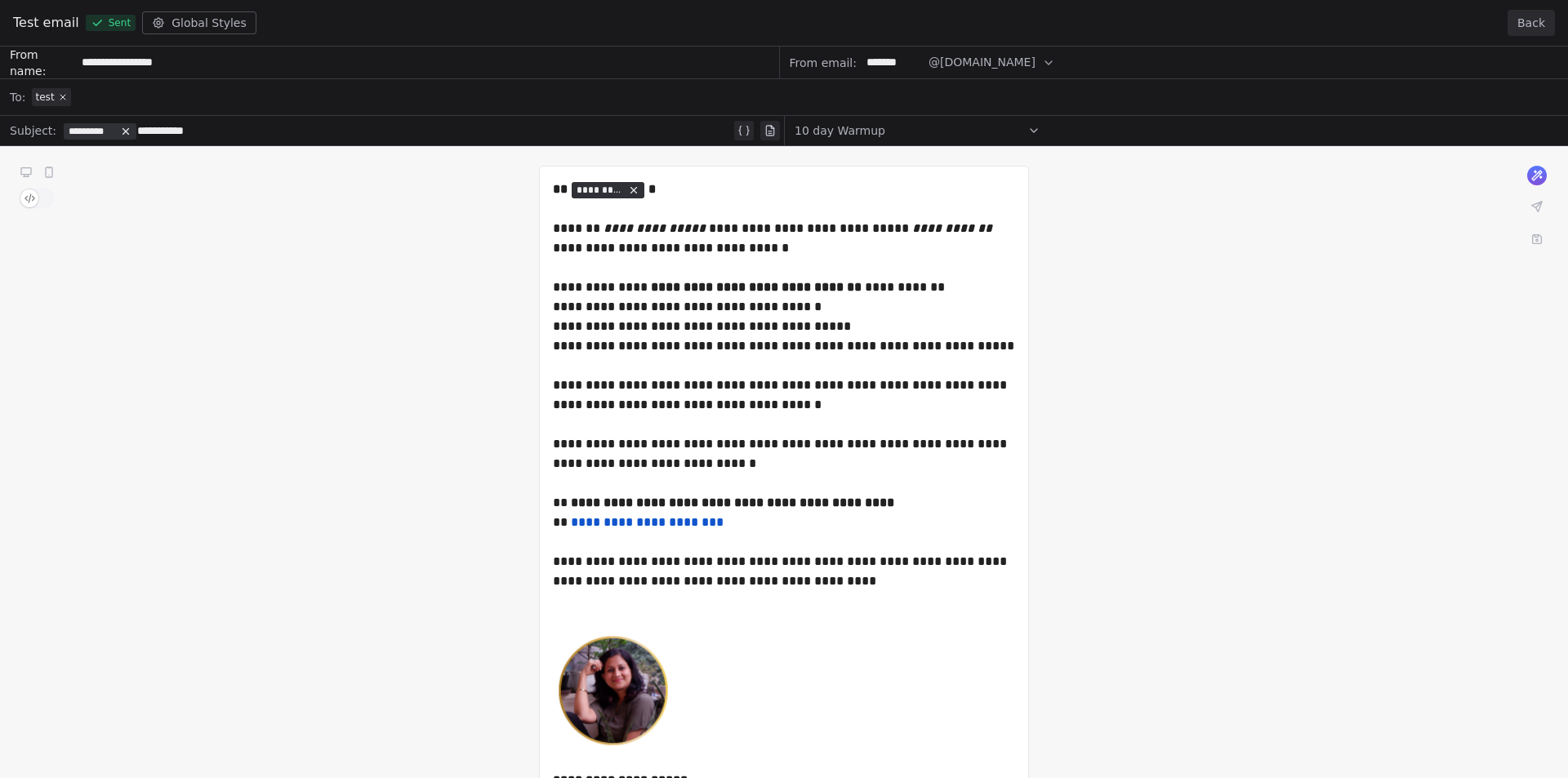
drag, startPoint x: 731, startPoint y: 524, endPoint x: 593, endPoint y: 525, distance: 138.0
click at [593, 525] on div "**********" at bounding box center [784, 556] width 1568 height 1019
click at [914, 132] on div "**********" at bounding box center [784, 556] width 1568 height 1019
click at [1033, 133] on div "**********" at bounding box center [784, 556] width 1568 height 1019
click at [1536, 22] on button "Back" at bounding box center [1532, 22] width 48 height 26
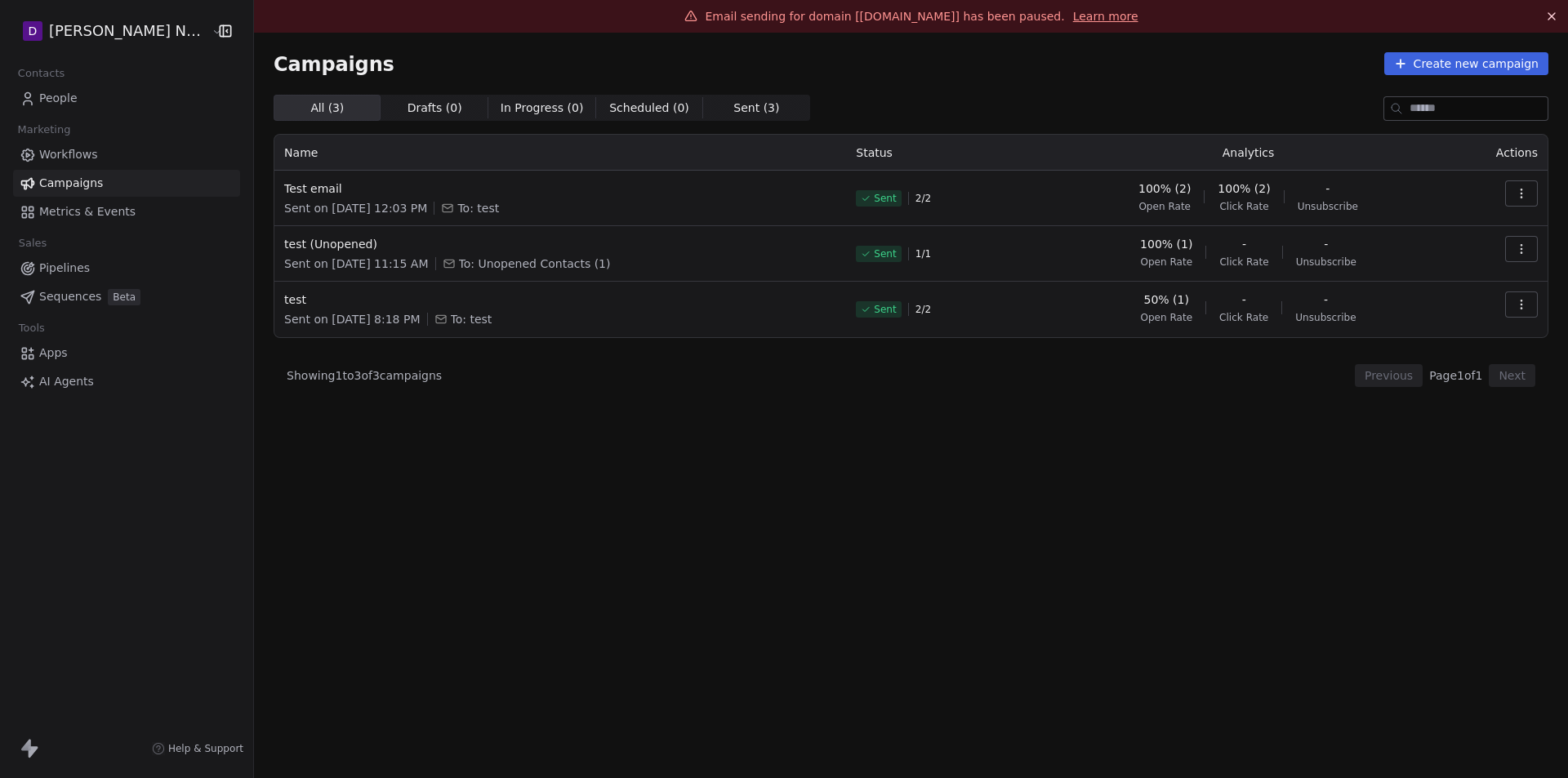
click at [62, 104] on span "People" at bounding box center [58, 98] width 38 height 17
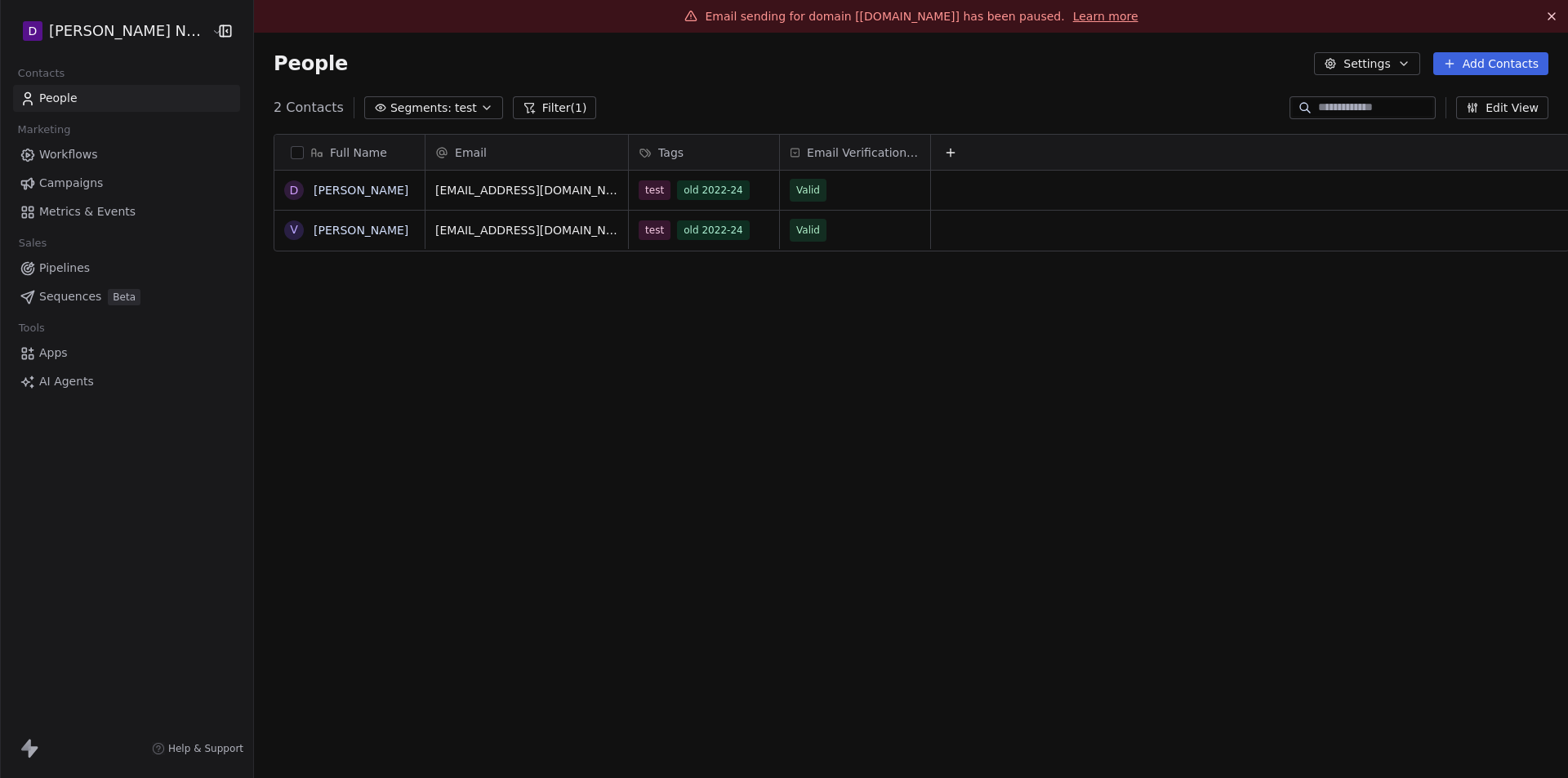
scroll to position [672, 1323]
click at [406, 108] on span "Segments:" at bounding box center [421, 108] width 61 height 17
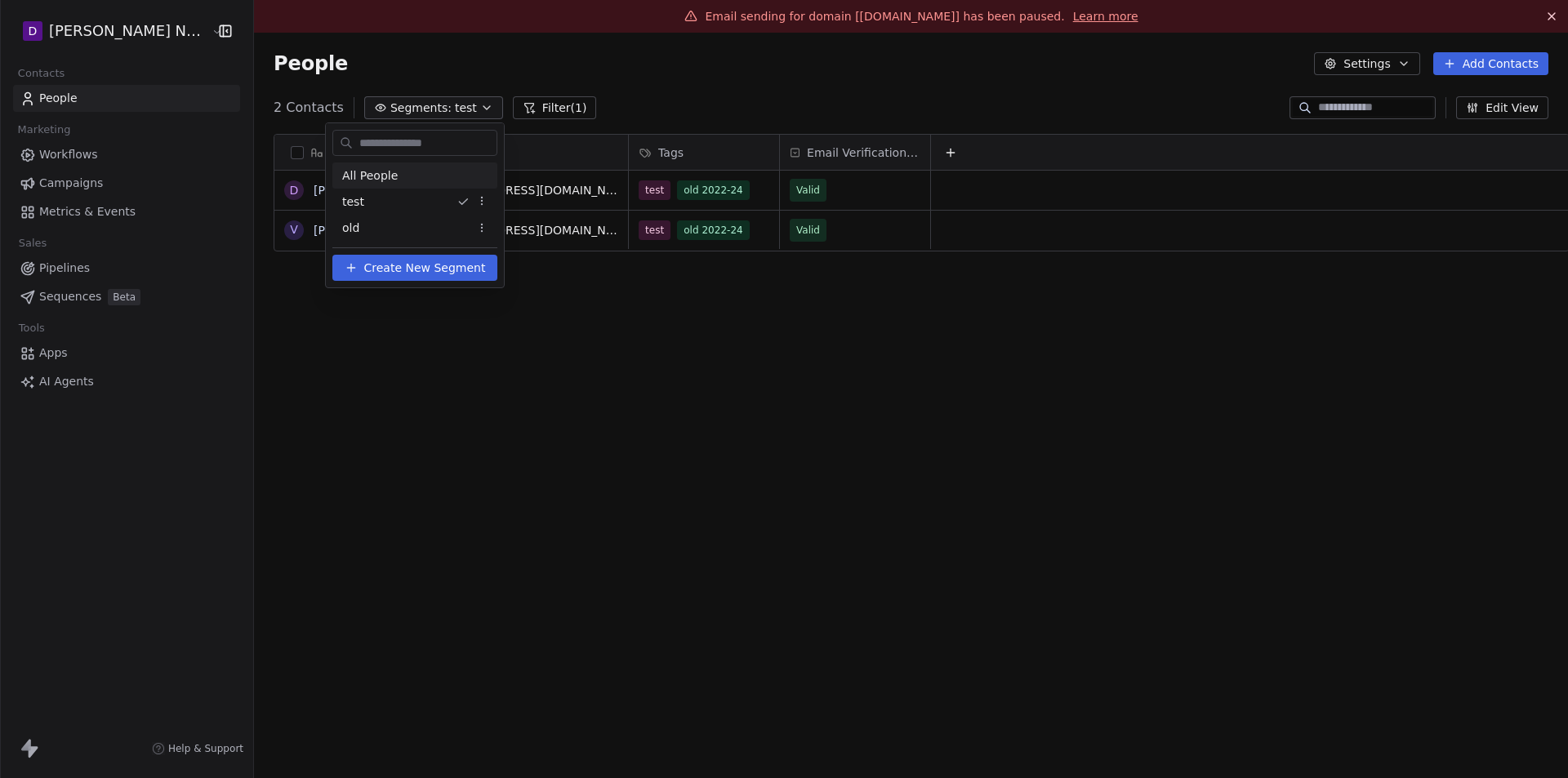
click at [377, 168] on span "All People" at bounding box center [370, 176] width 55 height 17
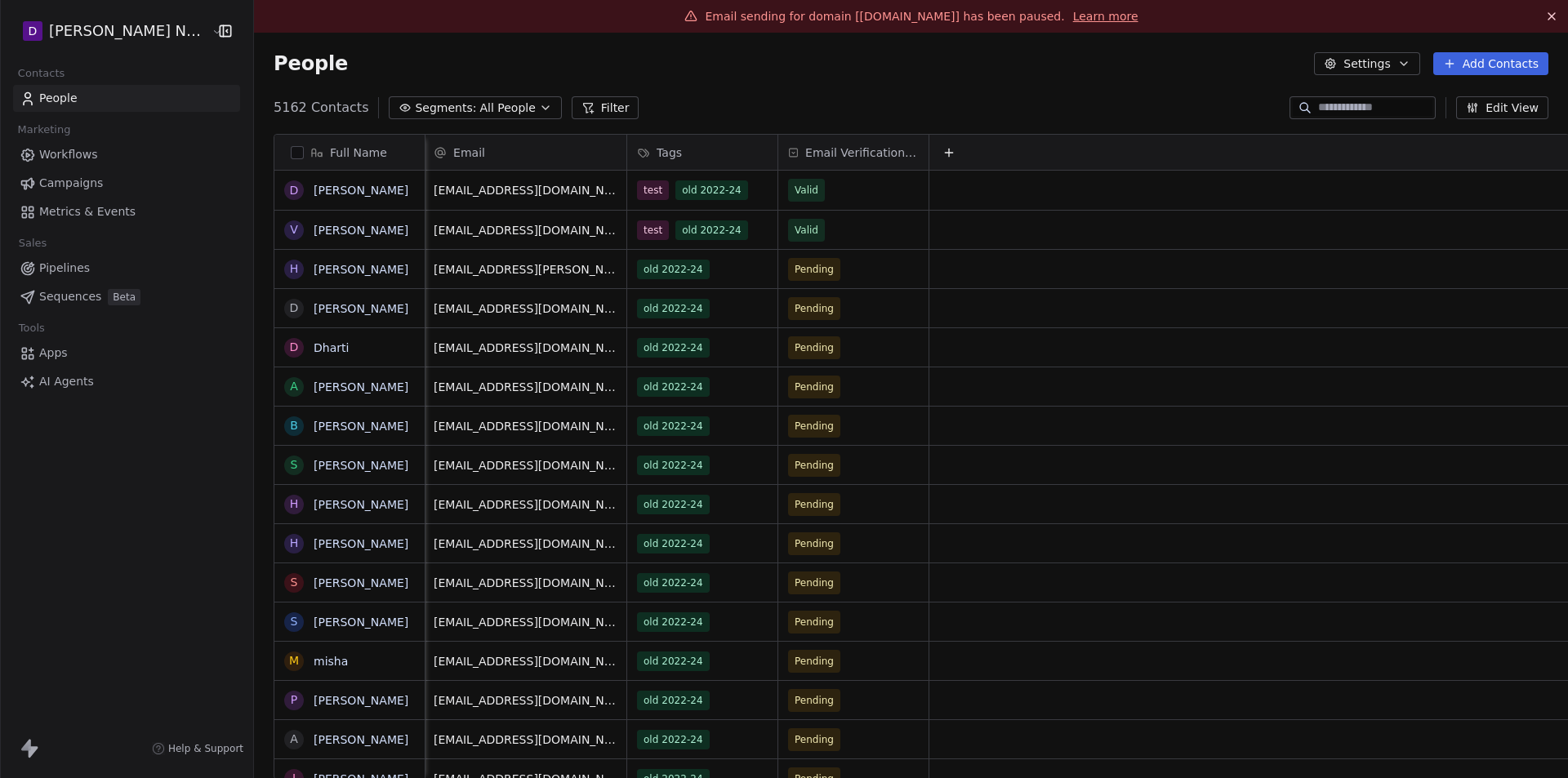
scroll to position [0, 0]
click at [1498, 109] on button "Edit View" at bounding box center [1502, 108] width 93 height 23
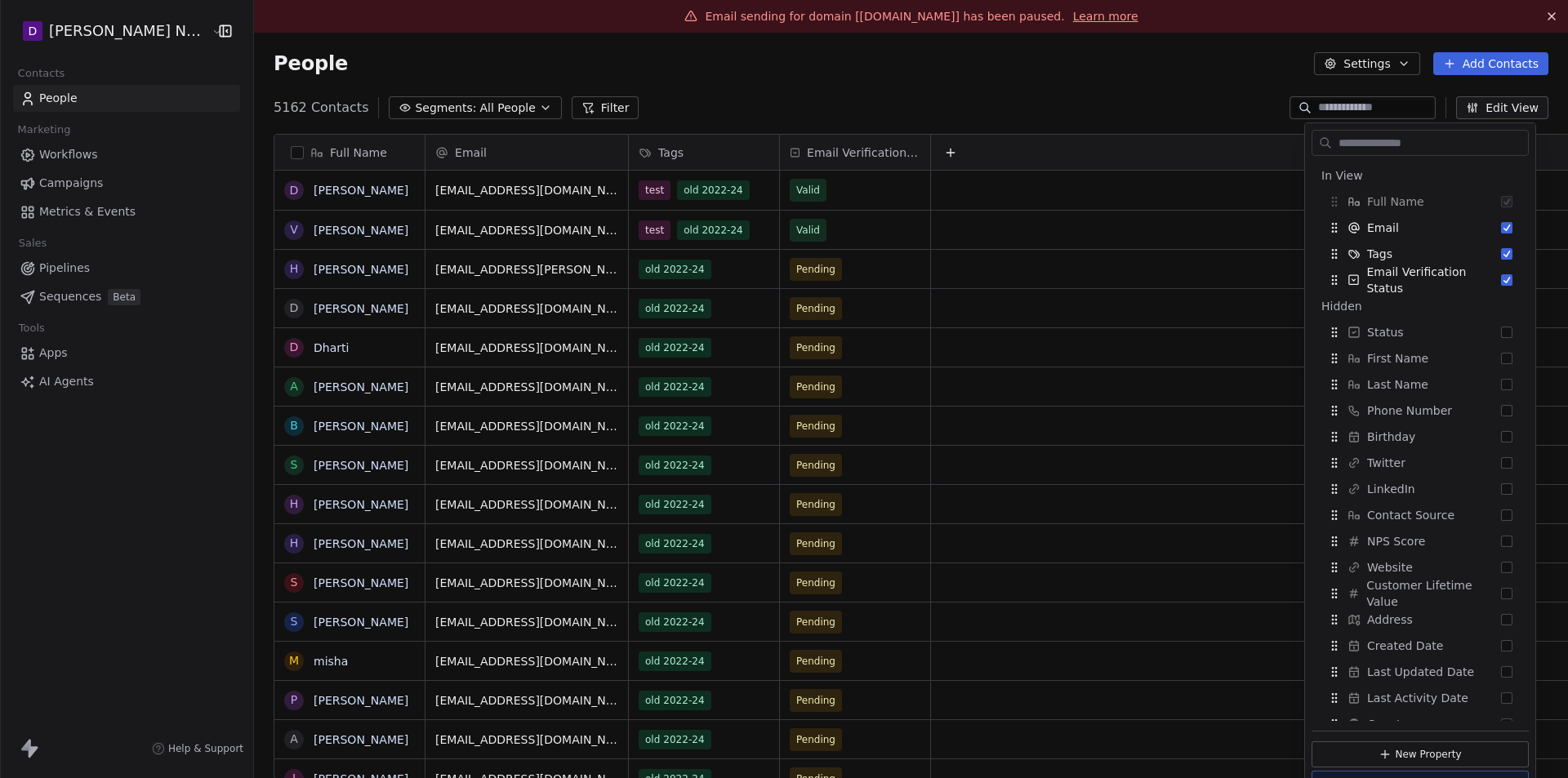
scroll to position [147, 0]
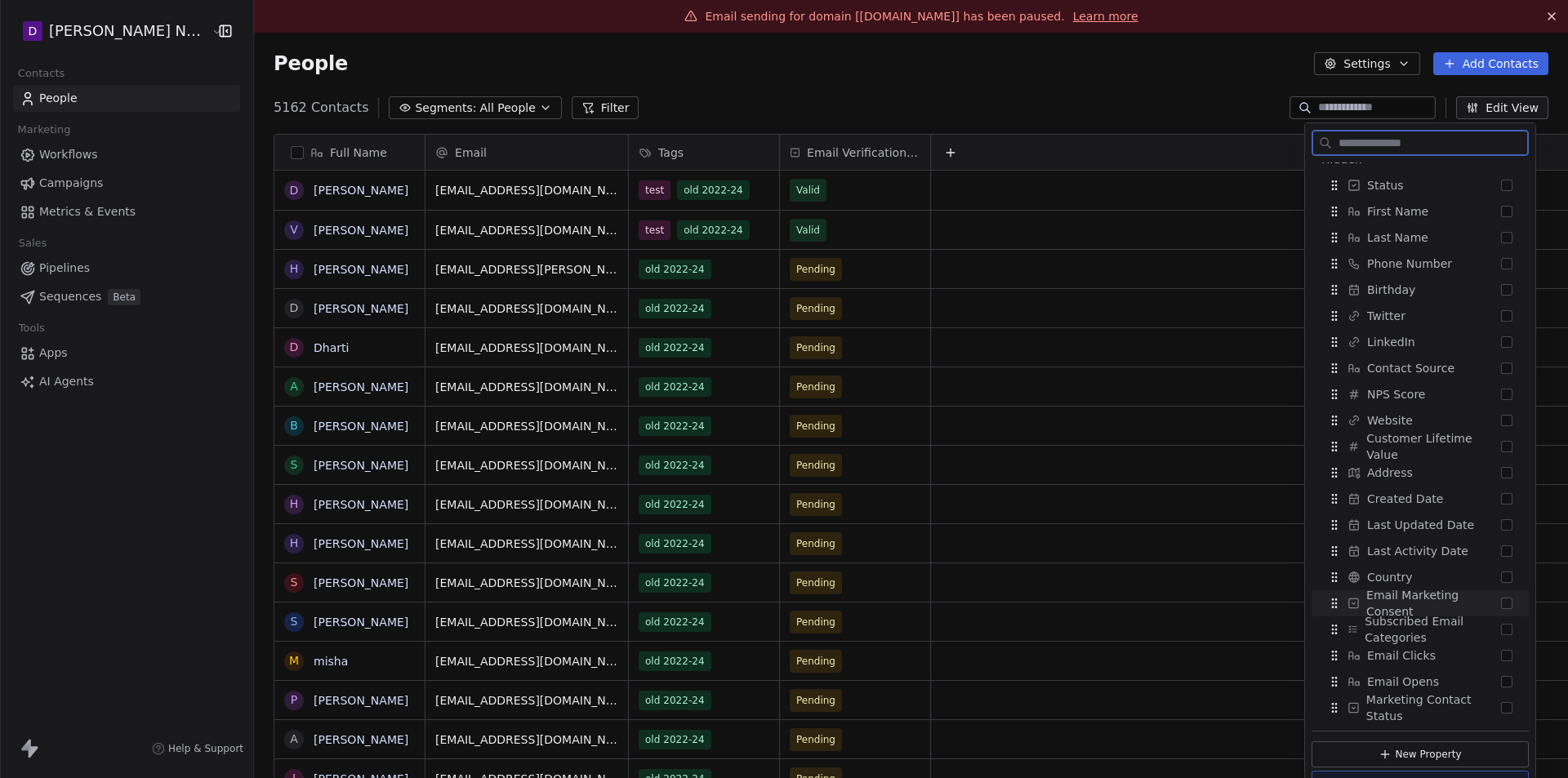
click at [1501, 604] on button "Suggestions" at bounding box center [1507, 604] width 11 height 11
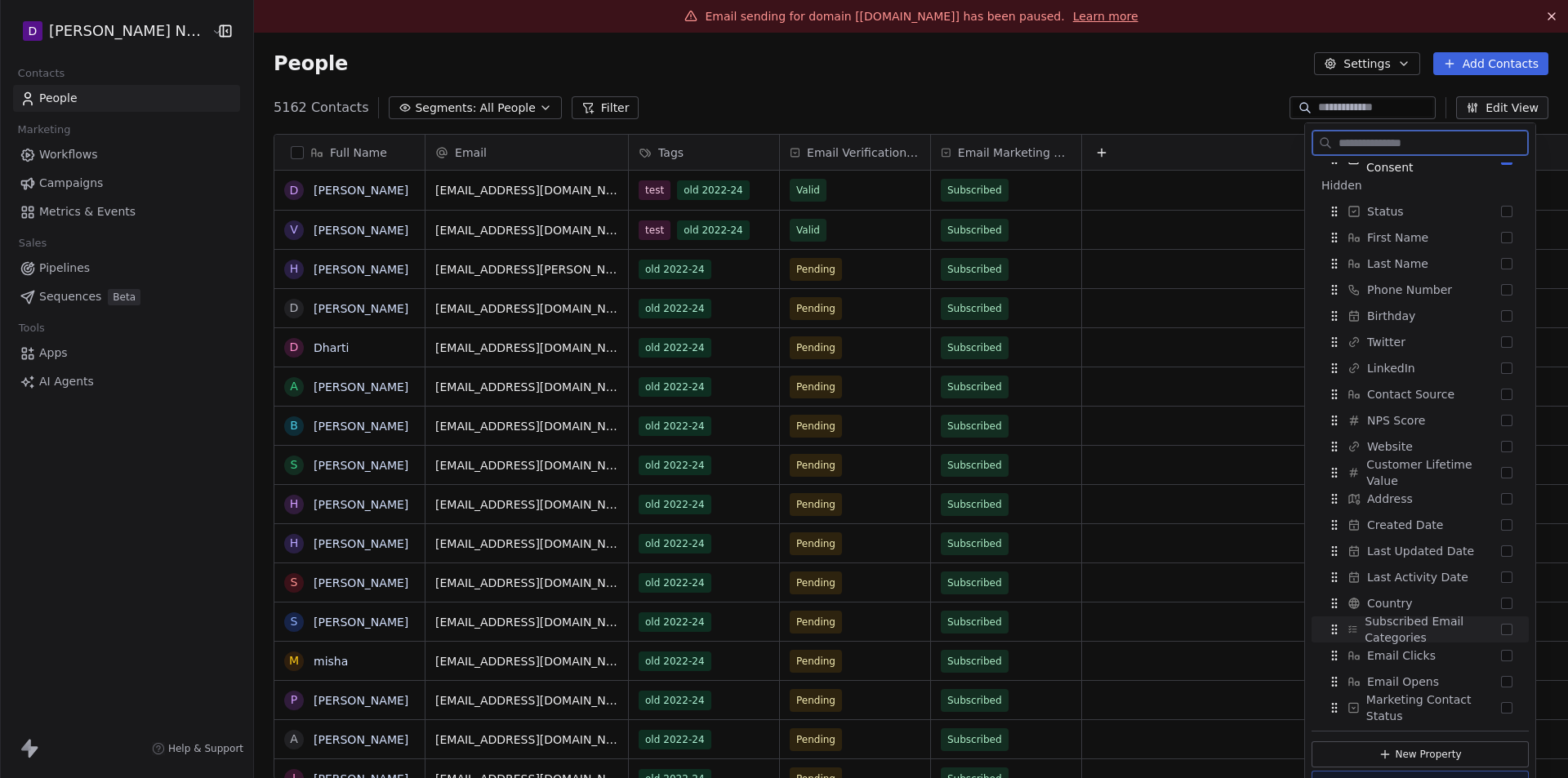
click at [1501, 627] on button "Suggestions" at bounding box center [1507, 629] width 11 height 11
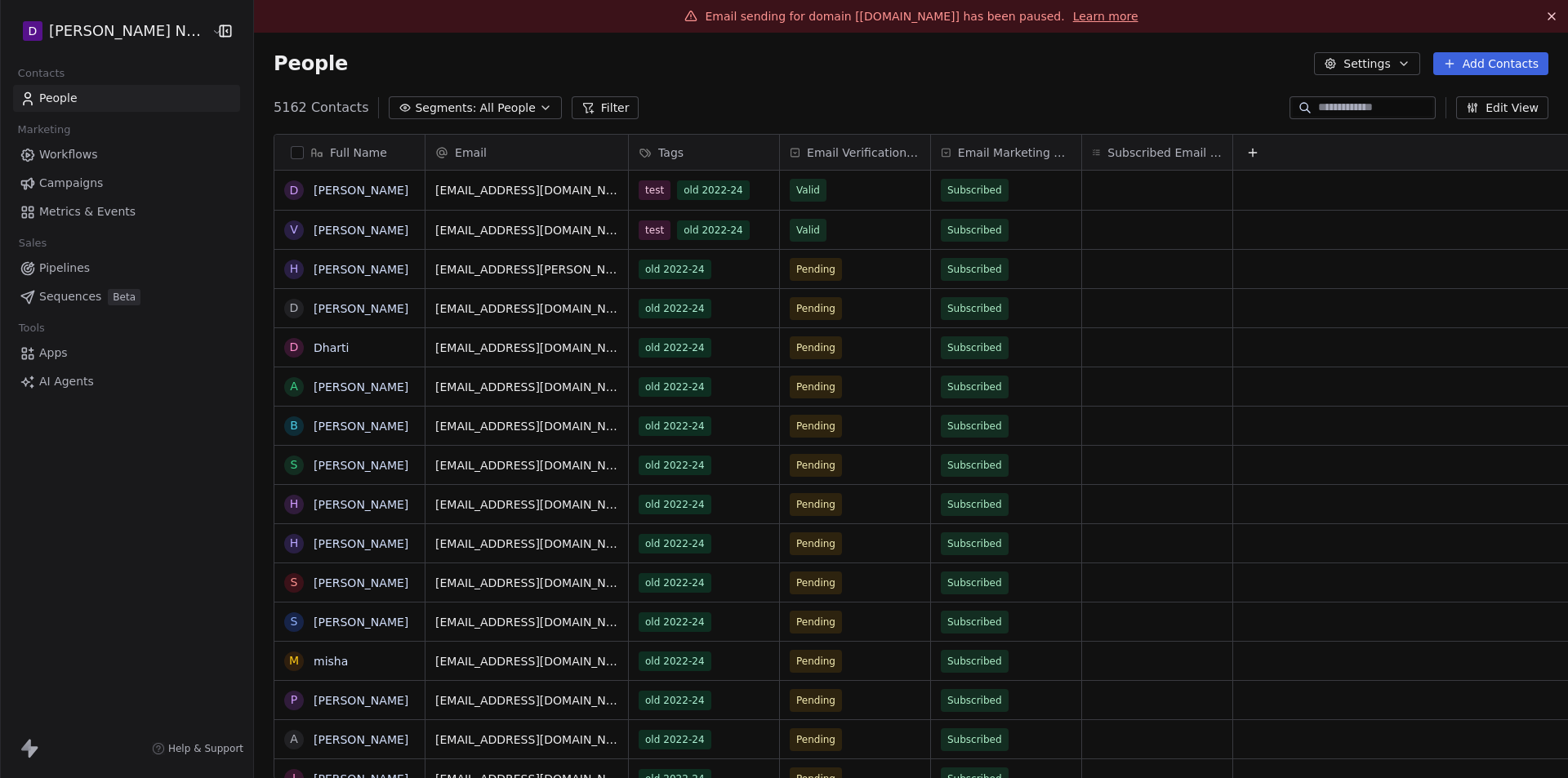
click at [1132, 88] on div "People Settings Add Contacts" at bounding box center [911, 63] width 1314 height 62
click at [1024, 160] on span "Email Marketing Consent" at bounding box center [1014, 153] width 113 height 16
click at [968, 112] on html "D Deepali Nutrition Contacts People Marketing Workflows Campaigns Metrics & Eve…" at bounding box center [784, 389] width 1568 height 778
click at [998, 154] on span "Email Marketing Consent" at bounding box center [1014, 153] width 113 height 16
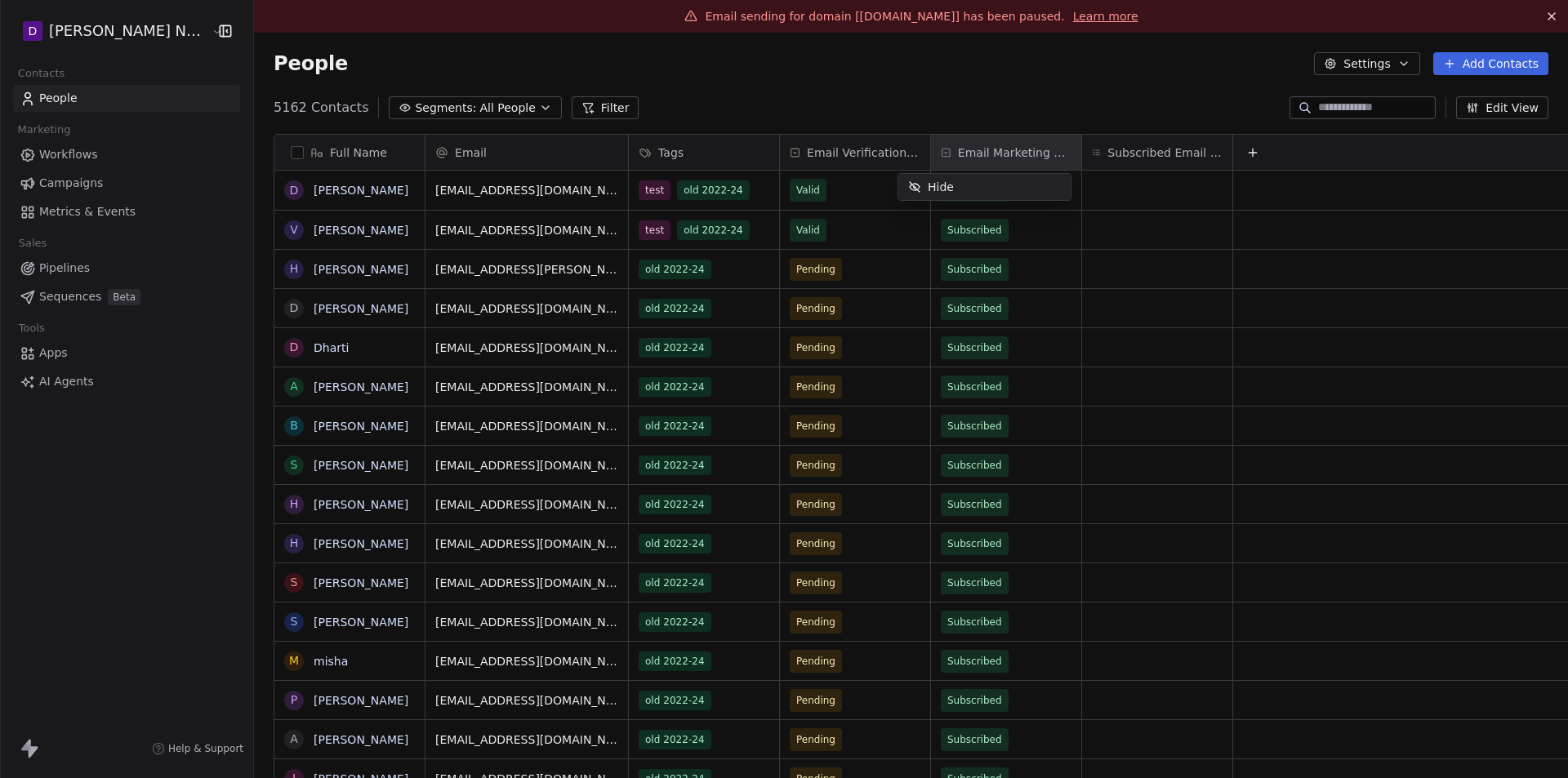
click at [970, 191] on div "Hide" at bounding box center [984, 186] width 173 height 26
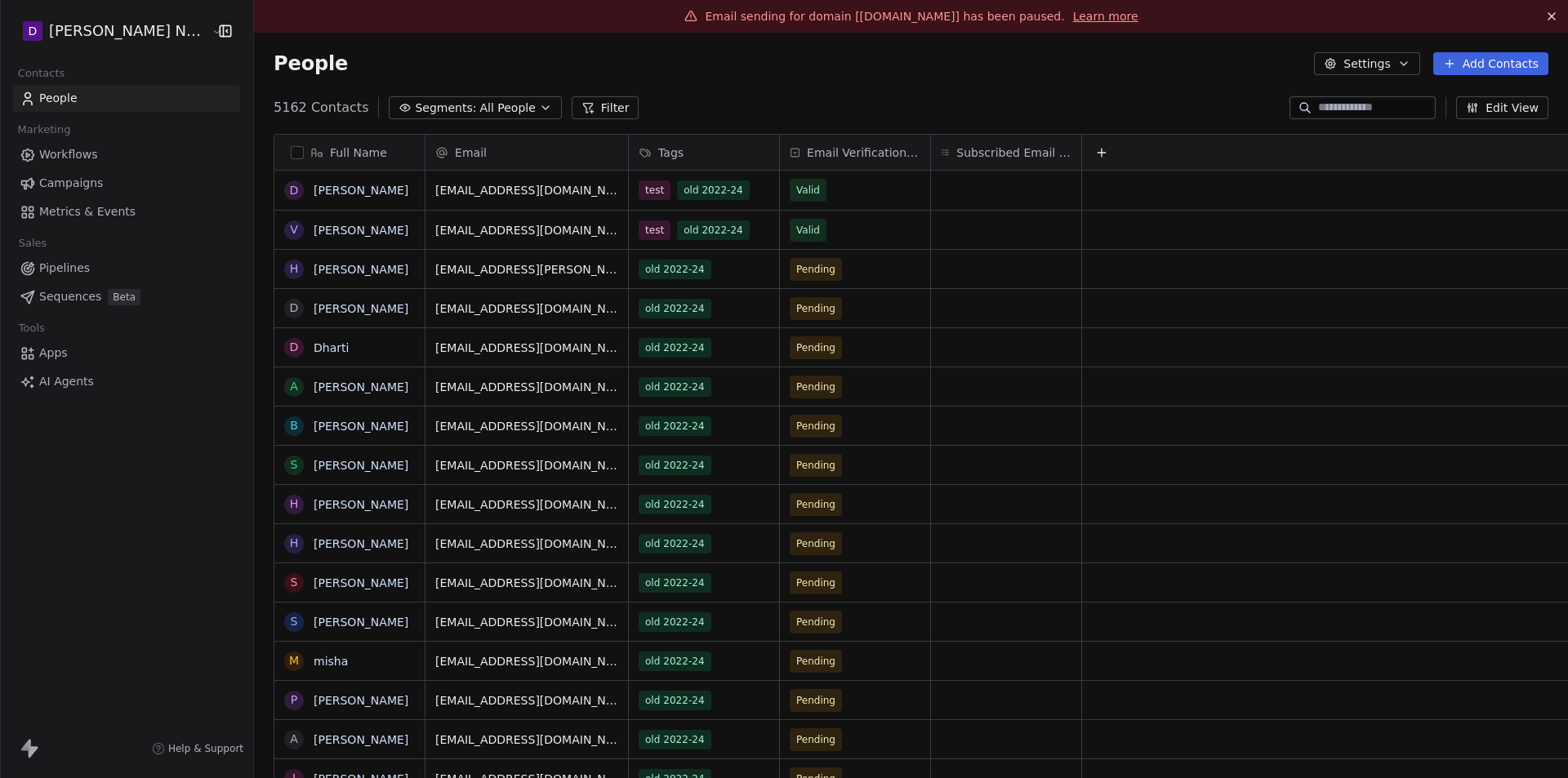
click at [1008, 154] on span "Subscribed Email Categories" at bounding box center [1014, 153] width 115 height 16
click at [962, 215] on div "Hide" at bounding box center [984, 213] width 173 height 26
click at [933, 89] on div "People Settings Add Contacts" at bounding box center [911, 63] width 1314 height 62
click at [139, 35] on html "D Deepali Nutrition Contacts People Marketing Workflows Campaigns Metrics & Eve…" at bounding box center [784, 389] width 1568 height 778
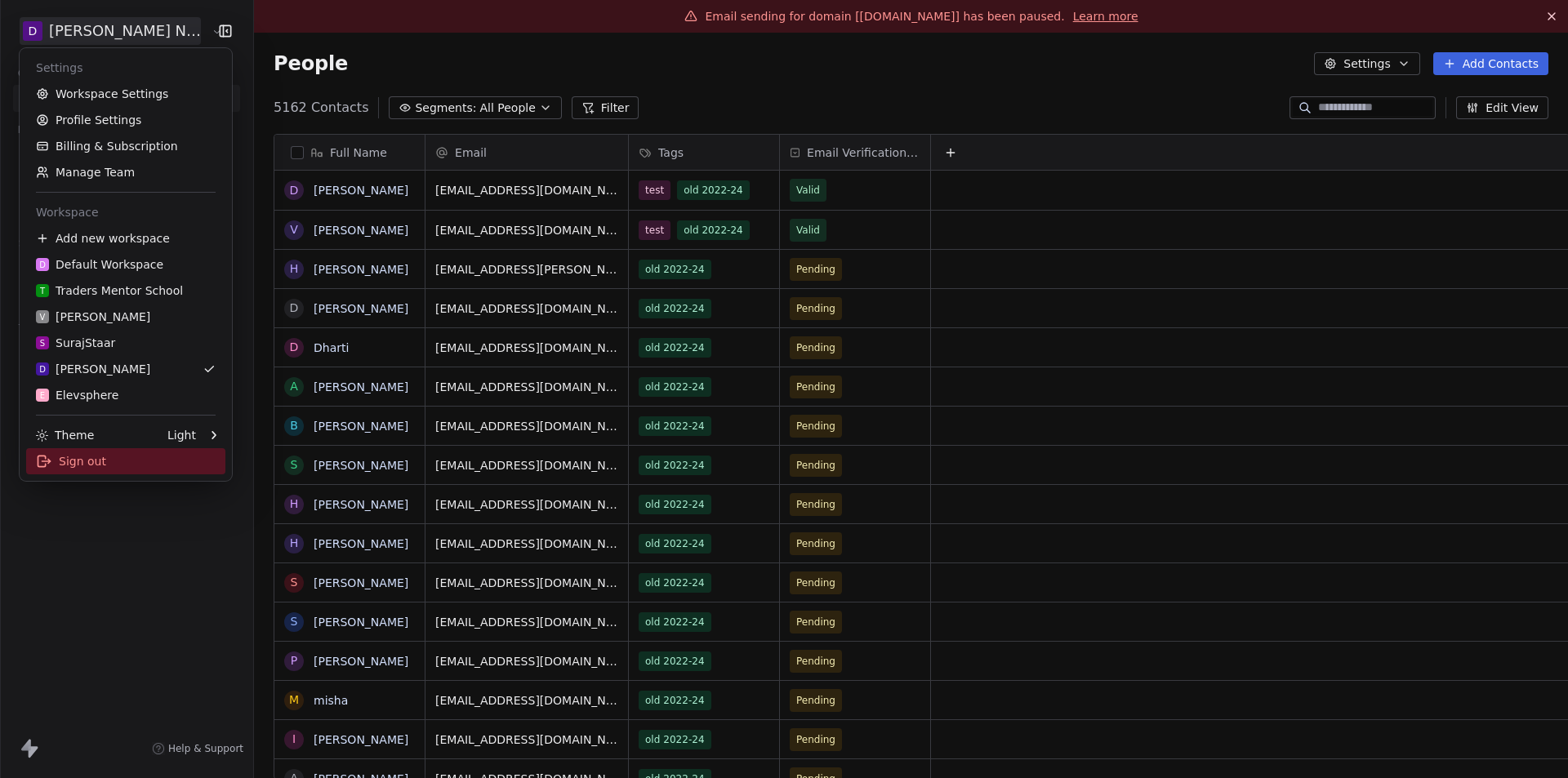
click at [116, 468] on div "Sign out" at bounding box center [125, 461] width 199 height 26
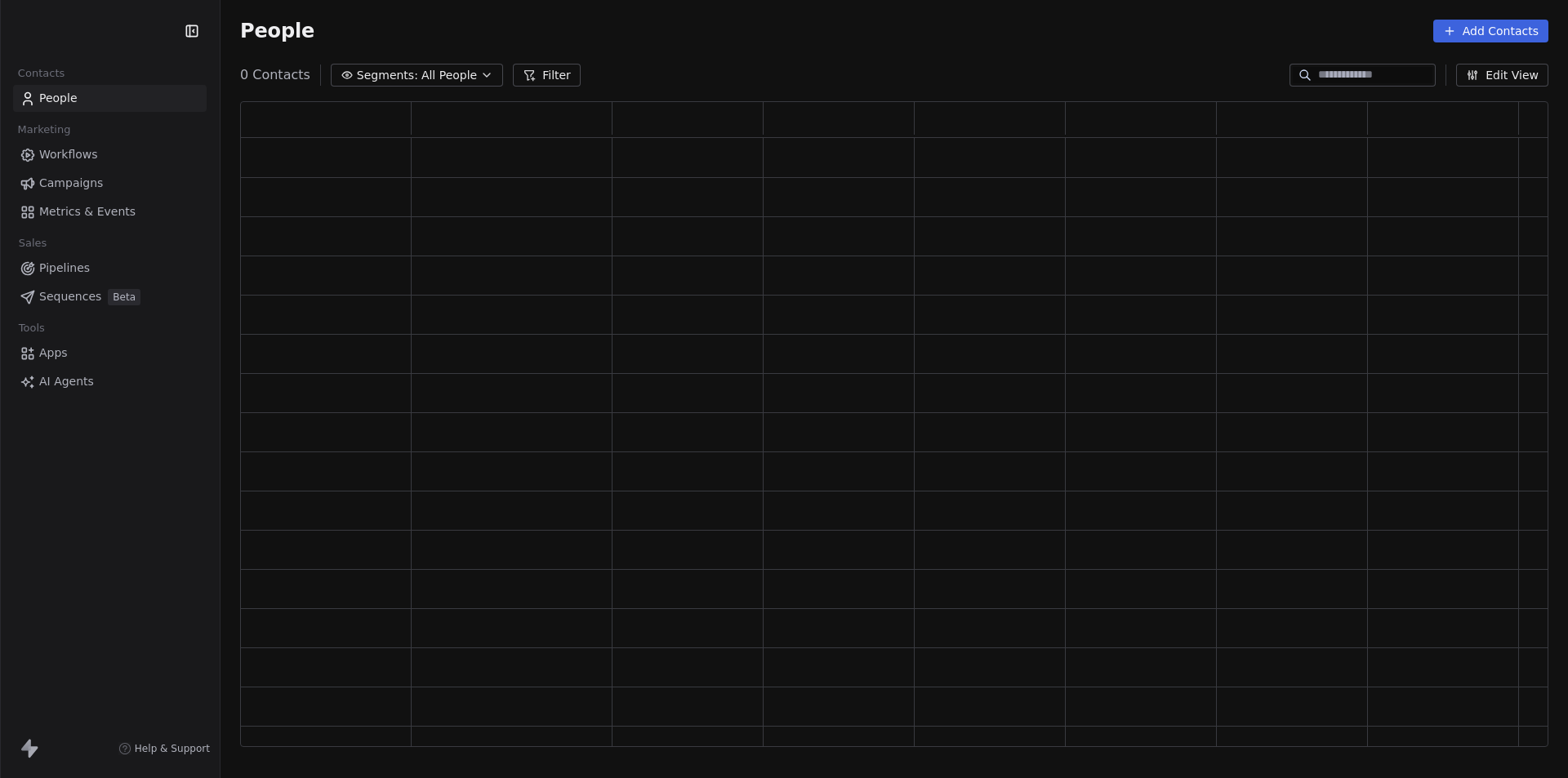
scroll to position [633, 1296]
